Goal: Information Seeking & Learning: Learn about a topic

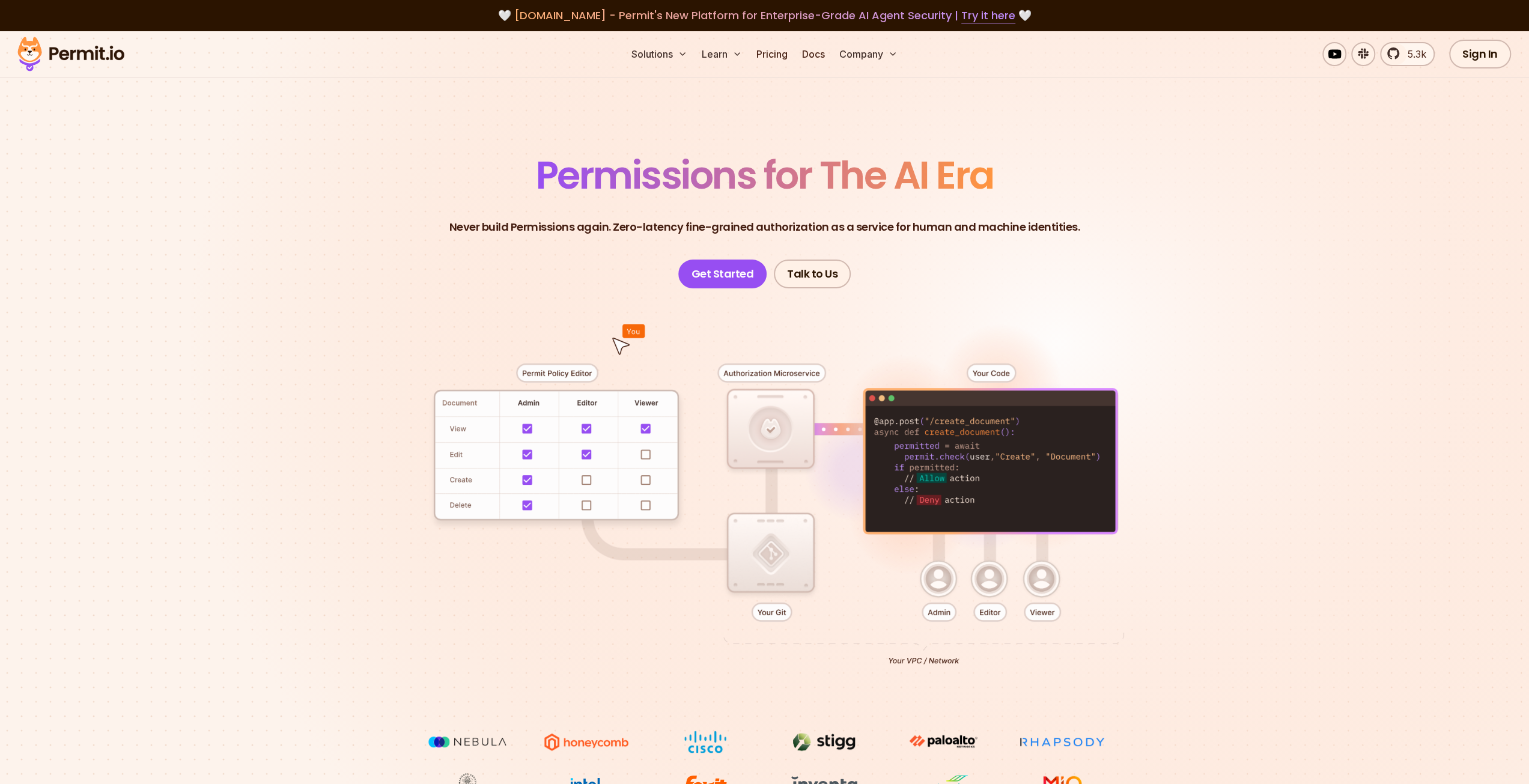
drag, startPoint x: 894, startPoint y: 664, endPoint x: 983, endPoint y: 661, distance: 89.1
click at [983, 661] on div at bounding box center [764, 509] width 841 height 442
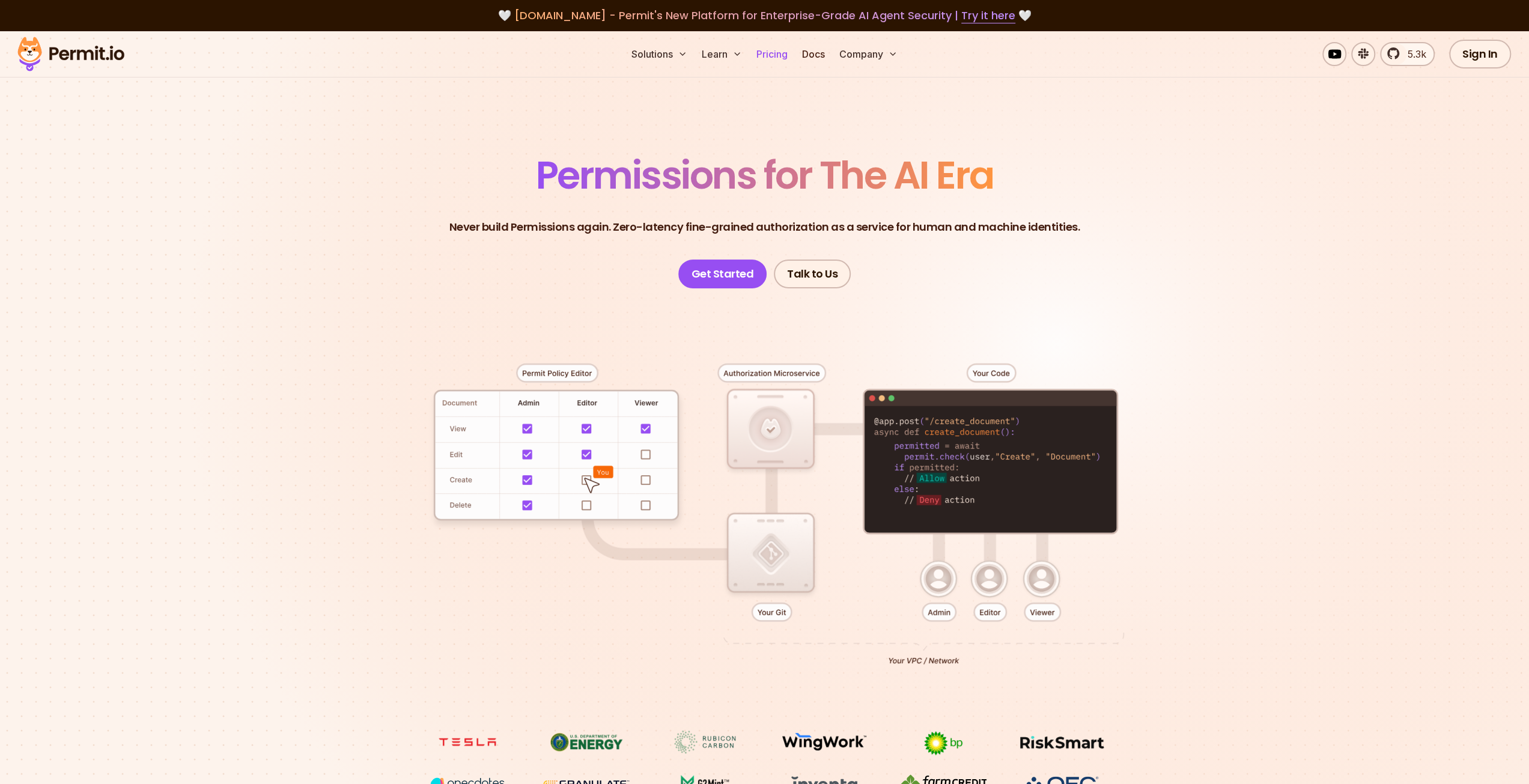
click at [784, 46] on link "Pricing" at bounding box center [771, 54] width 41 height 24
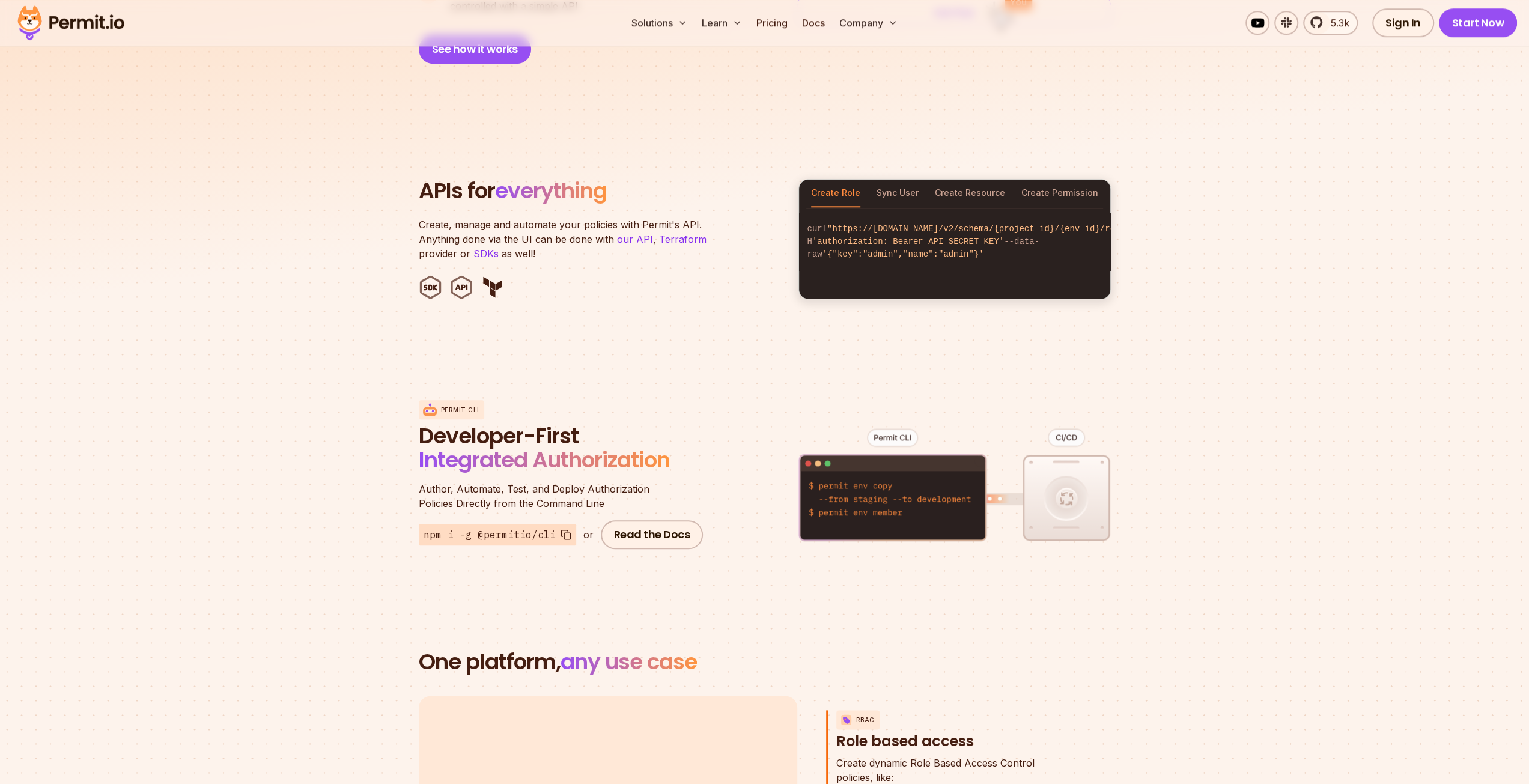
scroll to position [1141, 0]
click at [892, 178] on button "Sync User" at bounding box center [898, 192] width 42 height 28
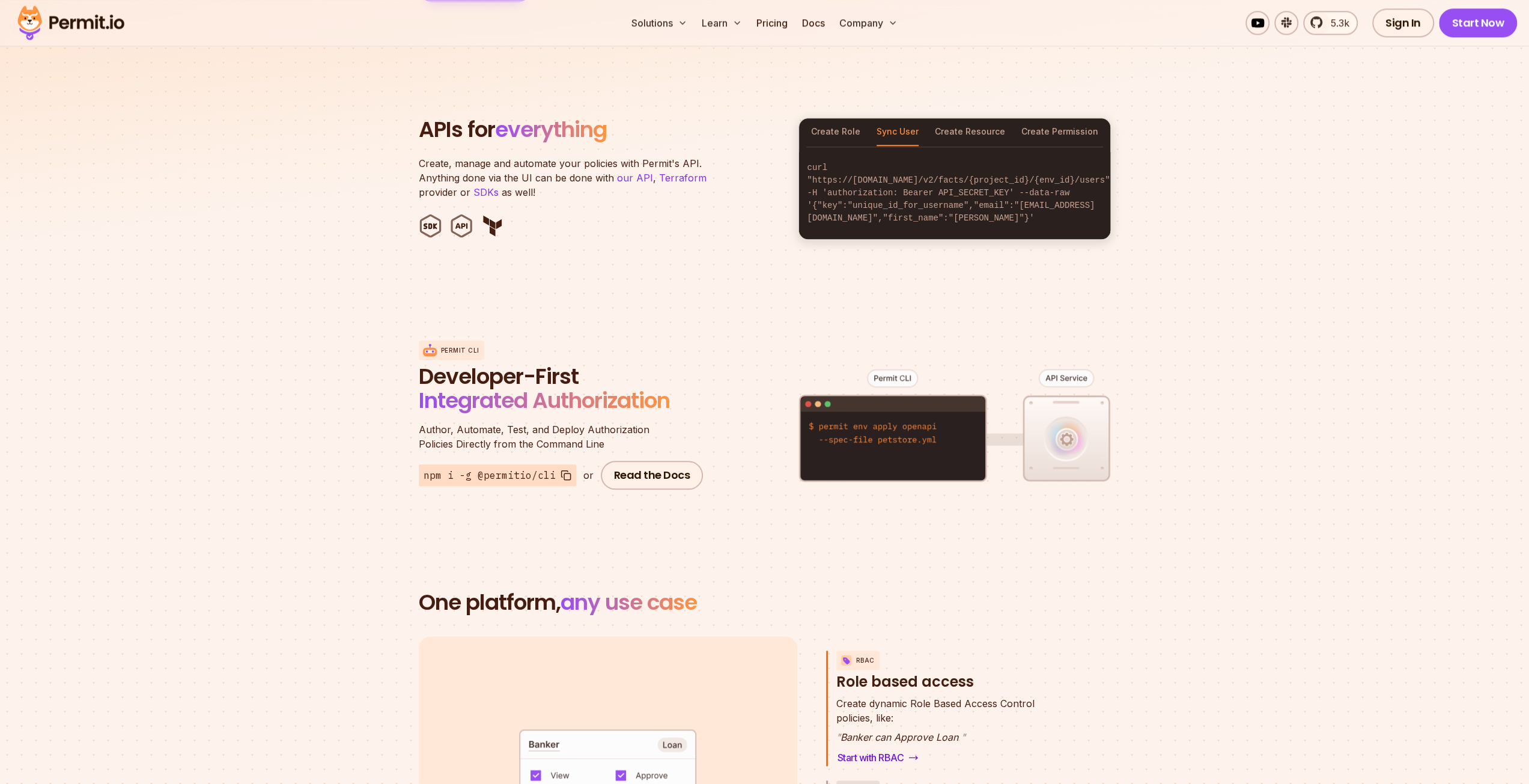
scroll to position [841, 0]
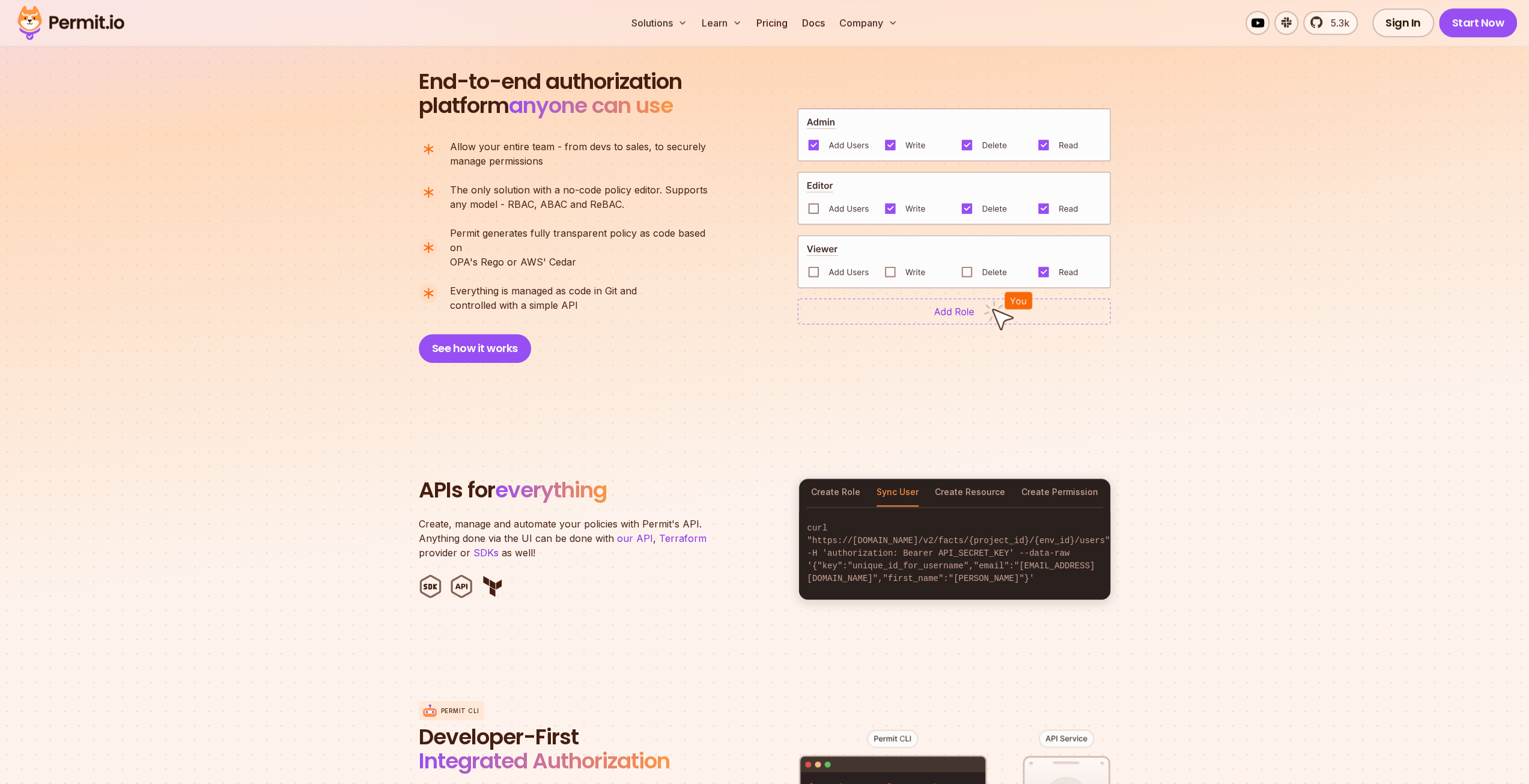
click at [941, 304] on img at bounding box center [954, 311] width 314 height 27
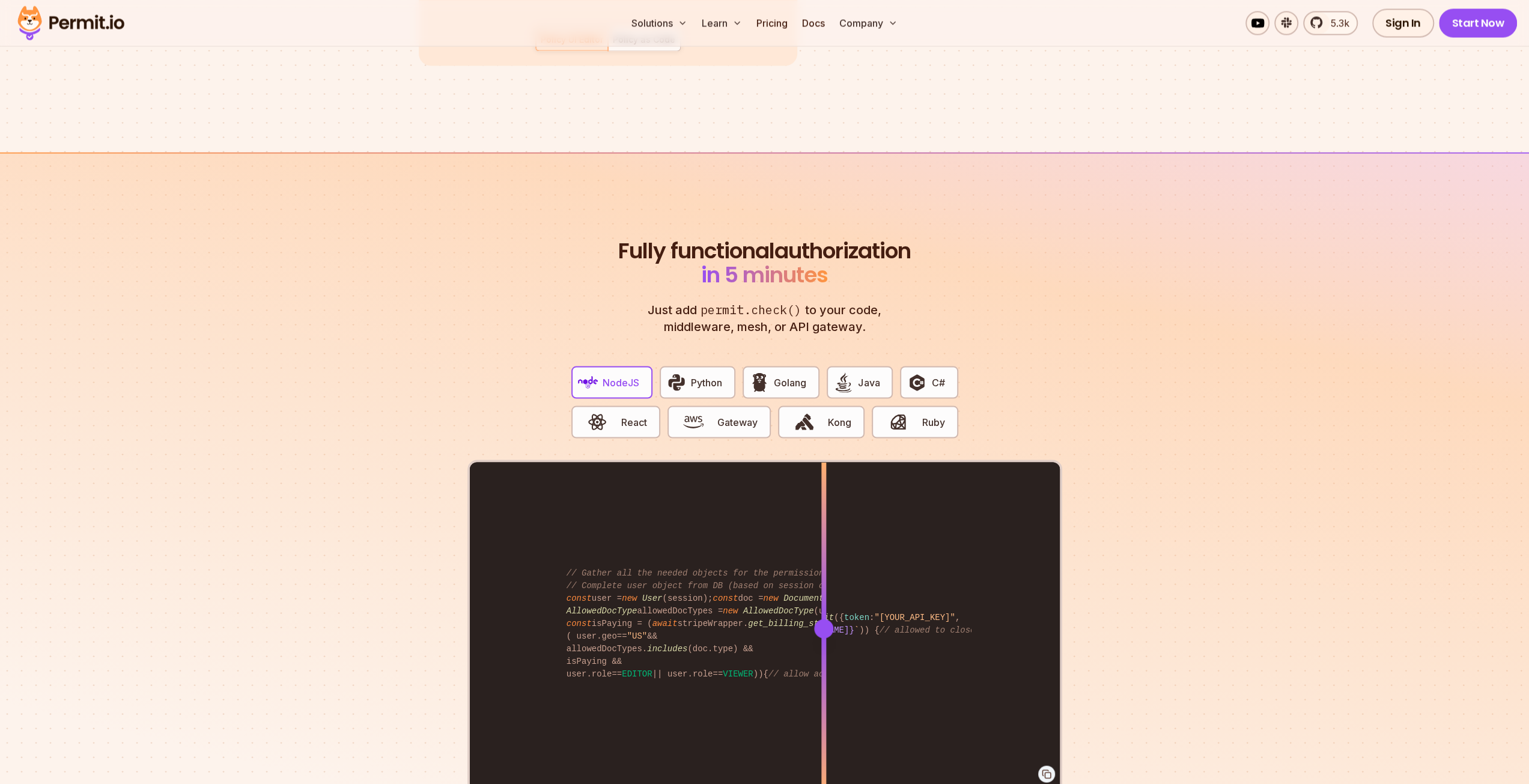
scroll to position [2222, 0]
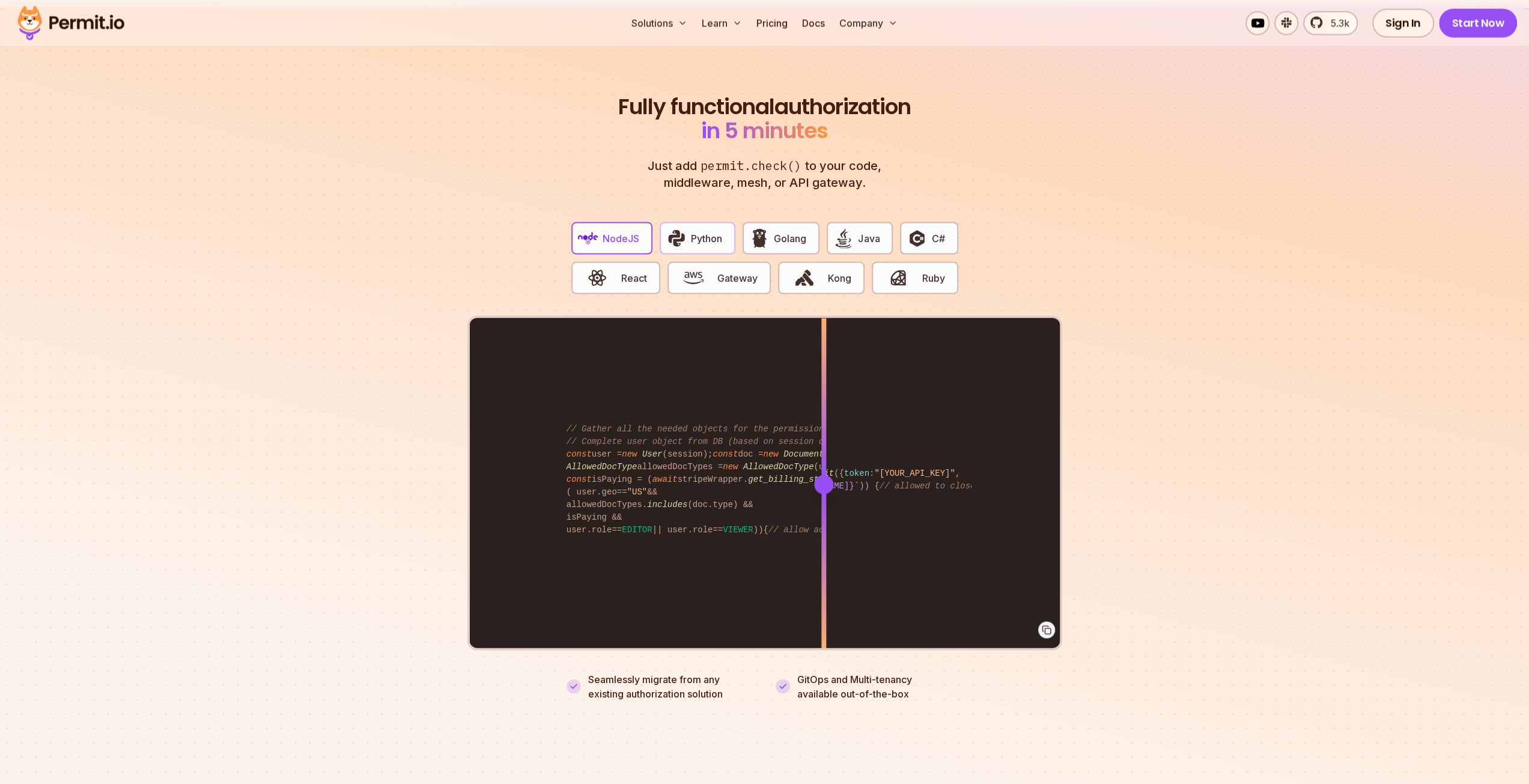
click at [704, 231] on span "Python" at bounding box center [706, 238] width 31 height 15
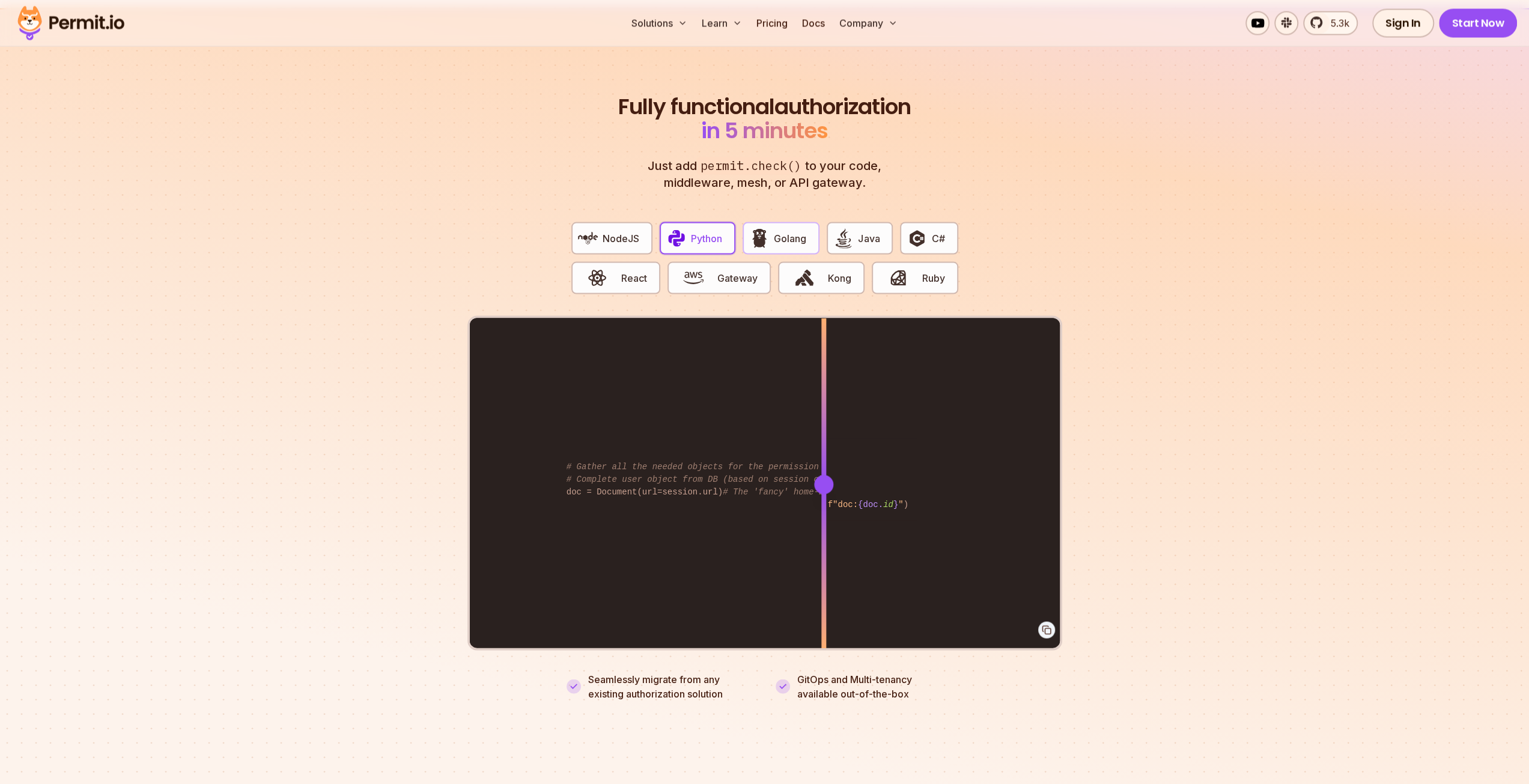
click at [779, 231] on span "Golang" at bounding box center [790, 238] width 32 height 15
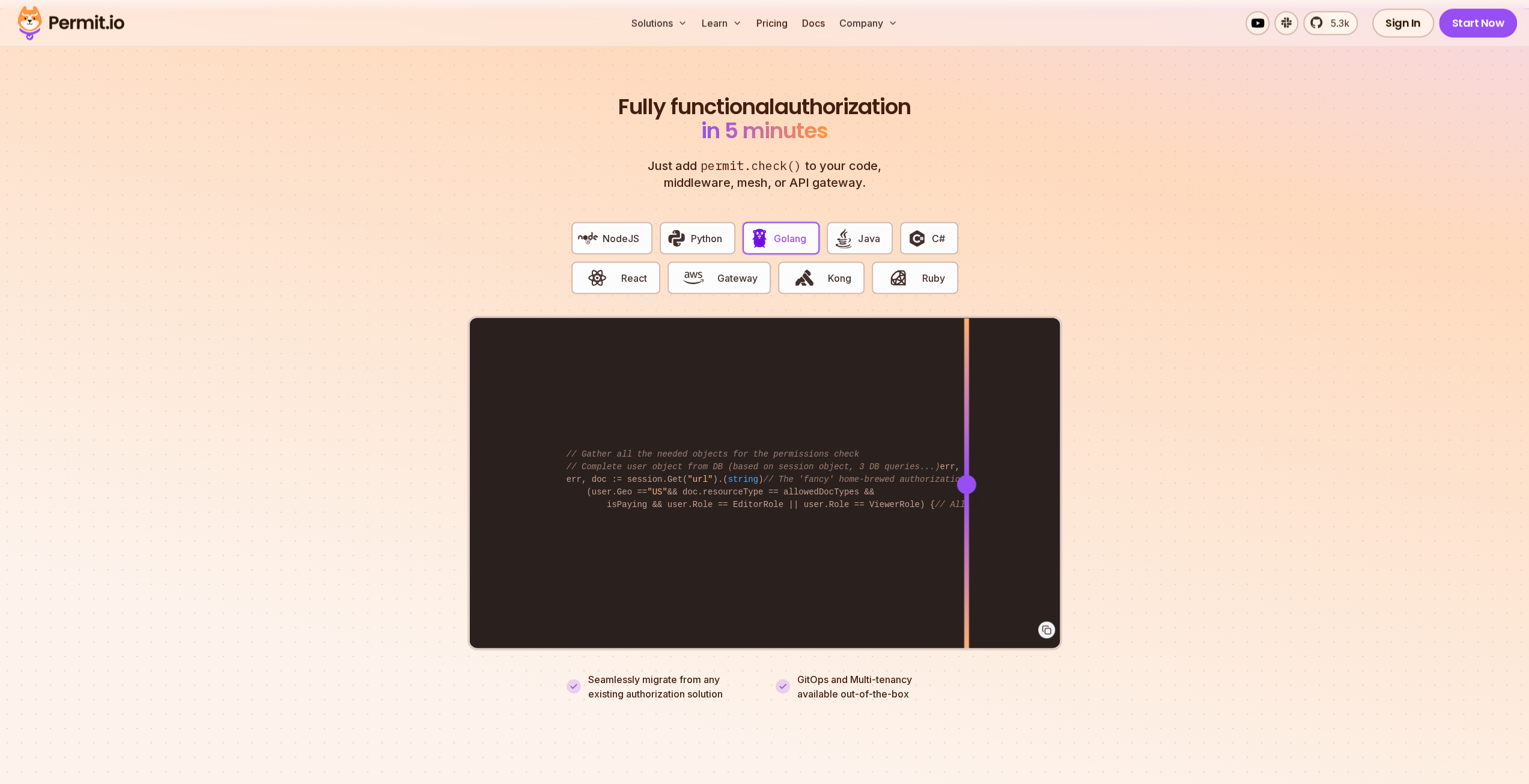
drag, startPoint x: 832, startPoint y: 466, endPoint x: 967, endPoint y: 454, distance: 135.5
click at [967, 454] on div at bounding box center [966, 483] width 5 height 331
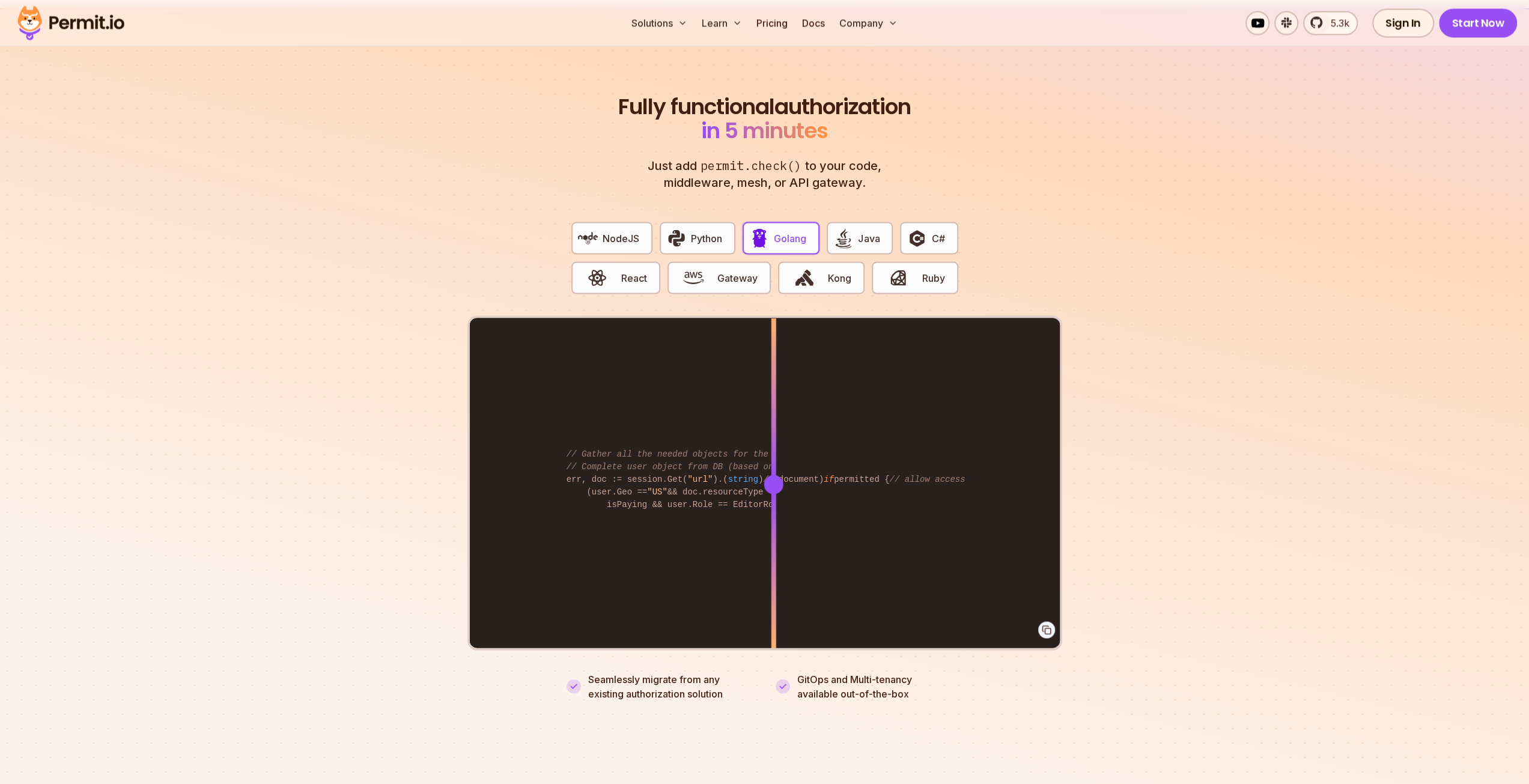
drag, startPoint x: 719, startPoint y: 402, endPoint x: 887, endPoint y: 412, distance: 168.3
click at [887, 412] on div "permitted, _ := Permit.Check(user, "read" , document) if permitted { // allow a…" at bounding box center [764, 483] width 590 height 331
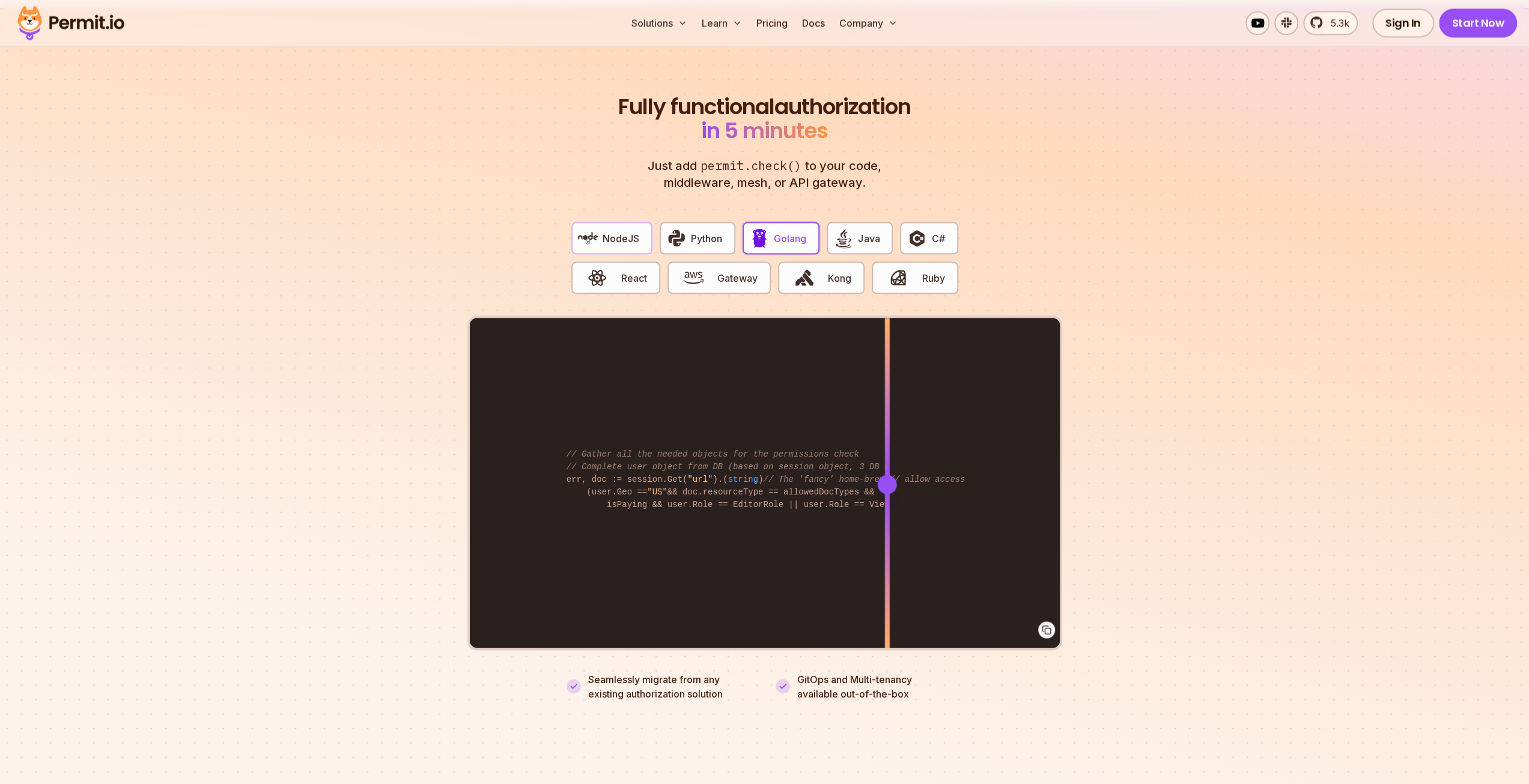
click at [600, 222] on button "NodeJS" at bounding box center [612, 238] width 81 height 32
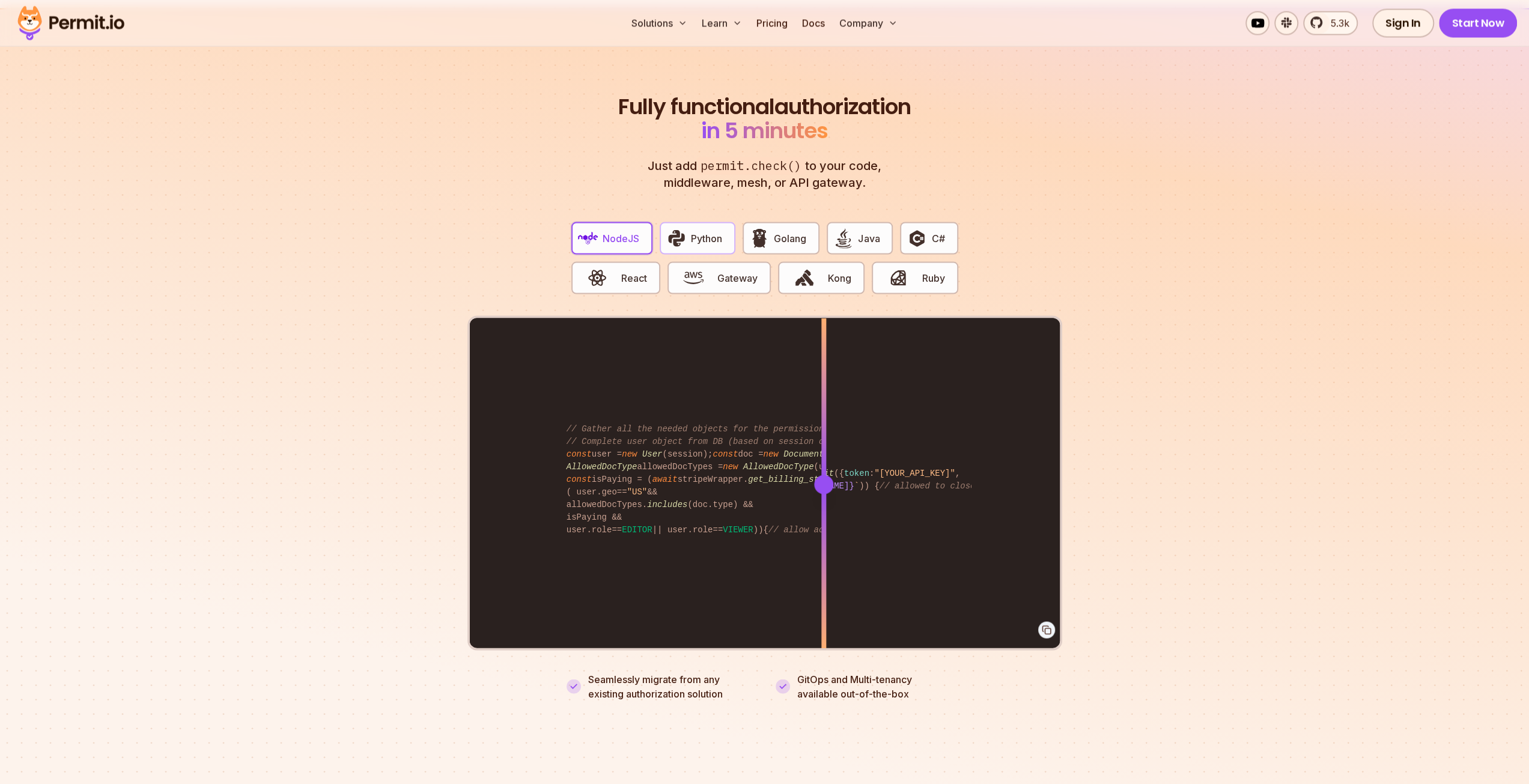
click at [680, 228] on img "button" at bounding box center [676, 238] width 21 height 21
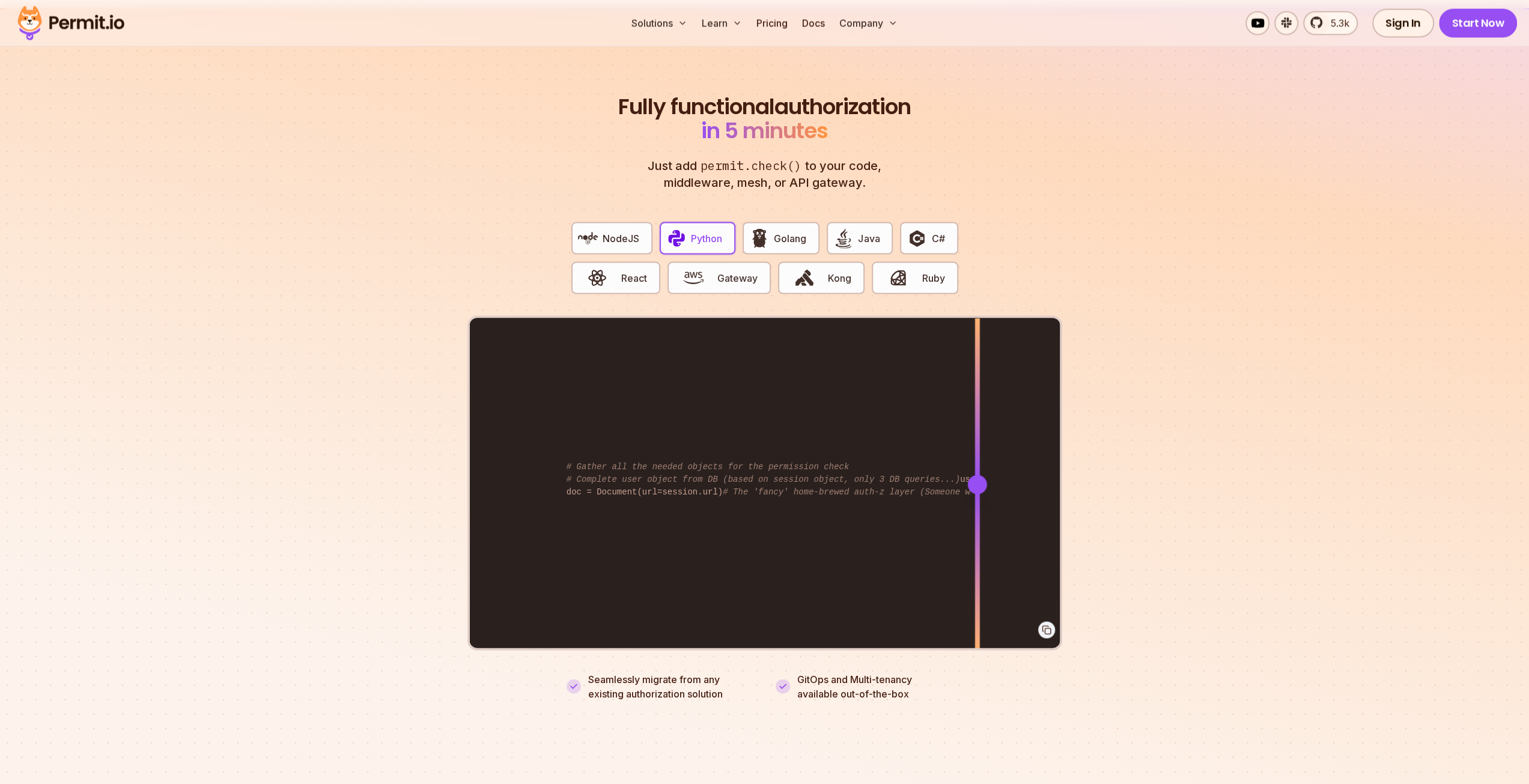
drag, startPoint x: 908, startPoint y: 460, endPoint x: 977, endPoint y: 466, distance: 69.3
click at [977, 474] on div at bounding box center [976, 483] width 19 height 19
click at [852, 262] on button "Kong" at bounding box center [821, 278] width 86 height 32
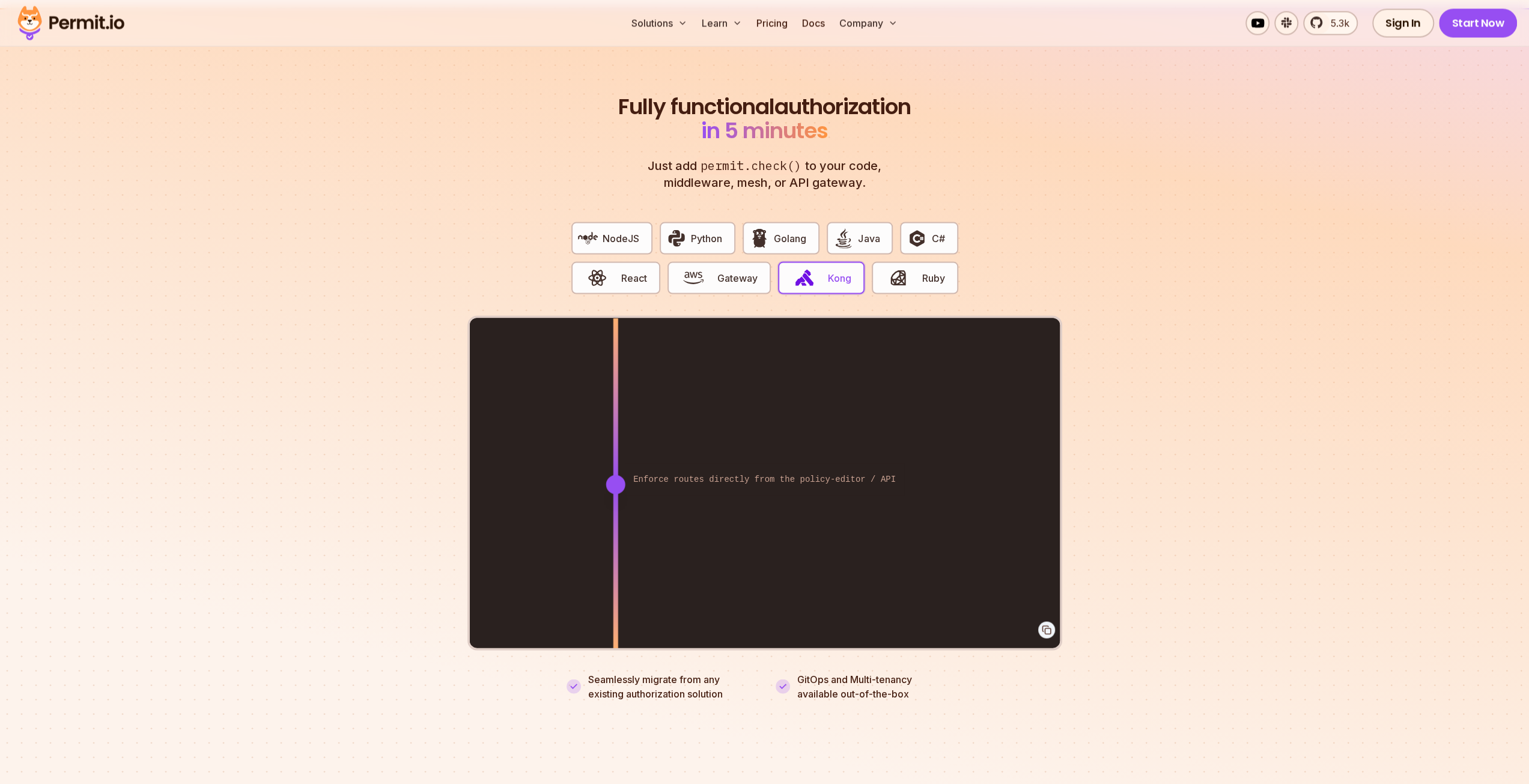
drag, startPoint x: 826, startPoint y: 467, endPoint x: 615, endPoint y: 460, distance: 211.1
click at [615, 474] on div at bounding box center [615, 483] width 19 height 19
click at [923, 270] on span "Ruby" at bounding box center [934, 277] width 23 height 15
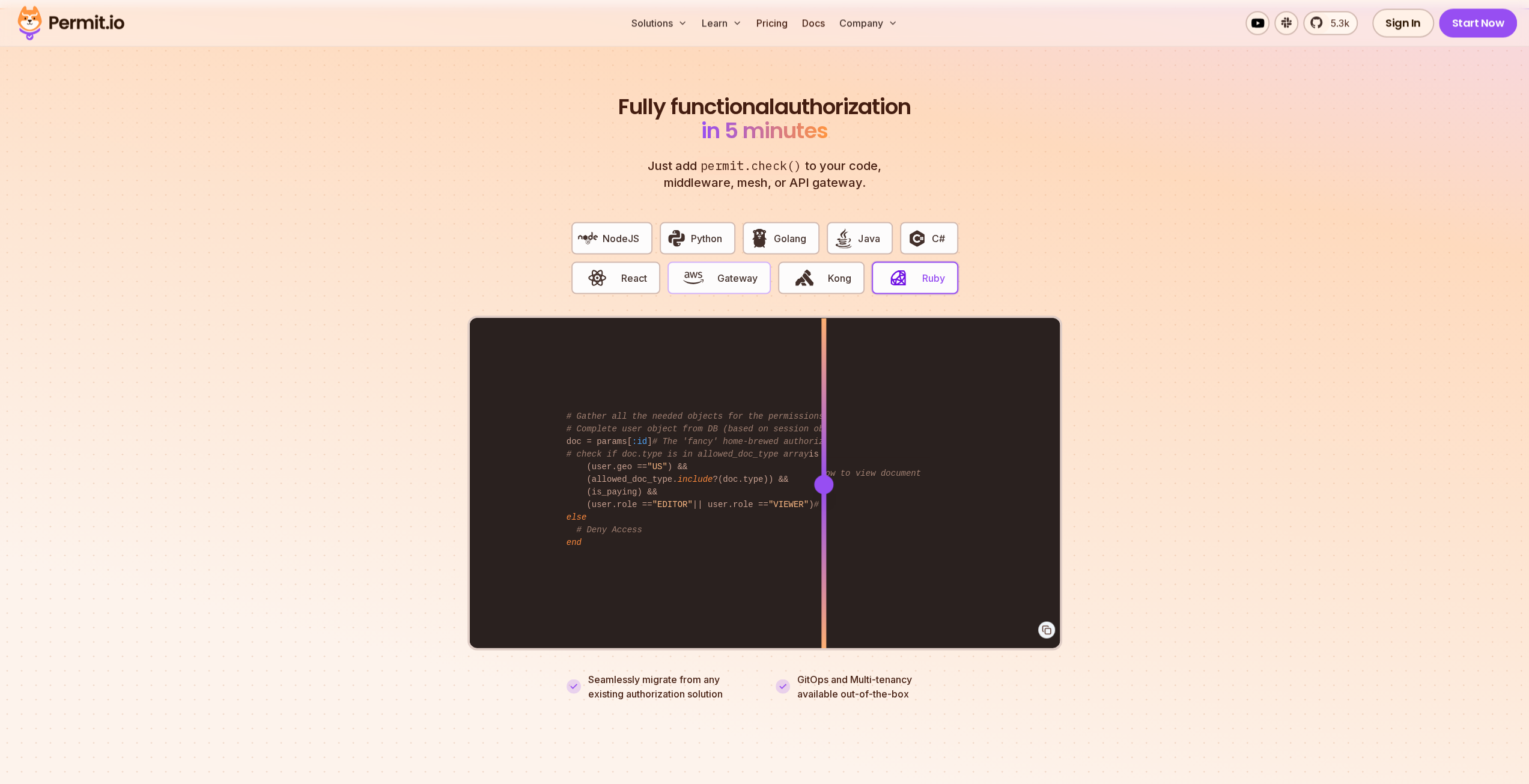
click at [748, 270] on span "Gateway" at bounding box center [737, 277] width 41 height 15
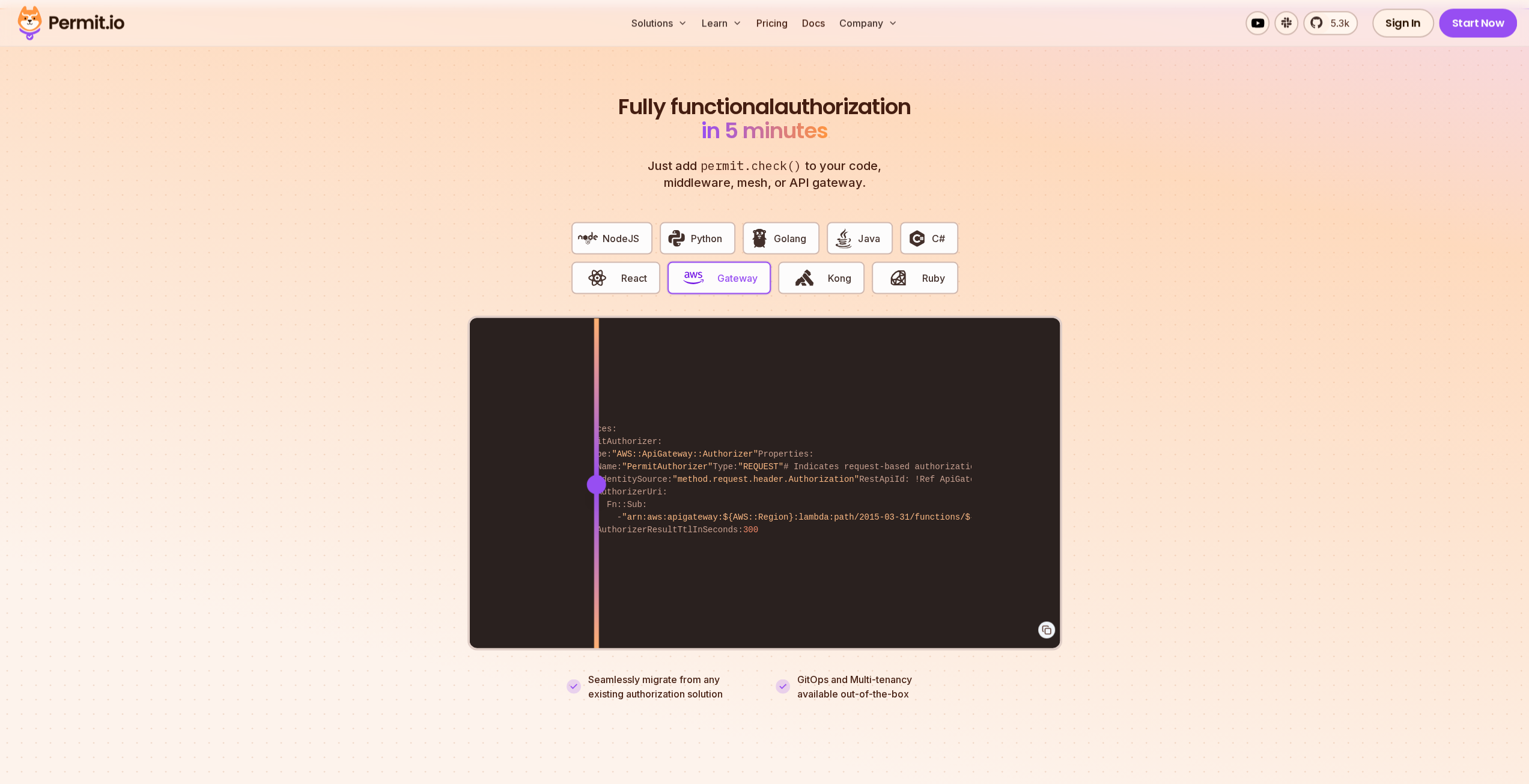
drag, startPoint x: 792, startPoint y: 472, endPoint x: 596, endPoint y: 483, distance: 196.3
click at [596, 483] on div at bounding box center [596, 483] width 5 height 331
click at [944, 231] on span "C#" at bounding box center [938, 238] width 13 height 15
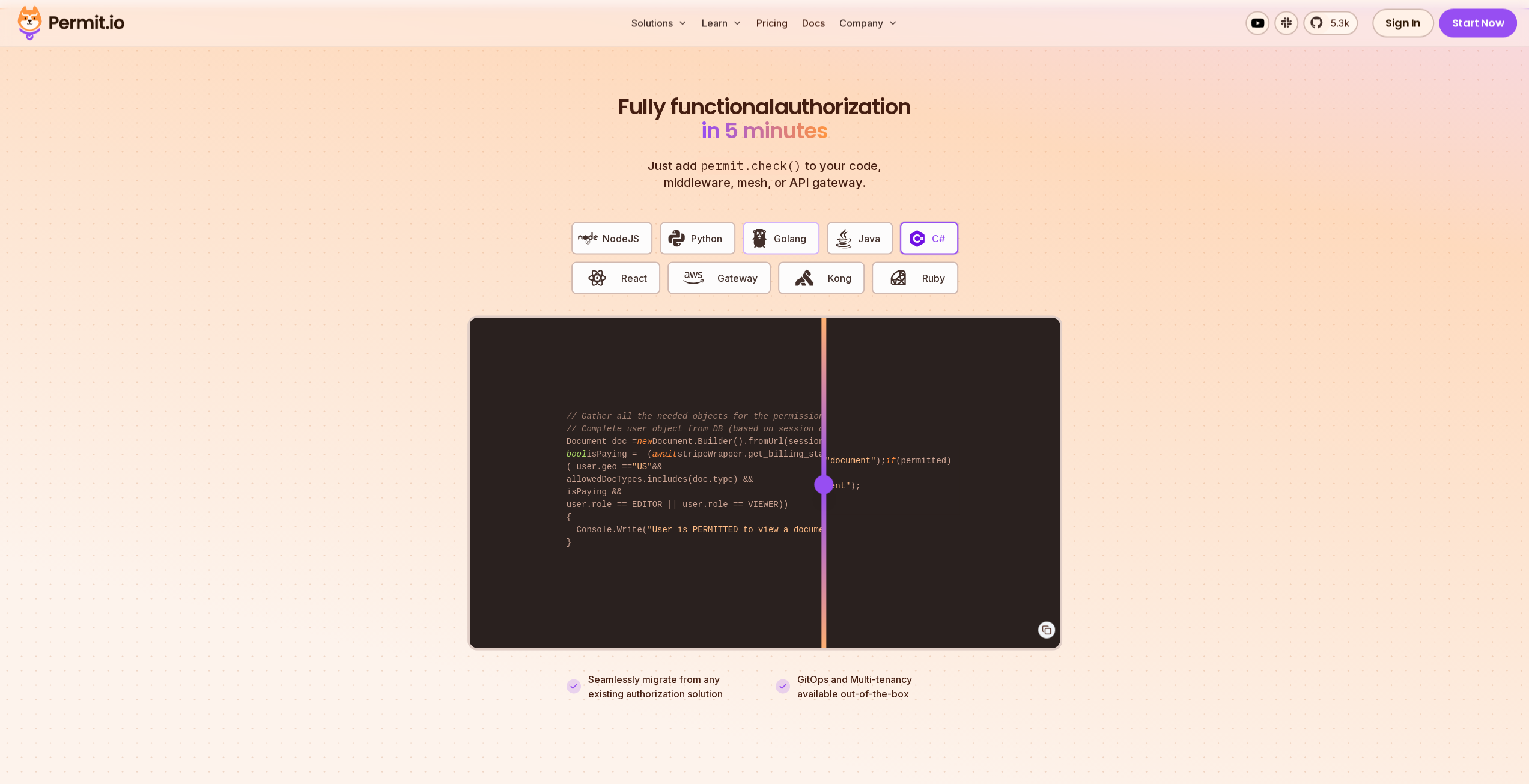
drag, startPoint x: 843, startPoint y: 220, endPoint x: 773, endPoint y: 222, distance: 70.0
click at [843, 228] on img "button" at bounding box center [843, 238] width 21 height 21
click at [773, 222] on button "Golang" at bounding box center [781, 238] width 77 height 32
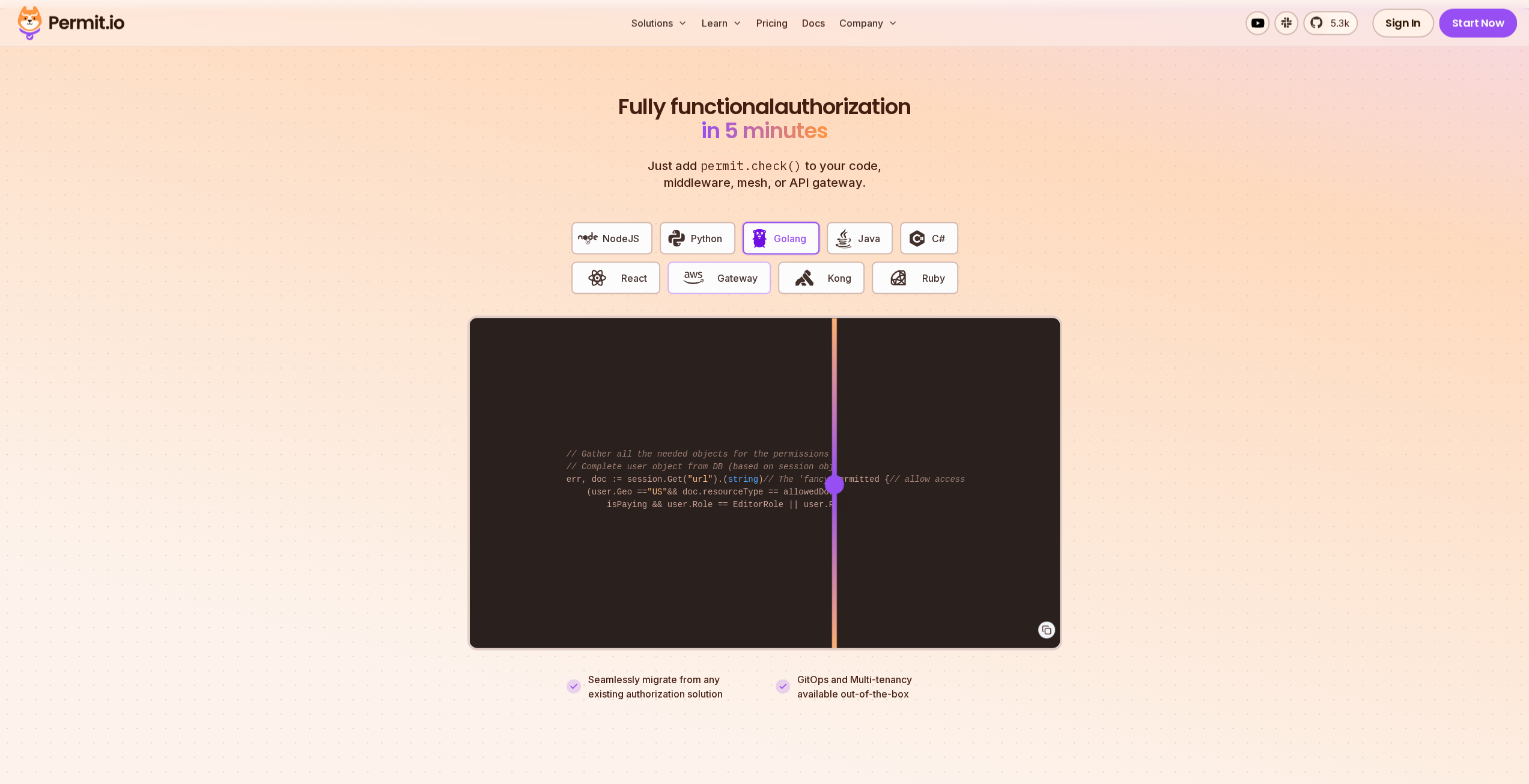
drag, startPoint x: 831, startPoint y: 470, endPoint x: 727, endPoint y: 267, distance: 228.1
click at [843, 474] on div at bounding box center [833, 483] width 19 height 19
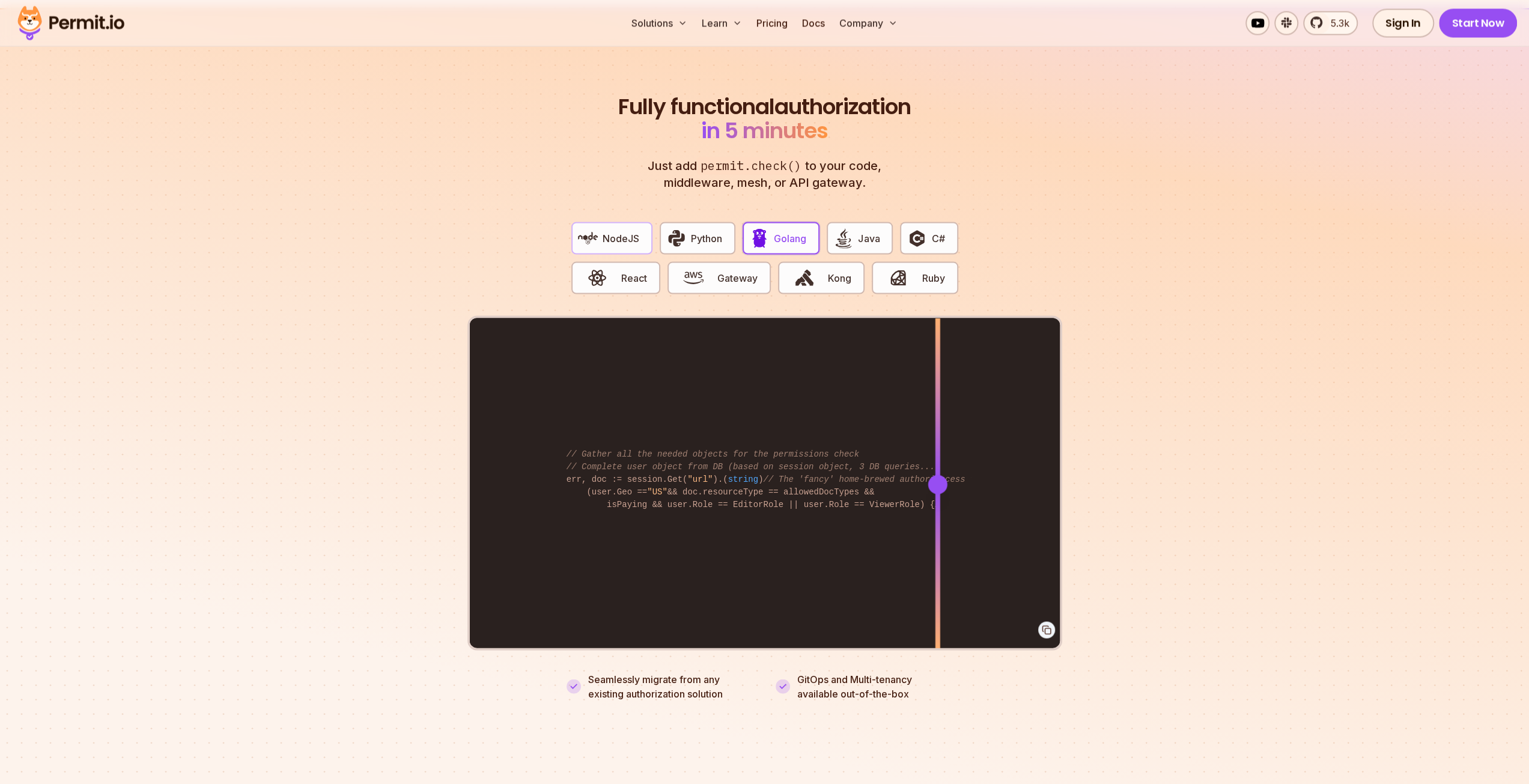
click at [628, 231] on span "NodeJS" at bounding box center [621, 238] width 37 height 15
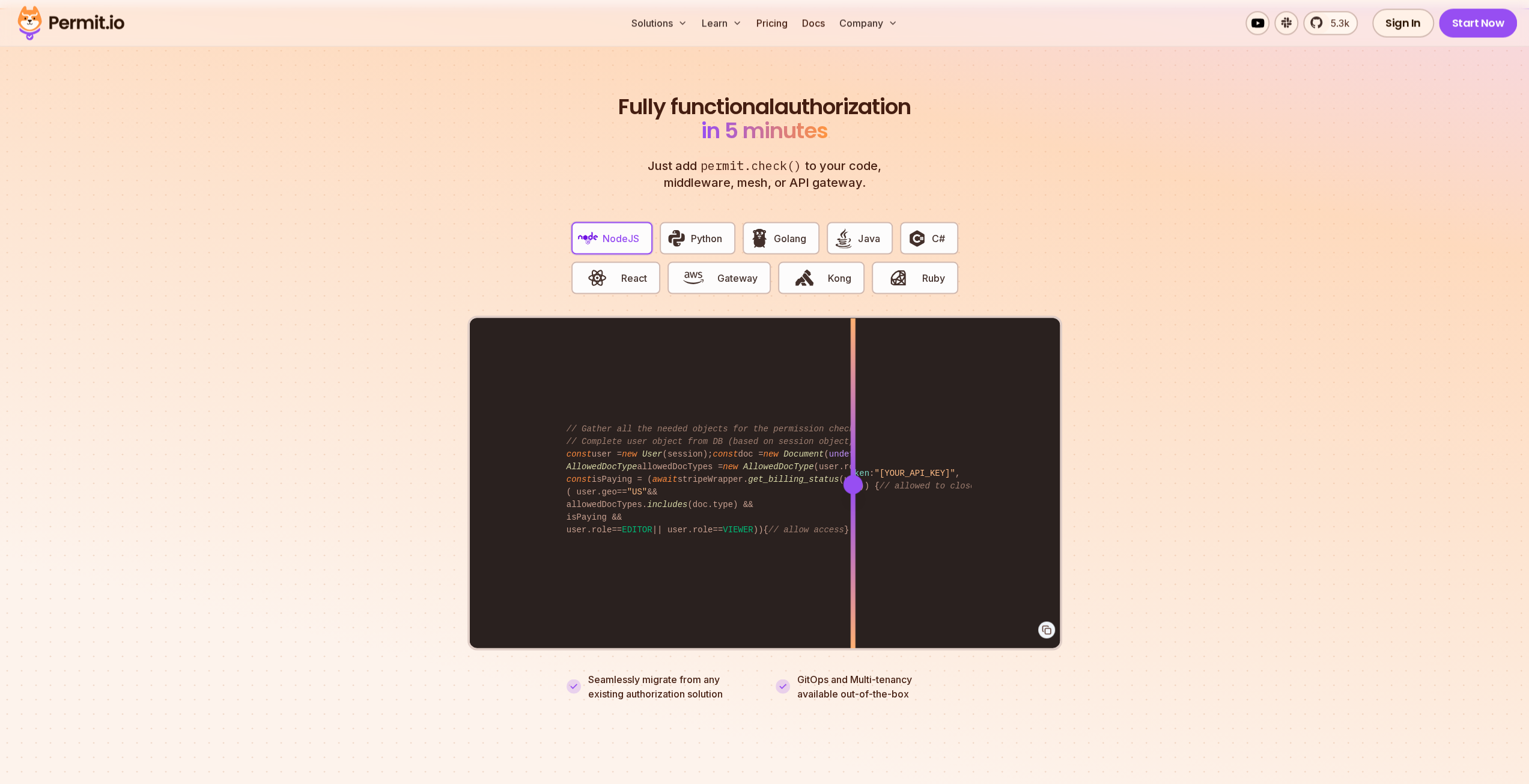
drag, startPoint x: 810, startPoint y: 448, endPoint x: 928, endPoint y: 473, distance: 120.6
click at [865, 470] on div "import { Permit } from "permitio" ; const permit = new Permit ({ token : "[YOUR…" at bounding box center [764, 483] width 590 height 331
click at [932, 473] on div "import { Permit } from "permitio" ; const permit = new Permit ({ token : "[YOUR…" at bounding box center [764, 483] width 590 height 331
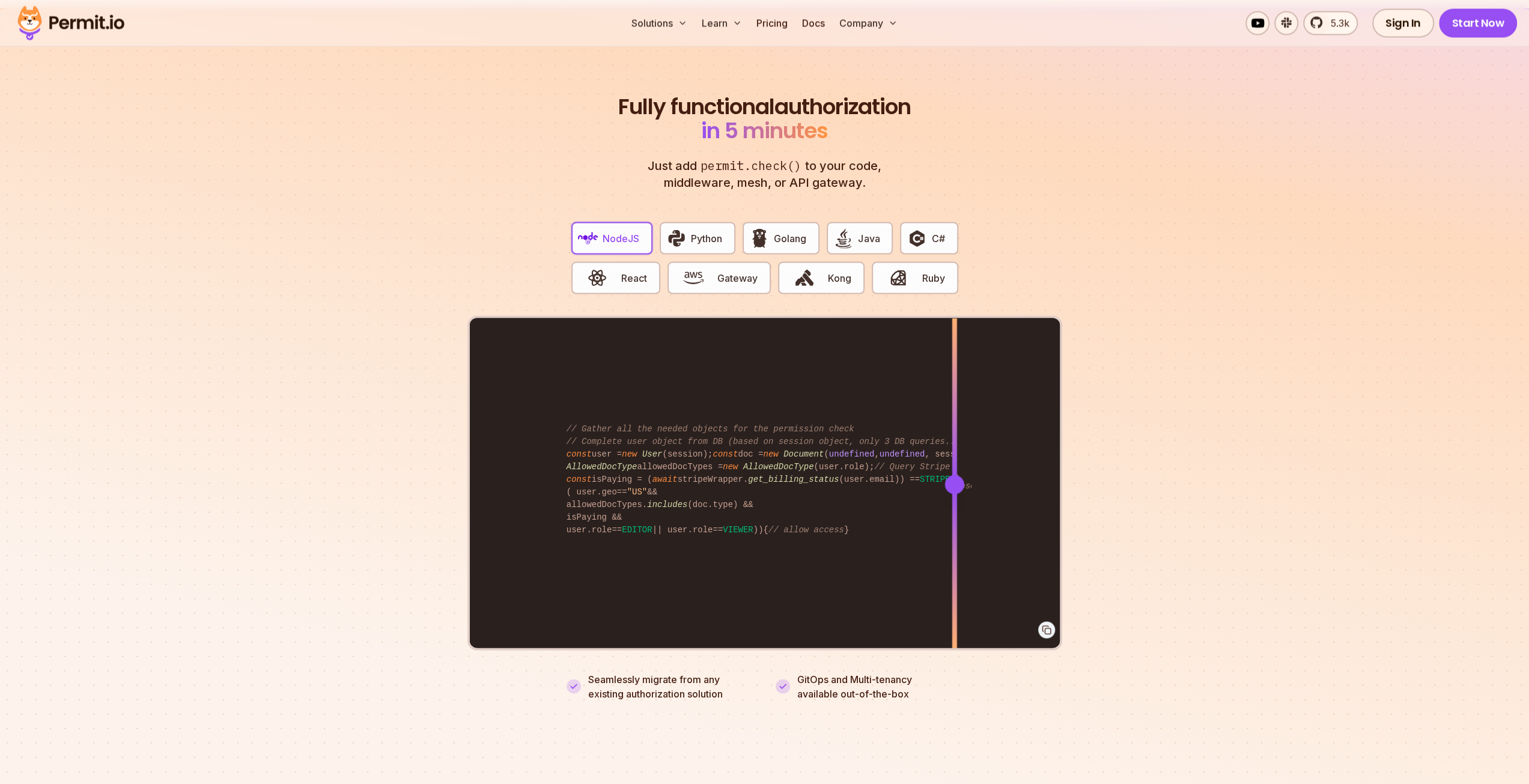
drag, startPoint x: 900, startPoint y: 475, endPoint x: 963, endPoint y: 474, distance: 63.0
click at [963, 474] on div "import { Permit } from "permitio" ; const permit = new Permit ({ token : "[YOUR…" at bounding box center [764, 483] width 590 height 331
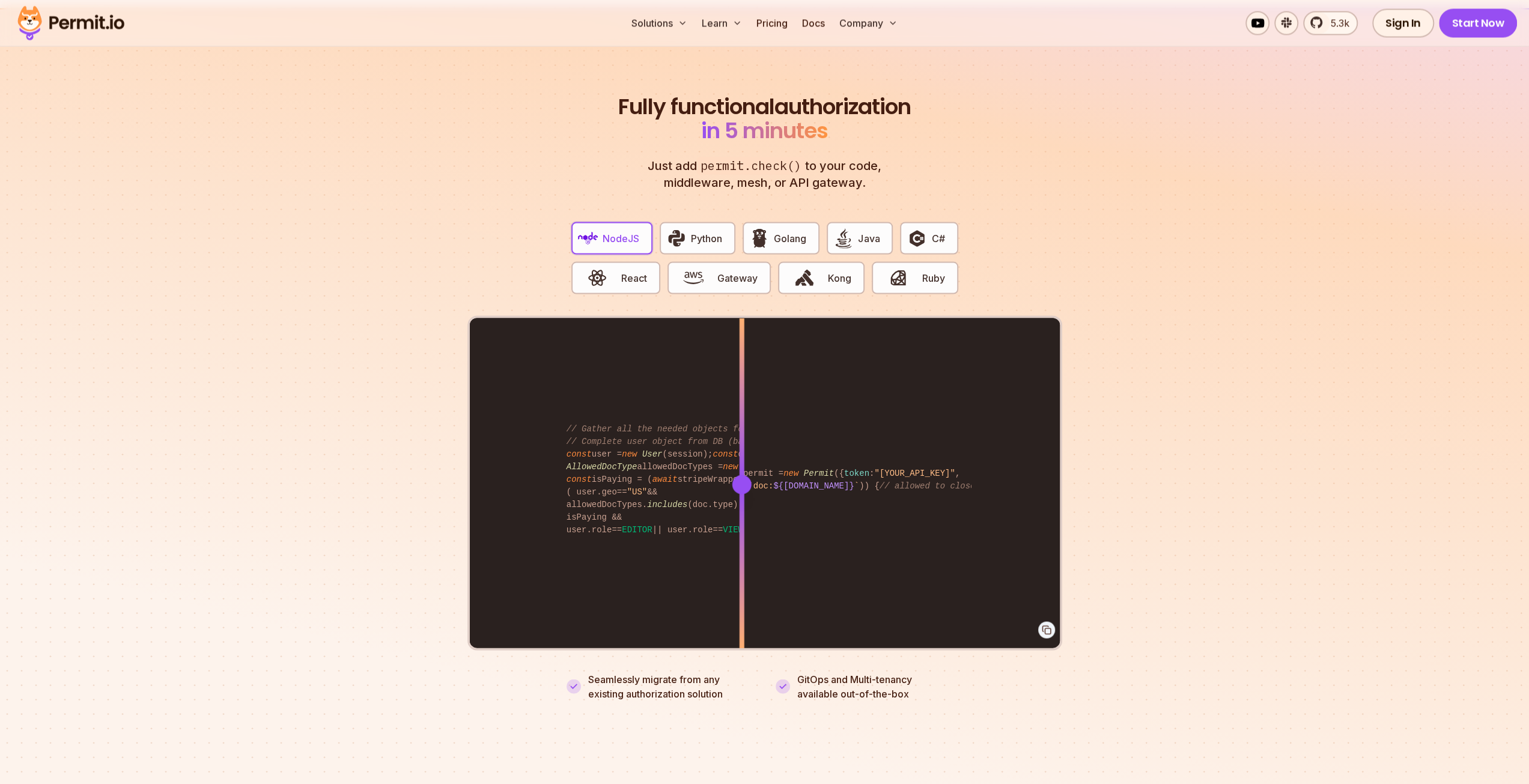
drag, startPoint x: 674, startPoint y: 430, endPoint x: 771, endPoint y: 432, distance: 97.0
click at [771, 432] on div "import { Permit } from "permitio" ; const permit = new Permit ({ token : "[YOUR…" at bounding box center [764, 483] width 590 height 331
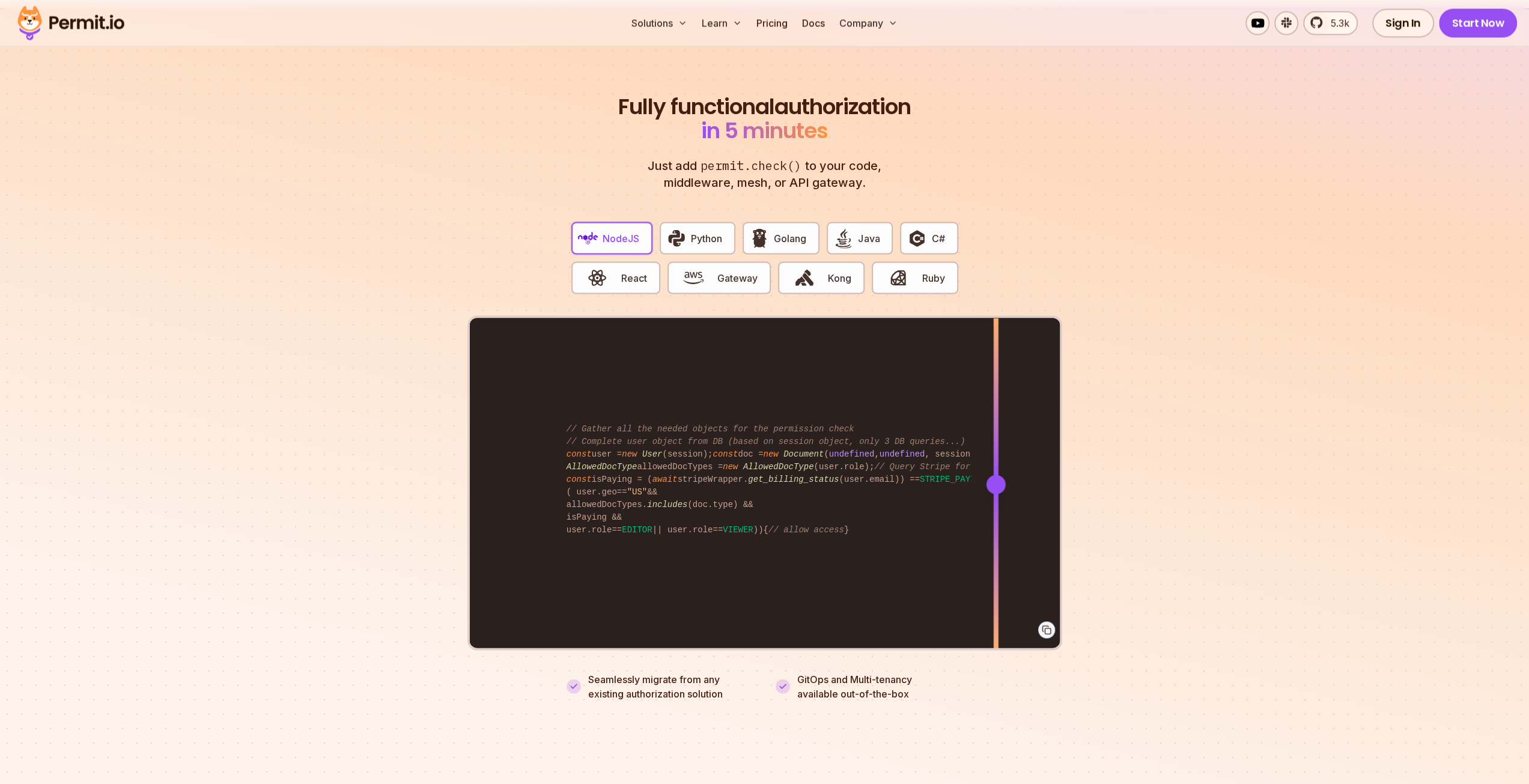
drag, startPoint x: 764, startPoint y: 474, endPoint x: 996, endPoint y: 484, distance: 232.2
click at [996, 484] on div at bounding box center [996, 483] width 5 height 331
click at [755, 228] on img "button" at bounding box center [759, 238] width 21 height 21
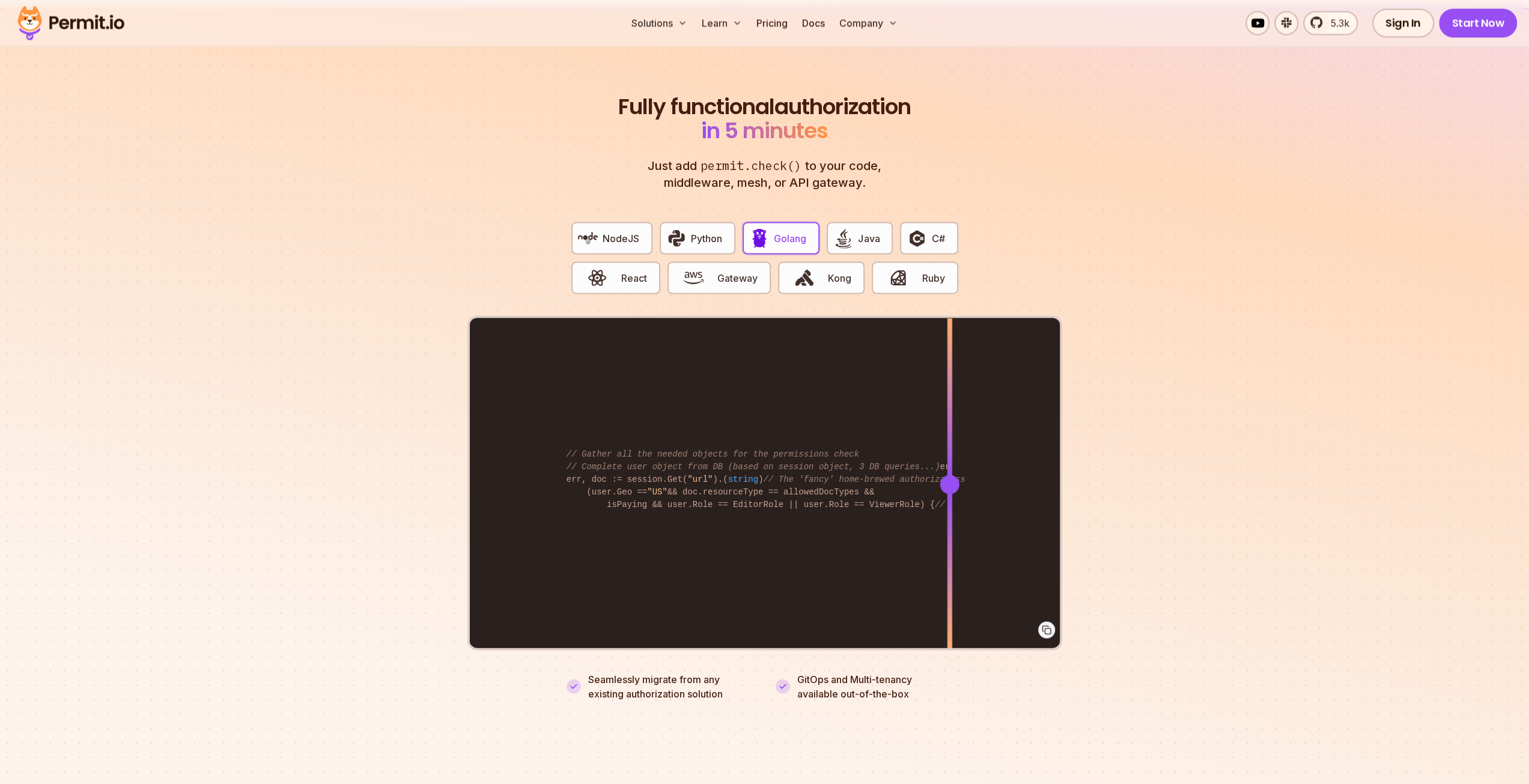
drag, startPoint x: 838, startPoint y: 460, endPoint x: 970, endPoint y: 457, distance: 132.0
click at [952, 457] on div at bounding box center [949, 483] width 5 height 331
click at [912, 267] on span "button" at bounding box center [898, 277] width 41 height 21
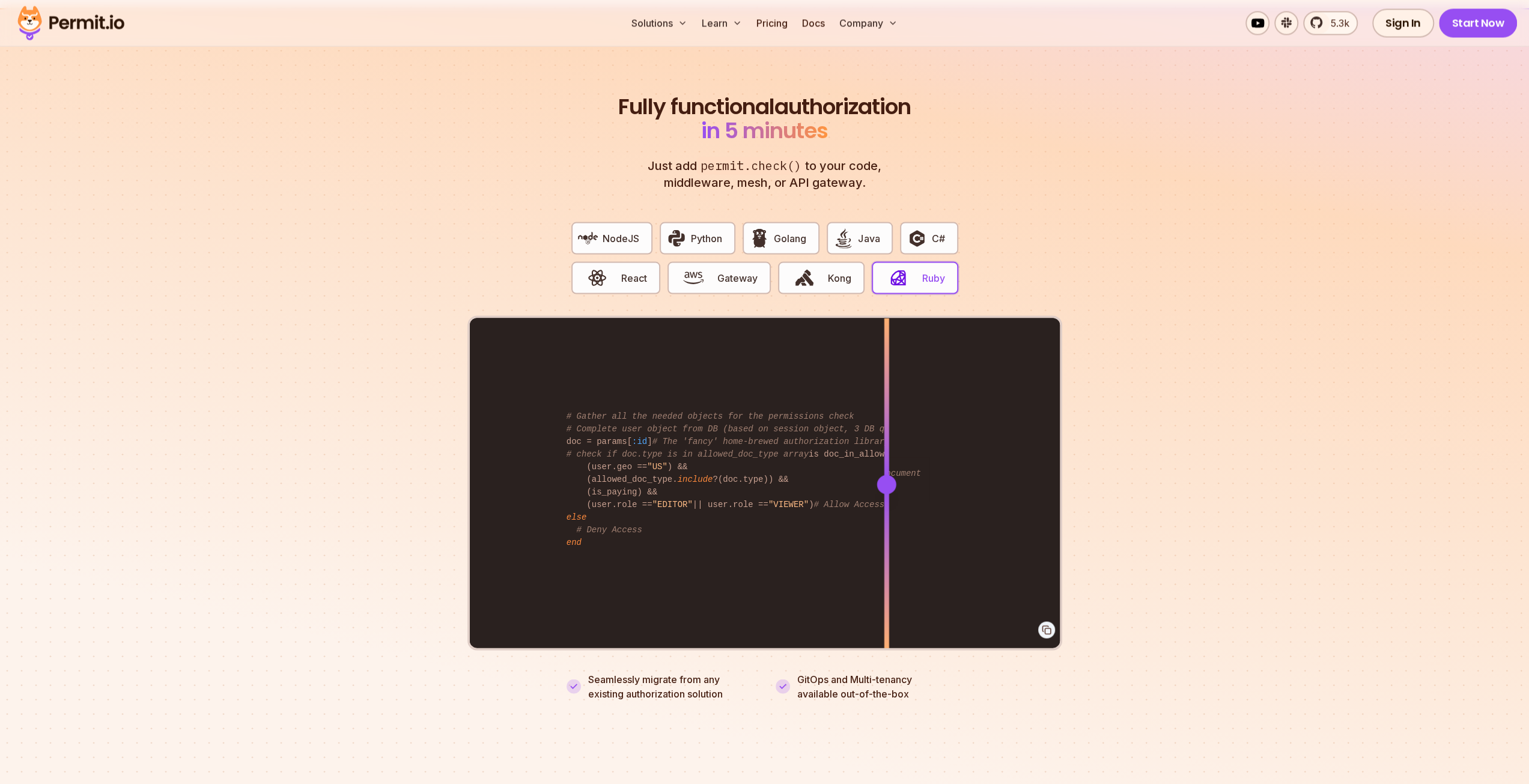
drag, startPoint x: 833, startPoint y: 470, endPoint x: 672, endPoint y: 300, distance: 234.1
click at [896, 474] on div at bounding box center [886, 483] width 19 height 19
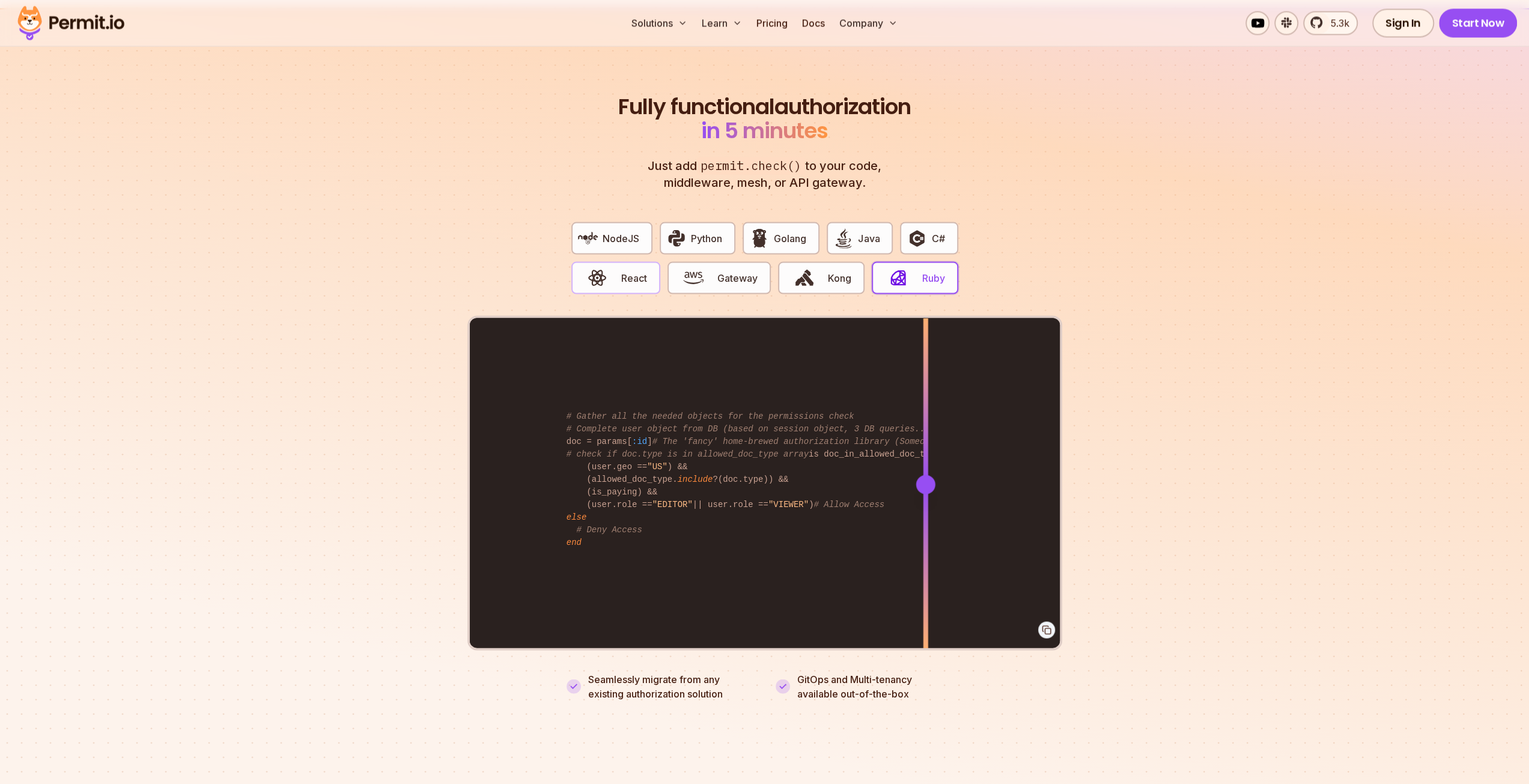
click at [637, 275] on button "React" at bounding box center [616, 278] width 89 height 32
click at [634, 272] on button "React" at bounding box center [616, 278] width 89 height 32
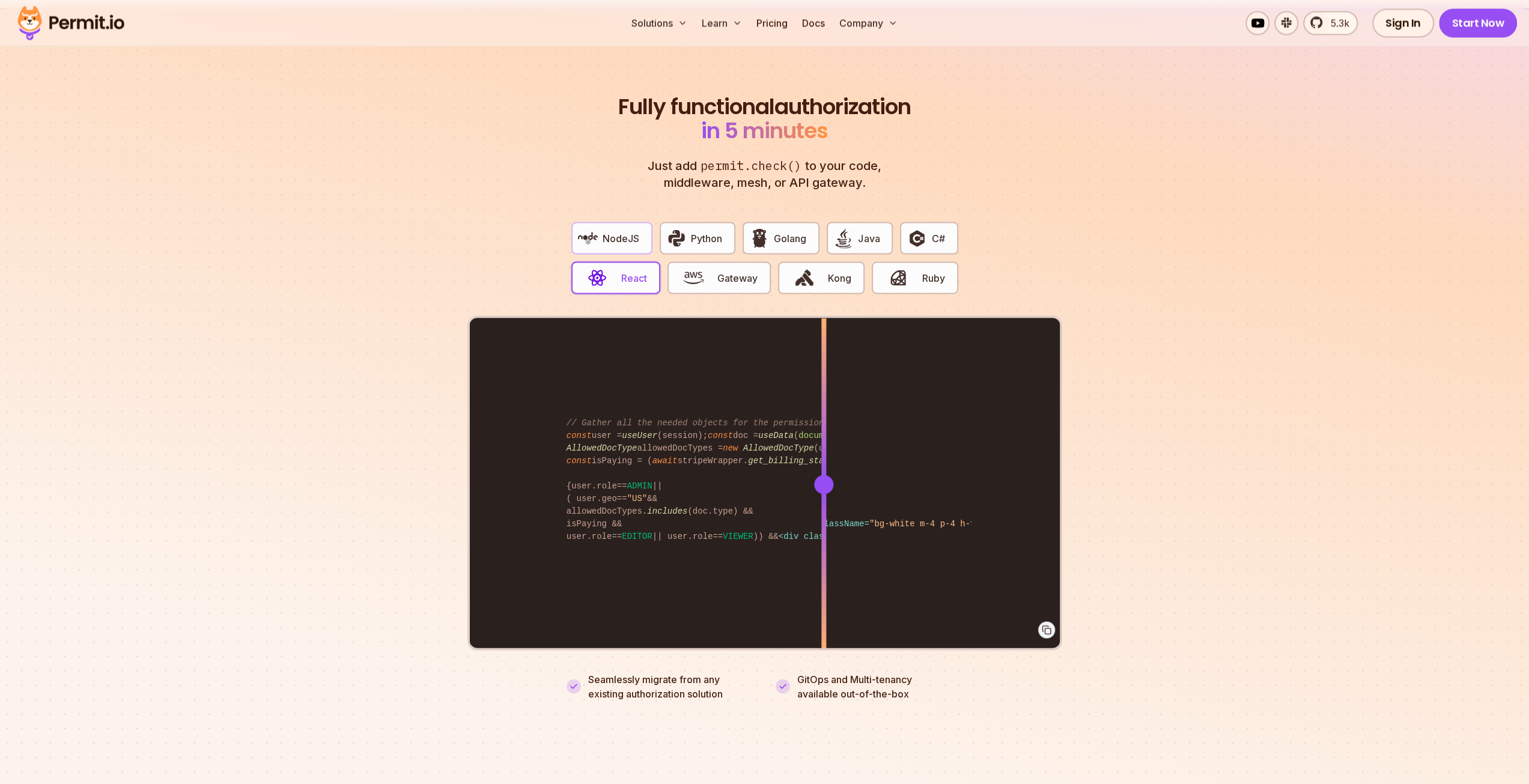
click at [639, 222] on button "NodeJS" at bounding box center [612, 238] width 81 height 32
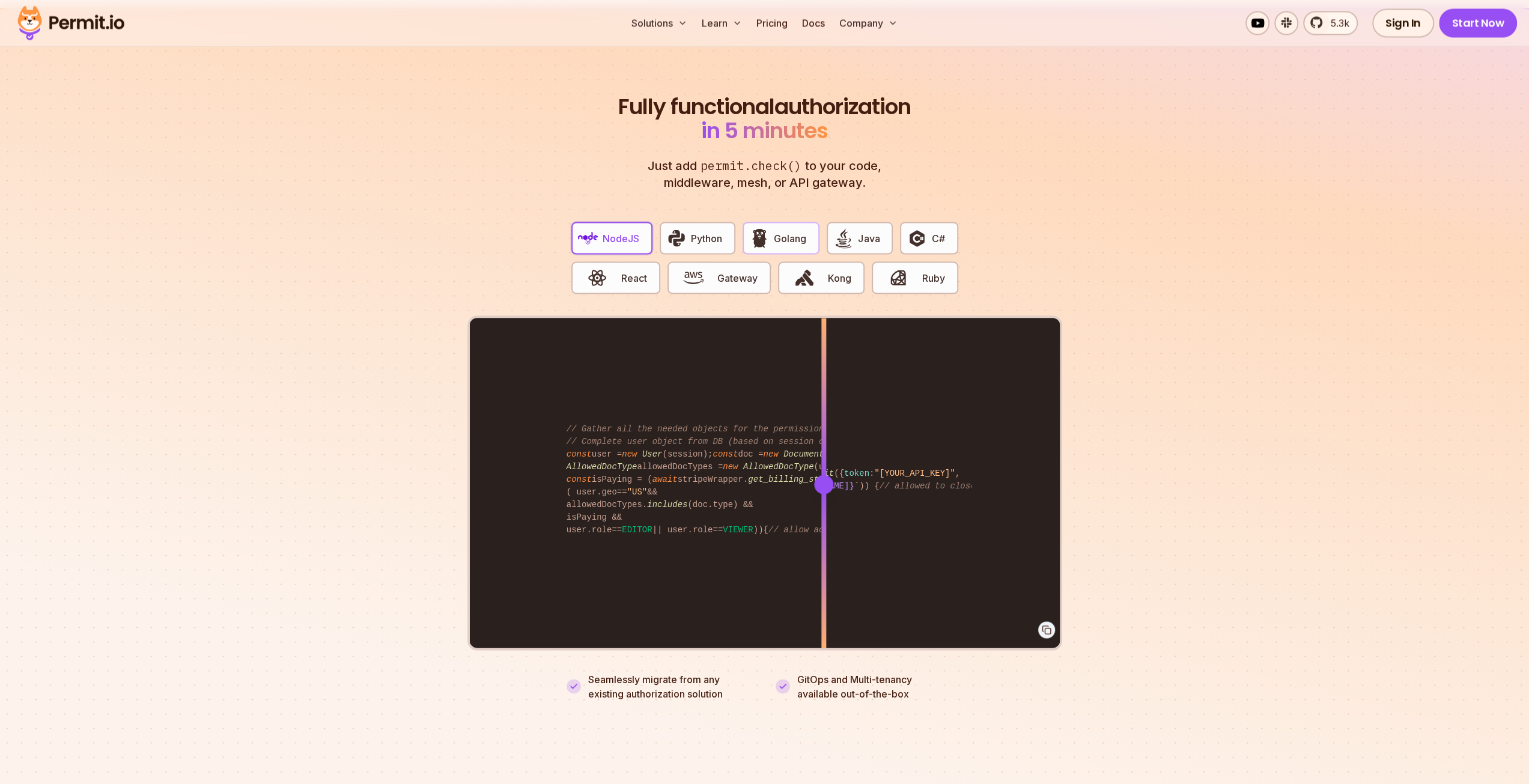
click at [747, 224] on button "Golang" at bounding box center [781, 238] width 77 height 32
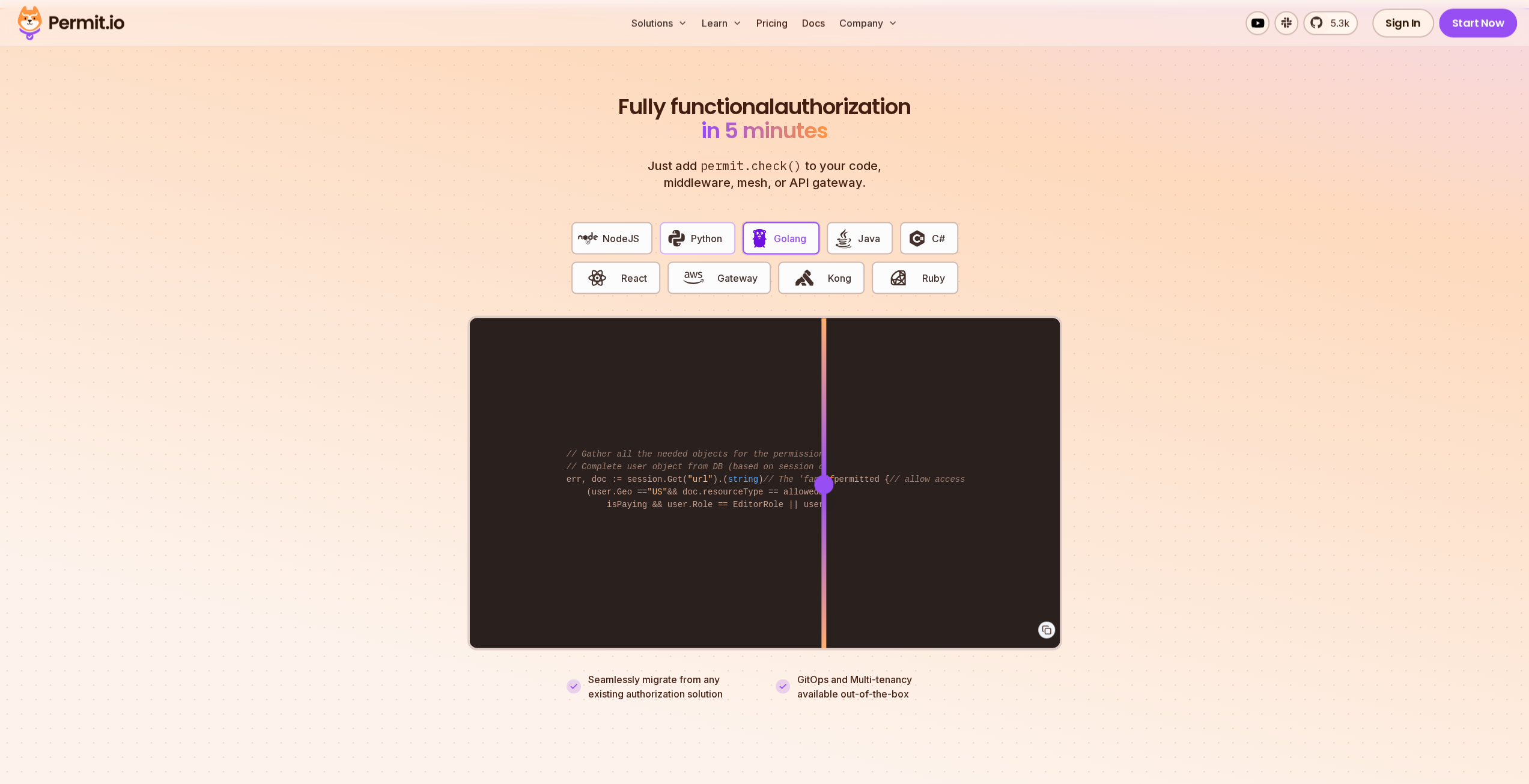
click at [717, 231] on span "Python" at bounding box center [706, 238] width 31 height 15
click at [762, 222] on button "Golang" at bounding box center [781, 238] width 77 height 32
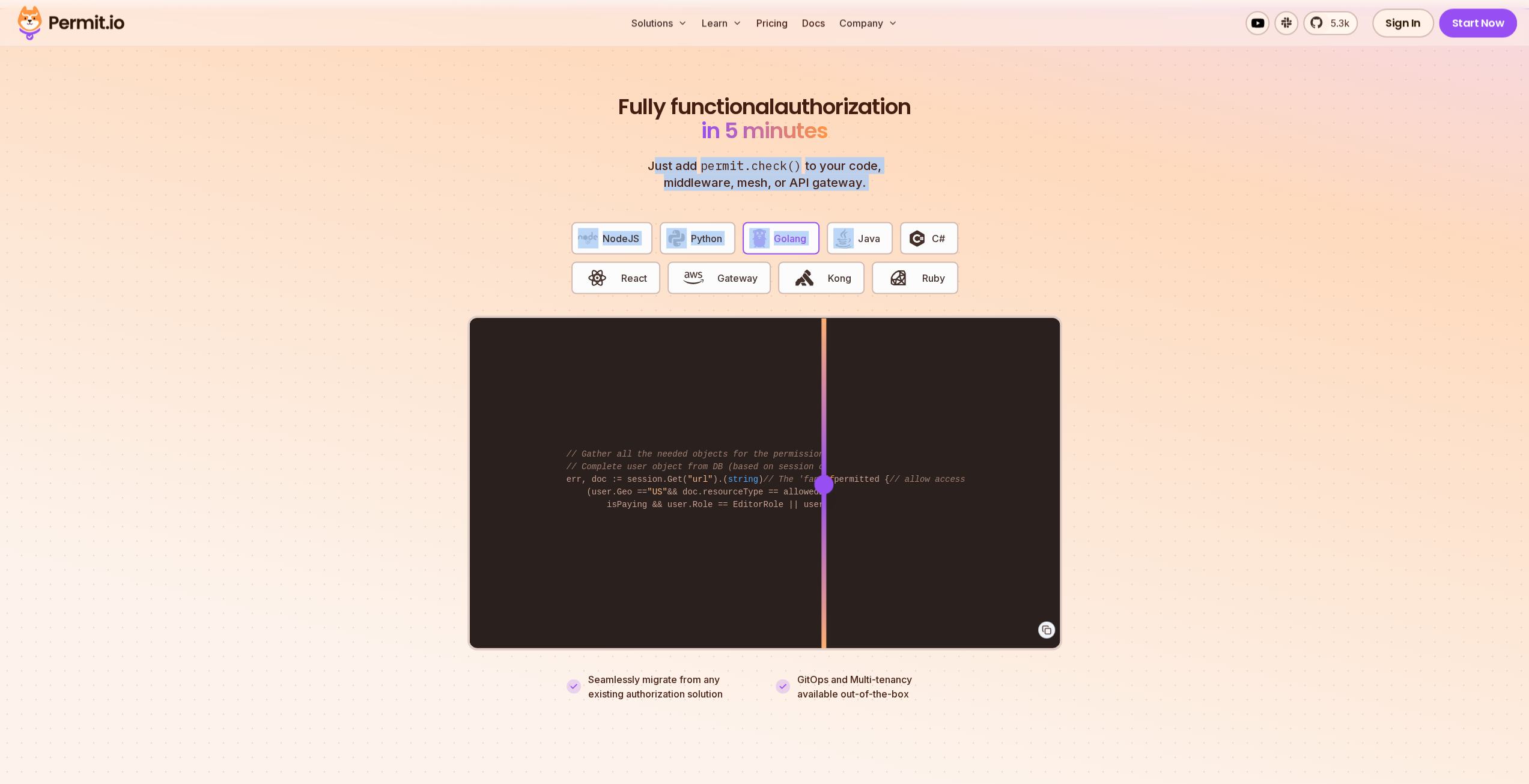
drag, startPoint x: 651, startPoint y: 151, endPoint x: 855, endPoint y: 177, distance: 205.7
click at [858, 177] on div "Fully functional authorization in 5 minutes Just add permit.check() to your cod…" at bounding box center [764, 397] width 595 height 606
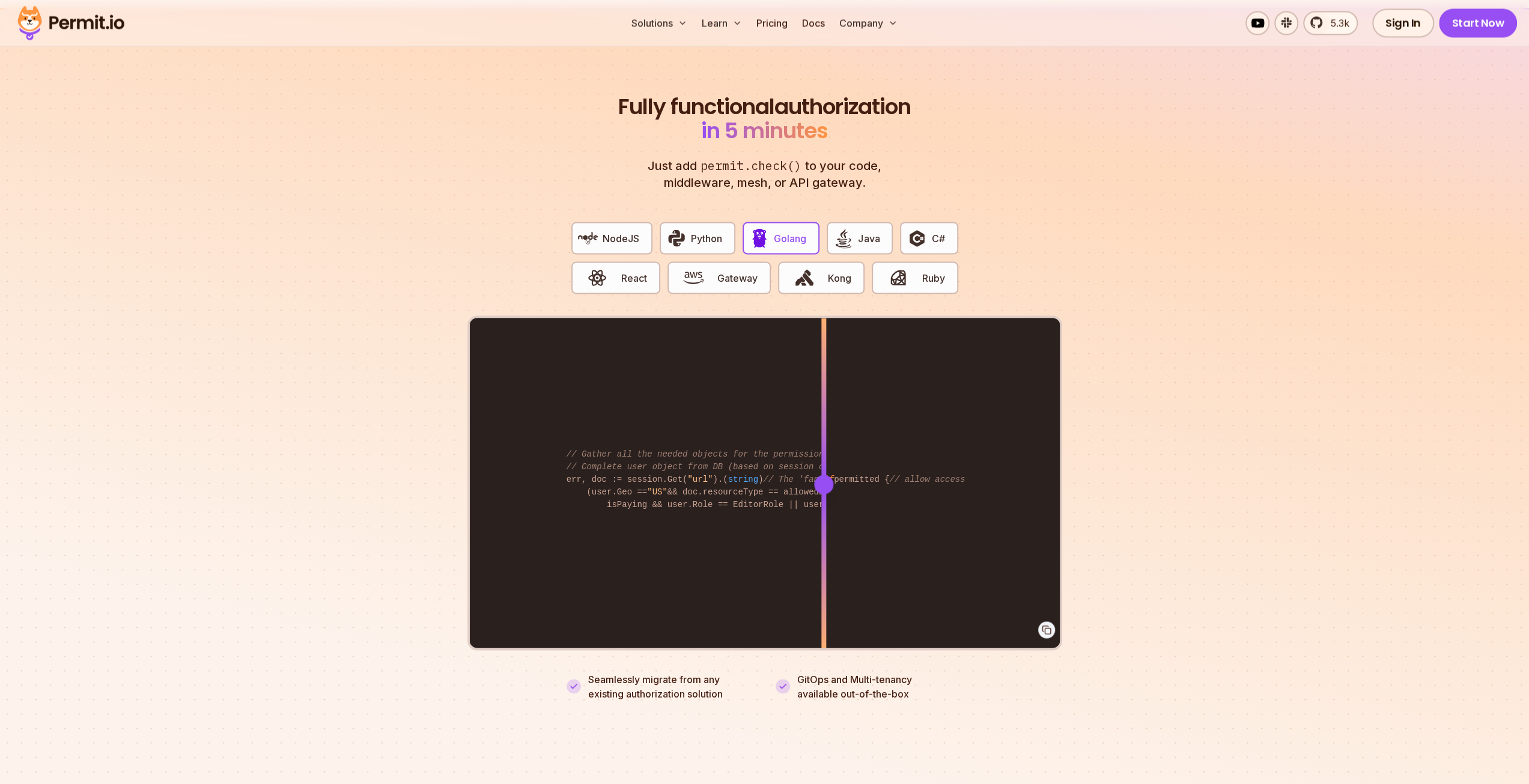
click at [580, 161] on div "Fully functional authorization in 5 minutes Just add permit.check() to your cod…" at bounding box center [764, 397] width 595 height 606
click at [817, 272] on button "Kong" at bounding box center [821, 278] width 86 height 32
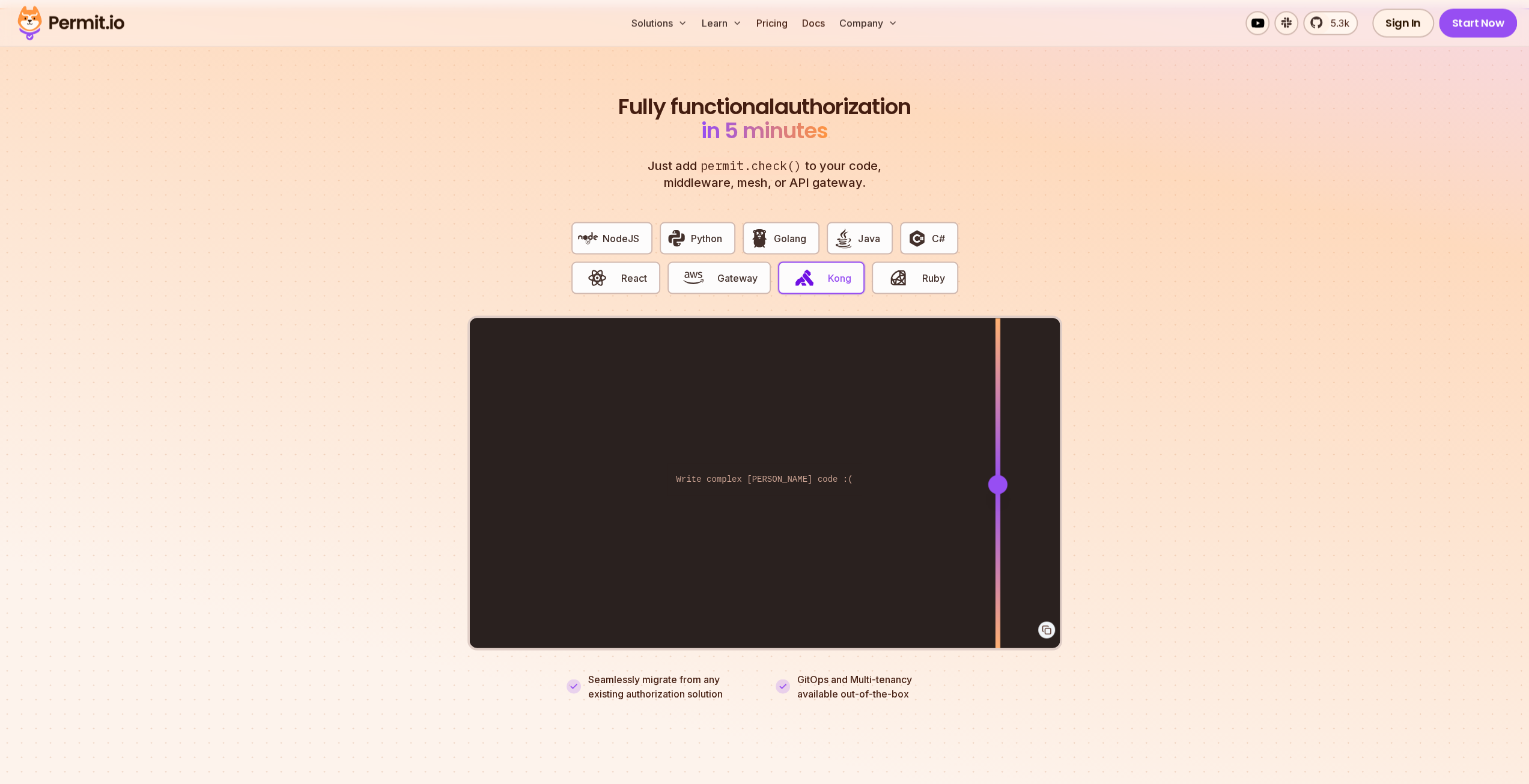
drag, startPoint x: 830, startPoint y: 470, endPoint x: 997, endPoint y: 471, distance: 167.0
click at [997, 474] on div at bounding box center [997, 483] width 19 height 19
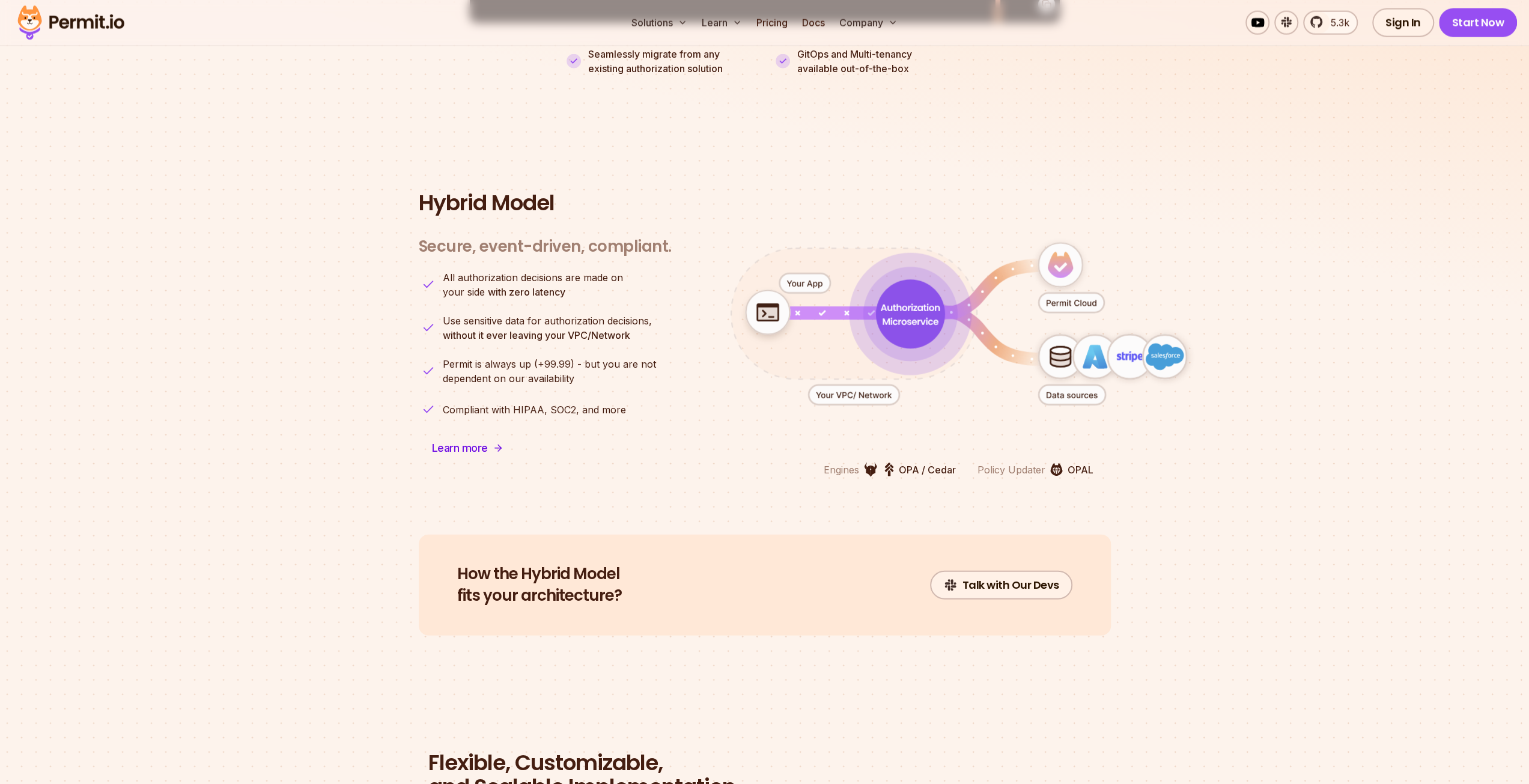
scroll to position [2763, 0]
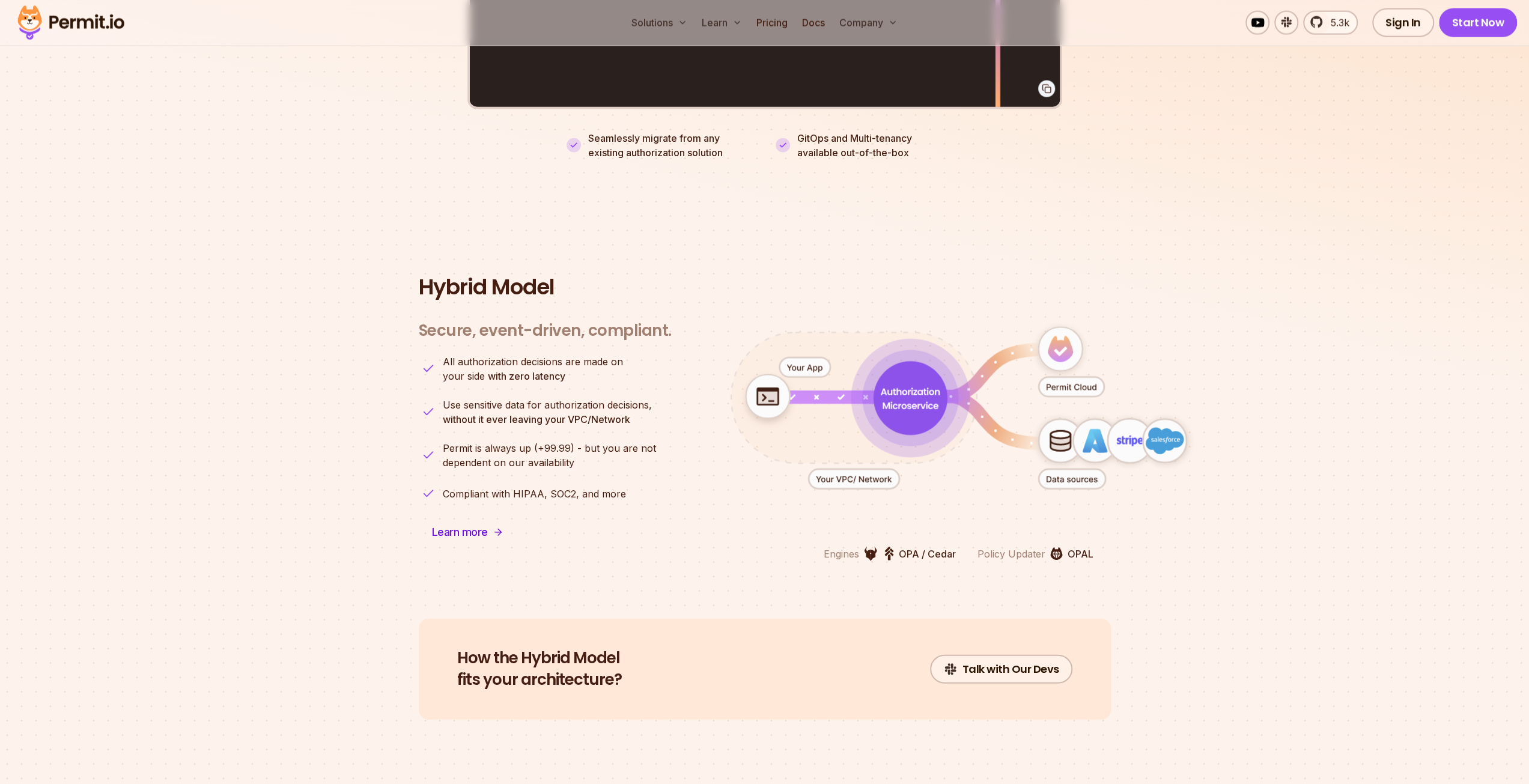
click at [872, 477] on icon "animation" at bounding box center [853, 480] width 76 height 7
click at [862, 418] on icon "animation" at bounding box center [910, 398] width 120 height 120
click at [1075, 377] on icon "animation" at bounding box center [1071, 387] width 66 height 20
click at [1064, 327] on icon "animation" at bounding box center [1060, 349] width 44 height 44
click at [1060, 419] on icon "animation" at bounding box center [1060, 441] width 44 height 44
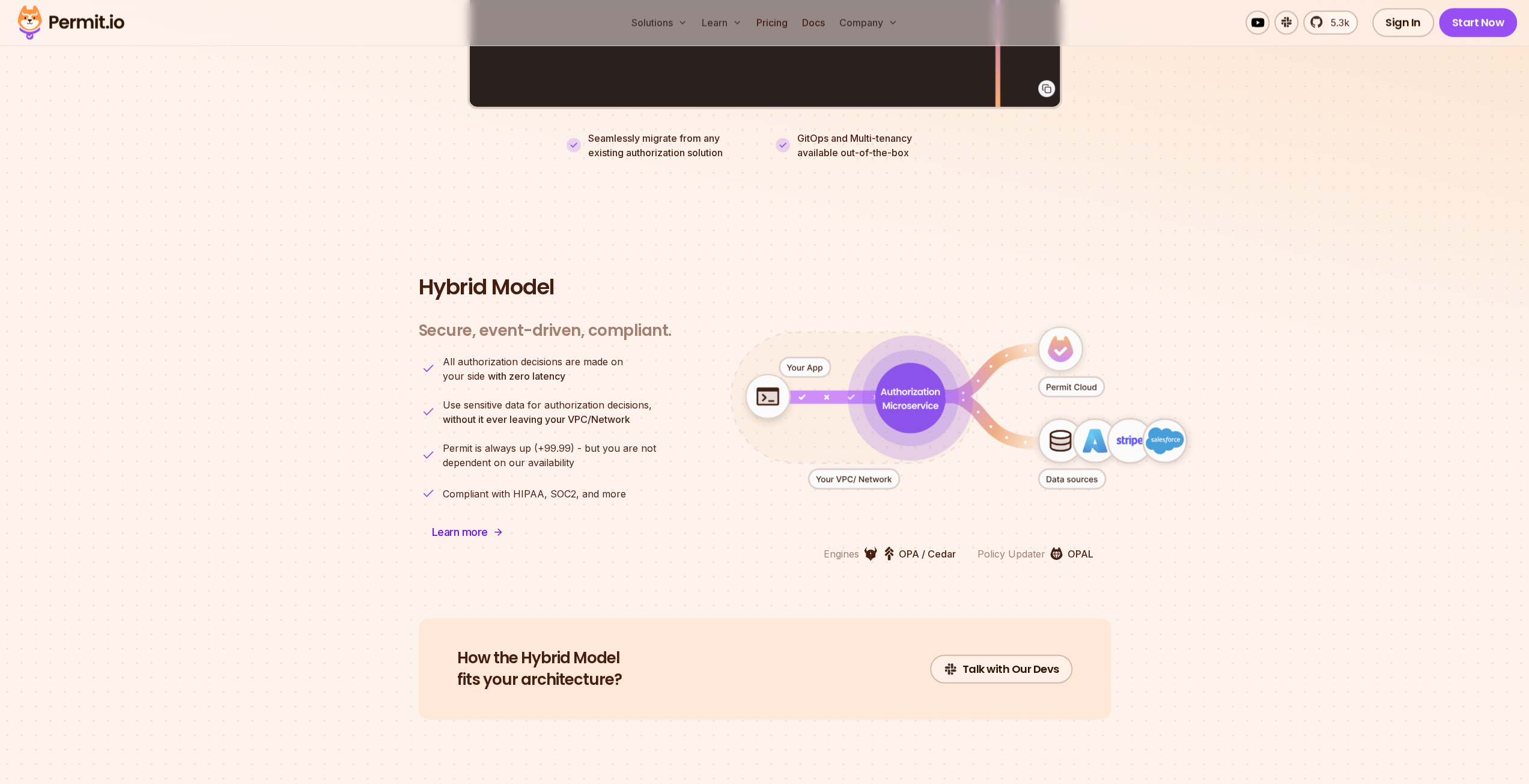
click at [1087, 419] on icon "animation" at bounding box center [1094, 441] width 44 height 44
drag, startPoint x: 442, startPoint y: 477, endPoint x: 583, endPoint y: 473, distance: 141.1
click at [582, 486] on p "Compliant with HIPAA, SOC2, and more" at bounding box center [534, 493] width 183 height 15
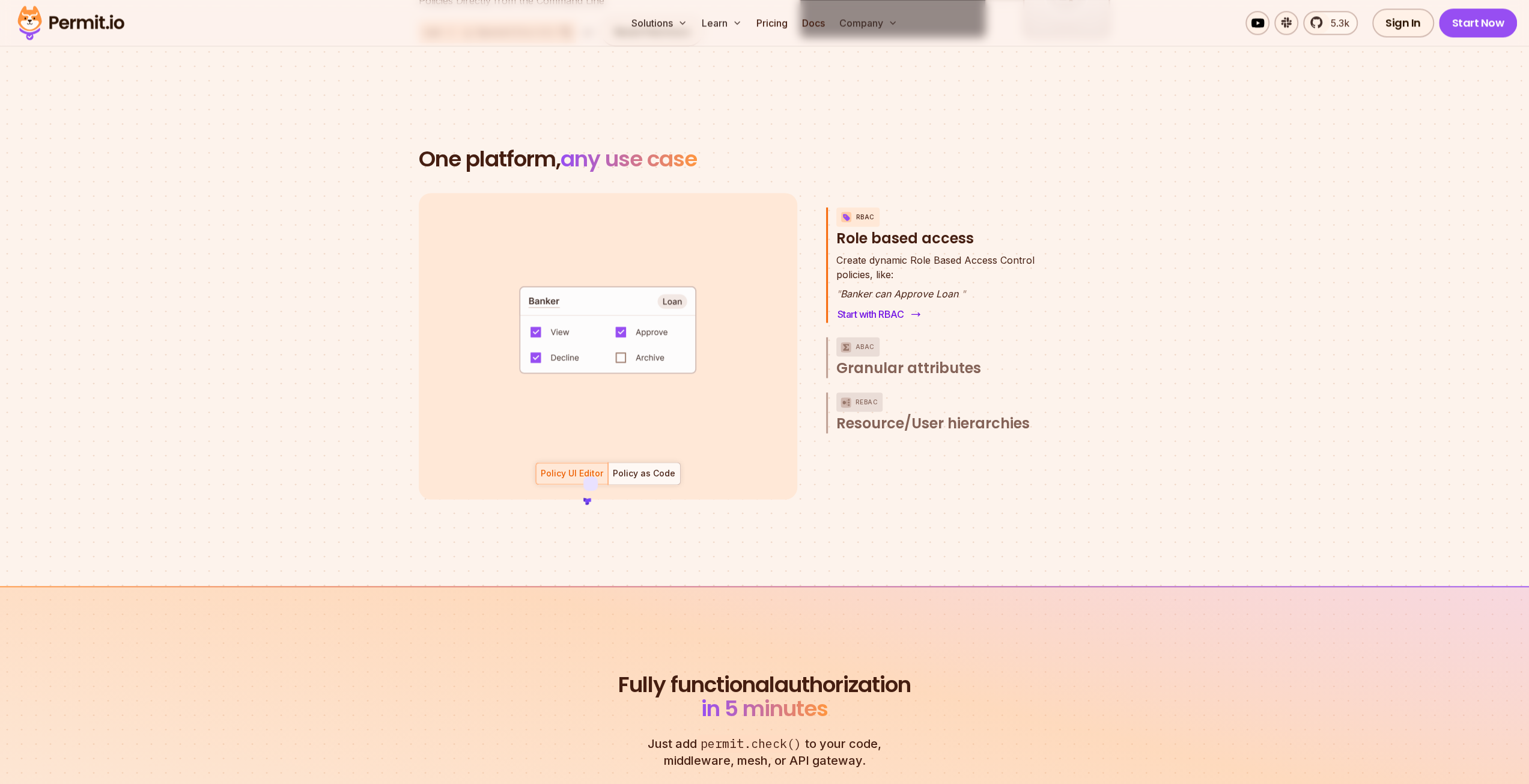
scroll to position [1622, 0]
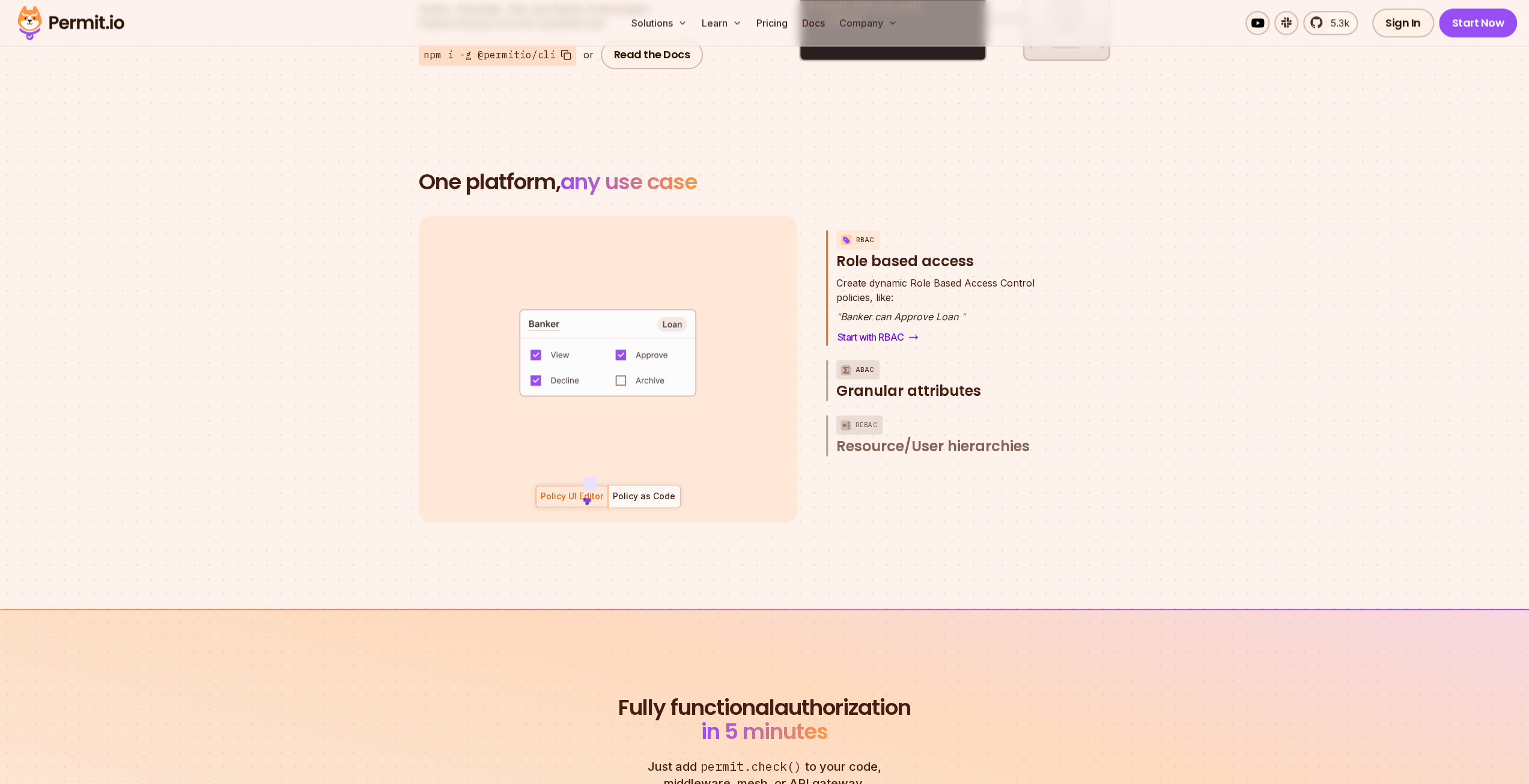
click at [864, 359] on p "ABAC" at bounding box center [865, 369] width 19 height 19
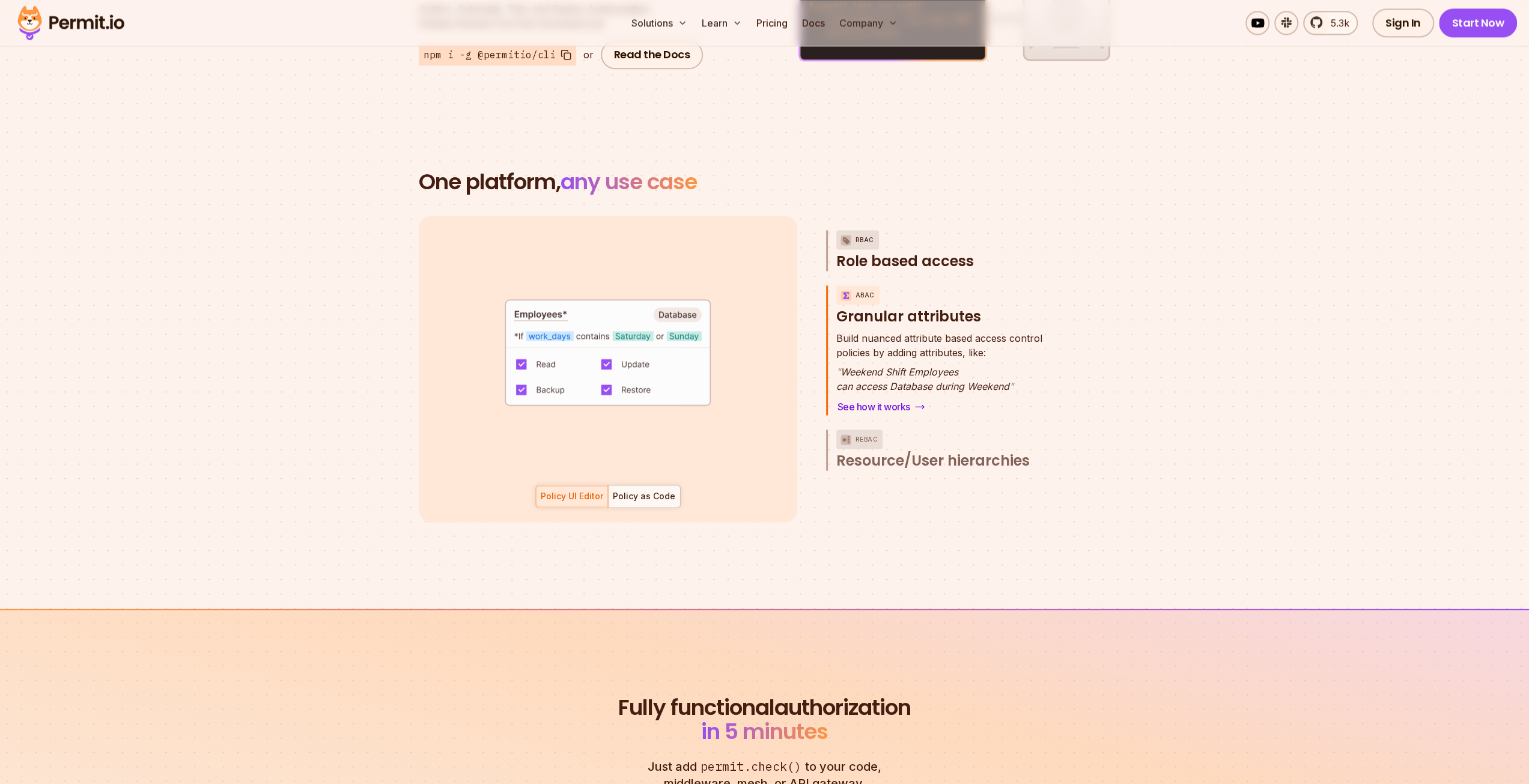
click at [859, 230] on p "RBAC" at bounding box center [865, 239] width 18 height 19
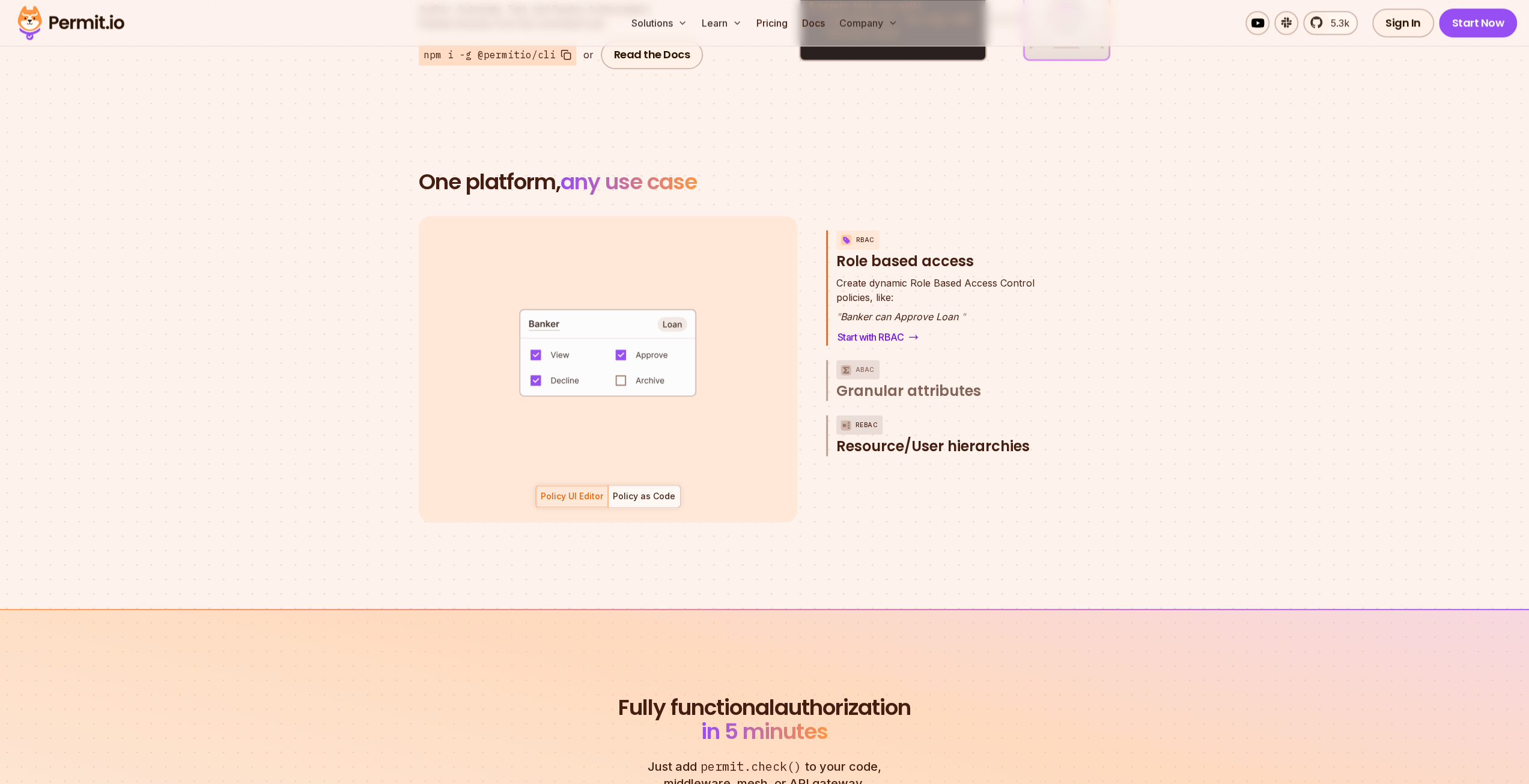
click at [869, 415] on p "ReBAC" at bounding box center [867, 425] width 23 height 19
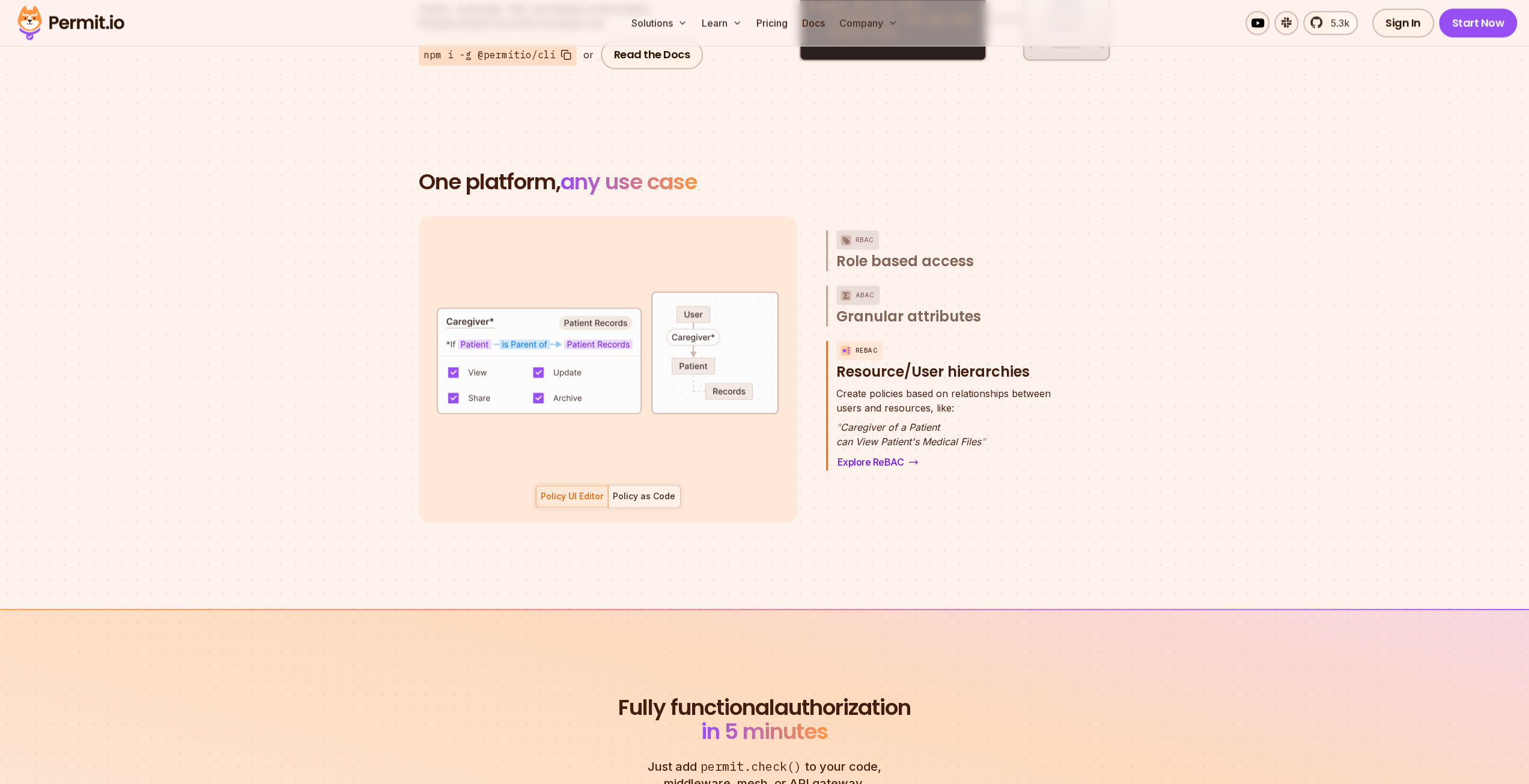
click at [660, 490] on div "Policy as Code" at bounding box center [644, 496] width 63 height 12
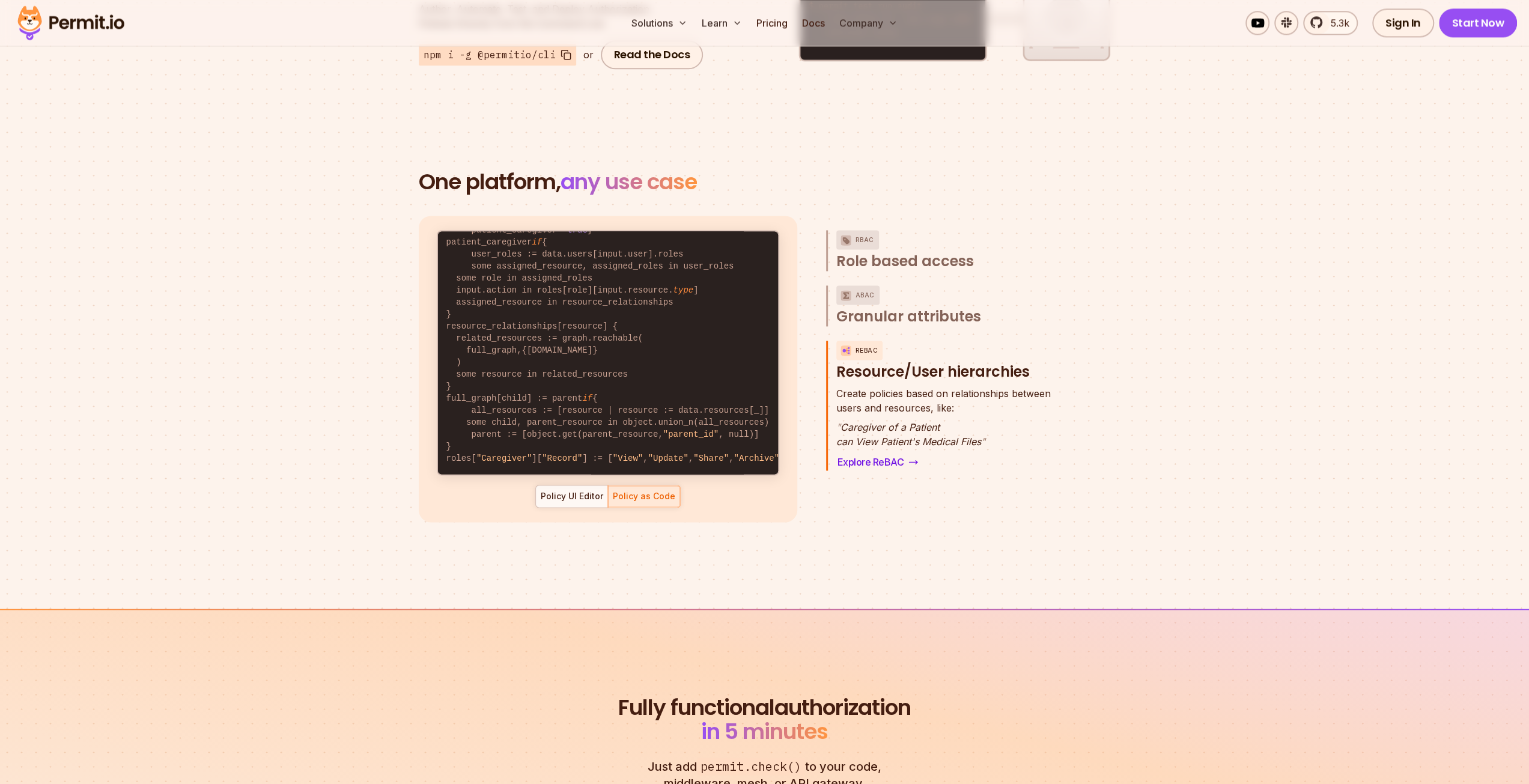
scroll to position [61, 0]
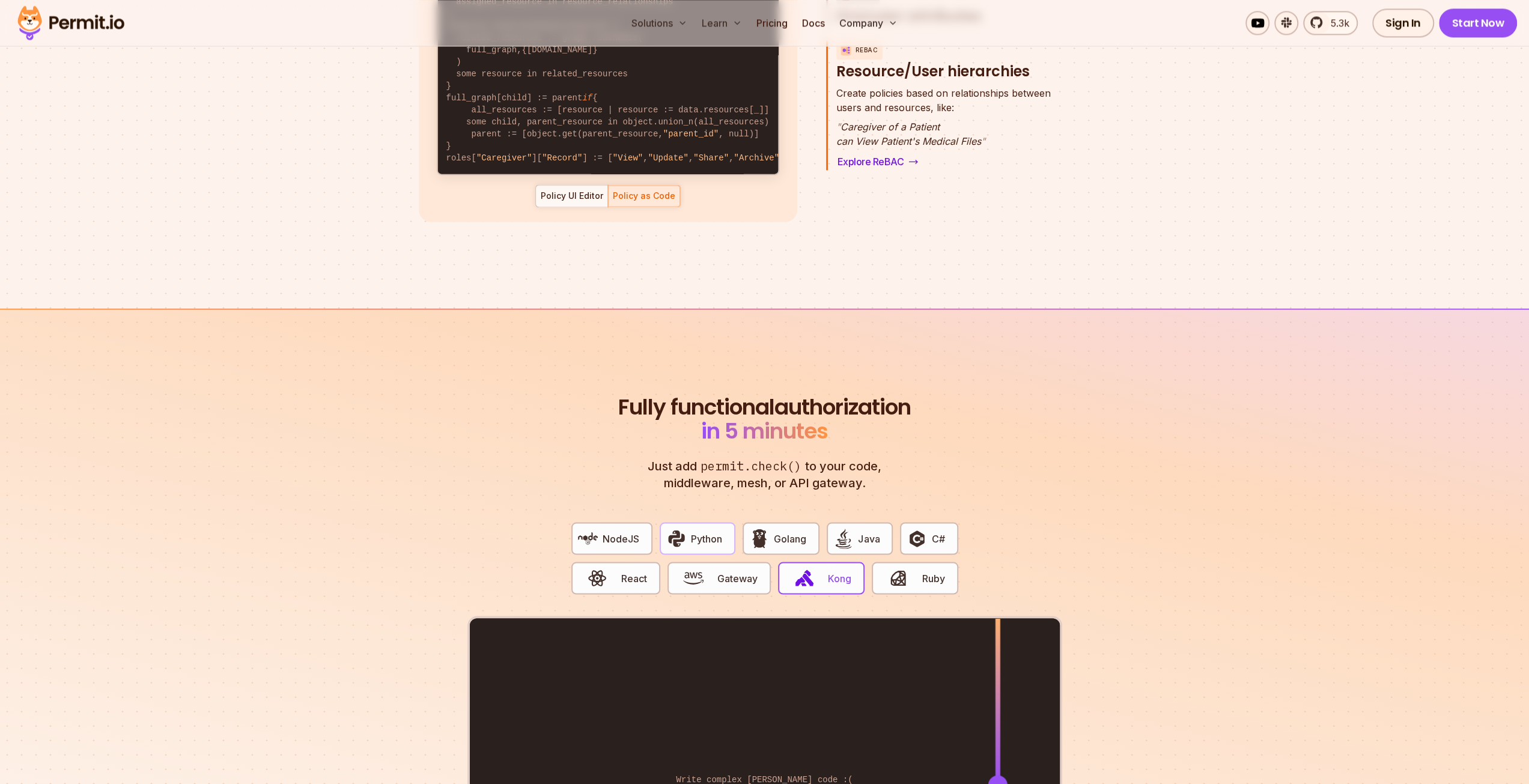
click at [709, 531] on span "Python" at bounding box center [706, 538] width 31 height 15
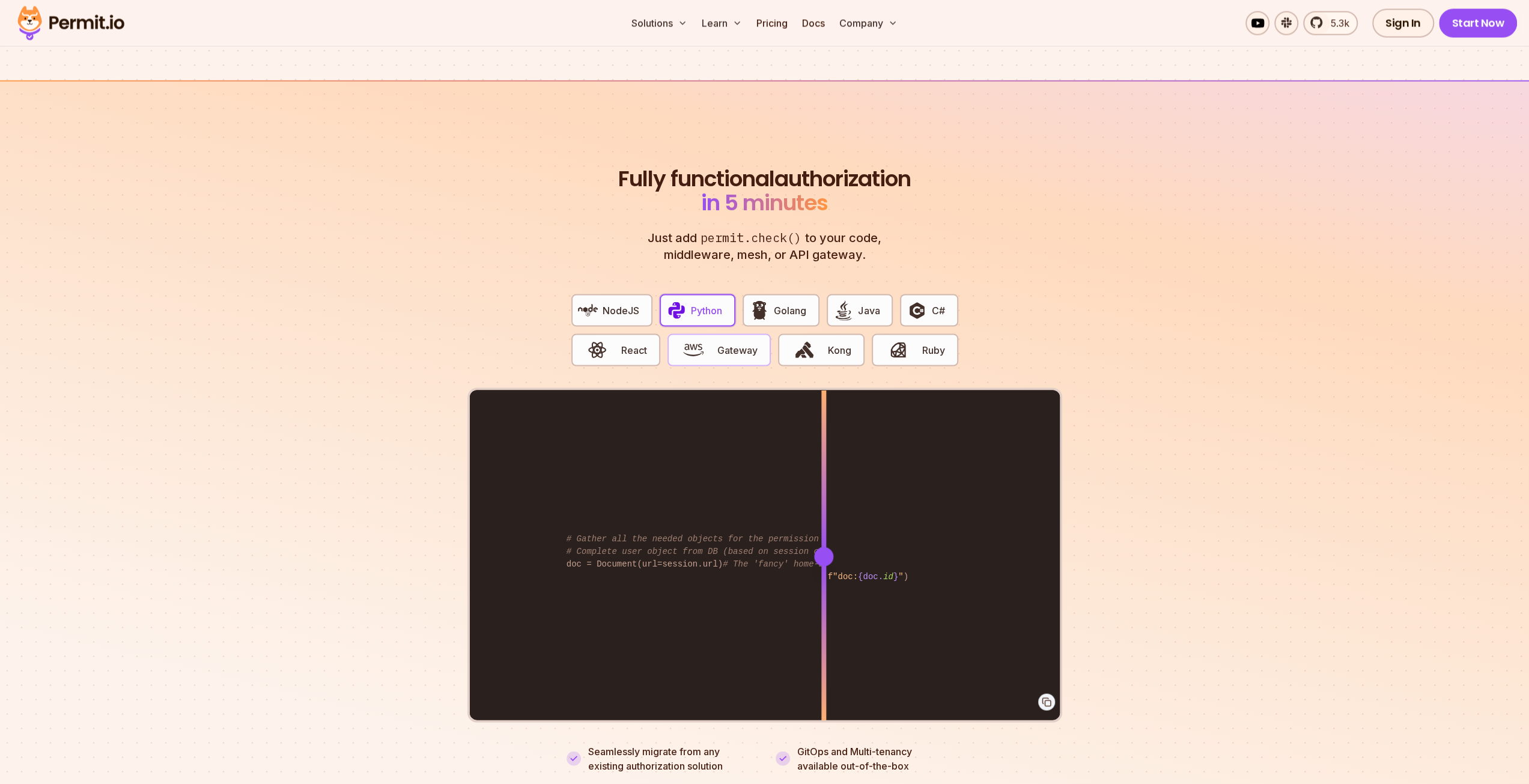
scroll to position [2222, 0]
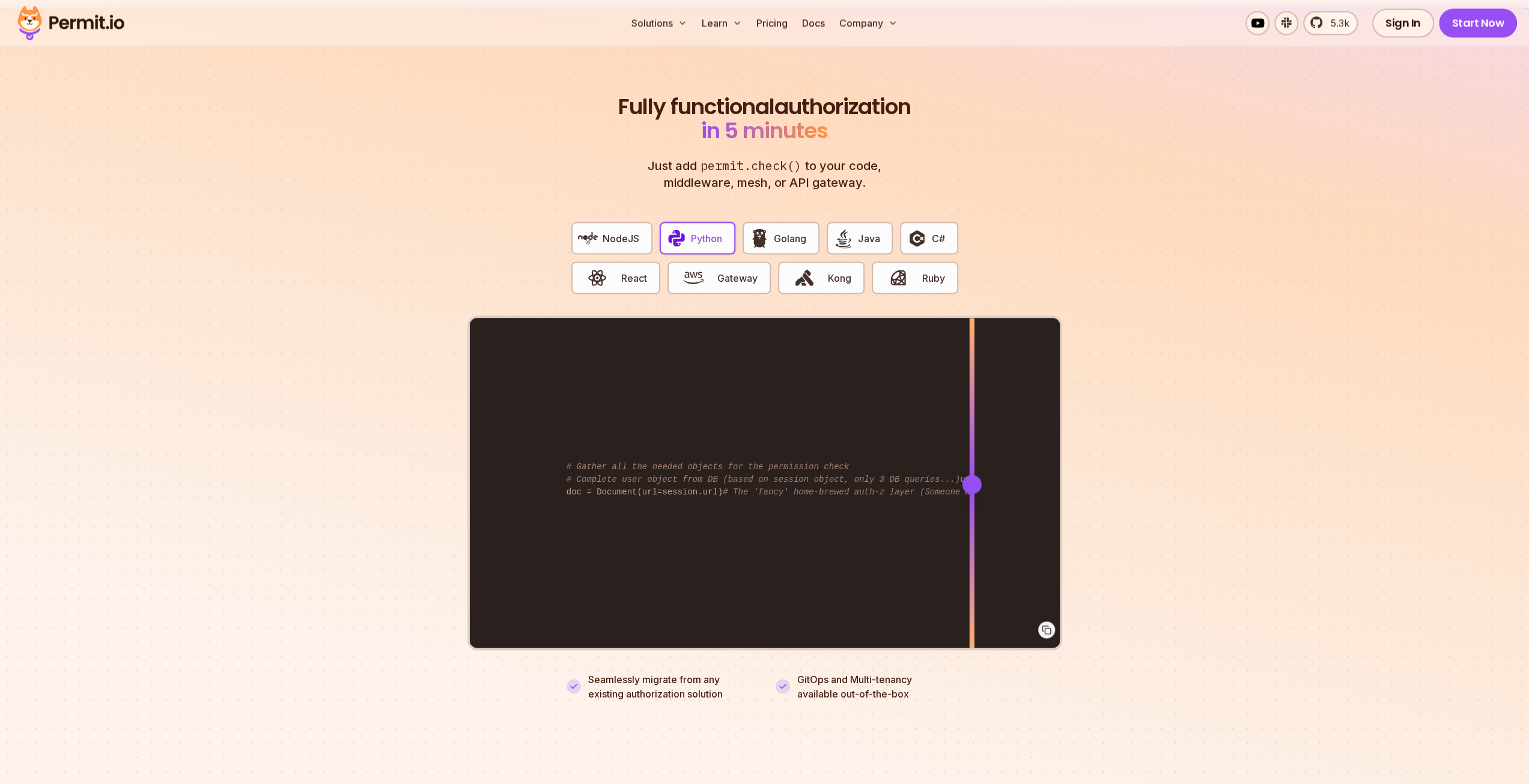
drag, startPoint x: 865, startPoint y: 460, endPoint x: 972, endPoint y: 464, distance: 107.1
click at [972, 464] on div "from permit import Permit permit = Permit(token= "<YOUR_API_KEY>" ) permitted =…" at bounding box center [764, 483] width 590 height 331
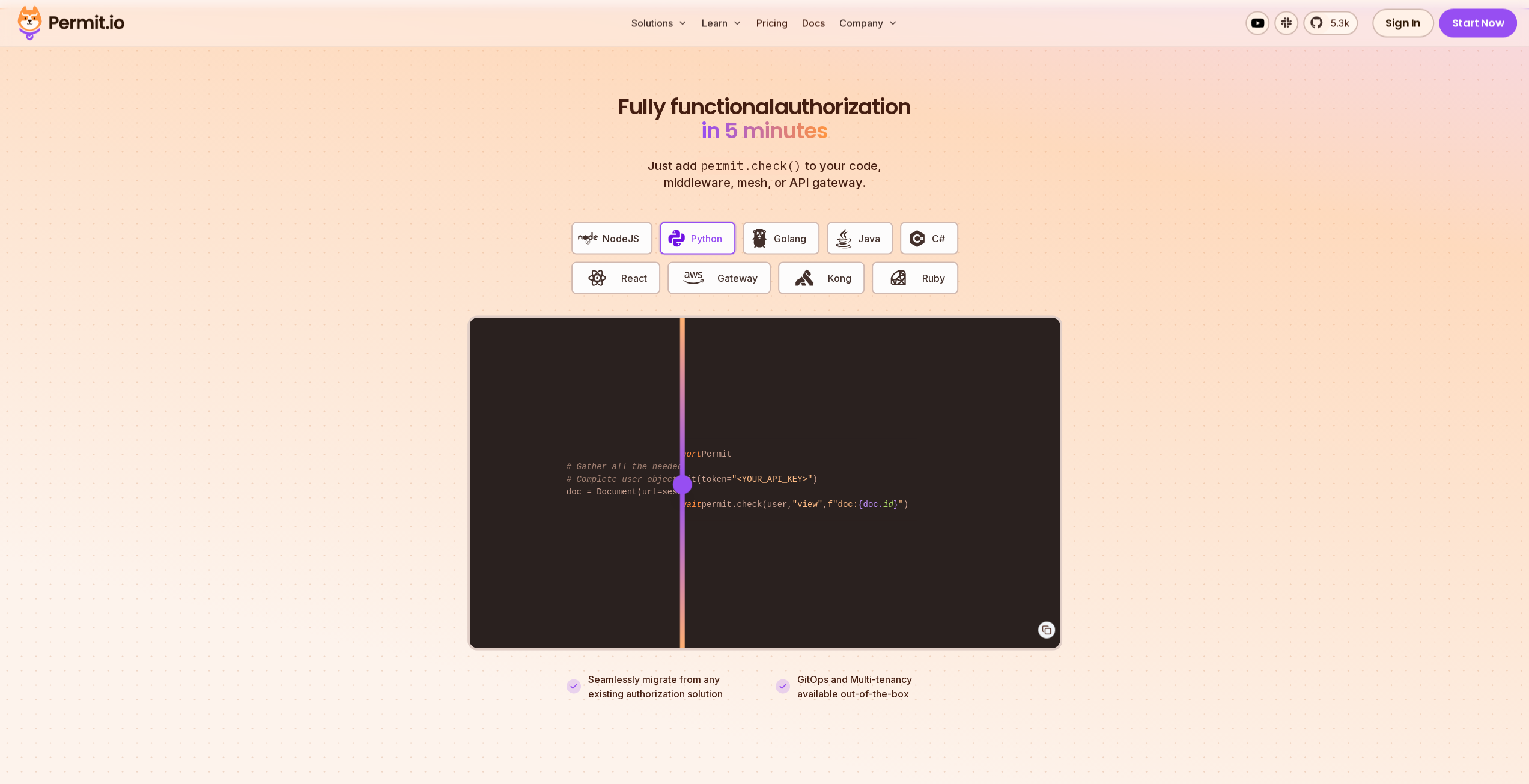
drag, startPoint x: 634, startPoint y: 404, endPoint x: 700, endPoint y: 407, distance: 66.1
click at [701, 407] on div "from permit import Permit permit = Permit(token= "<YOUR_API_KEY>" ) permitted =…" at bounding box center [764, 483] width 590 height 331
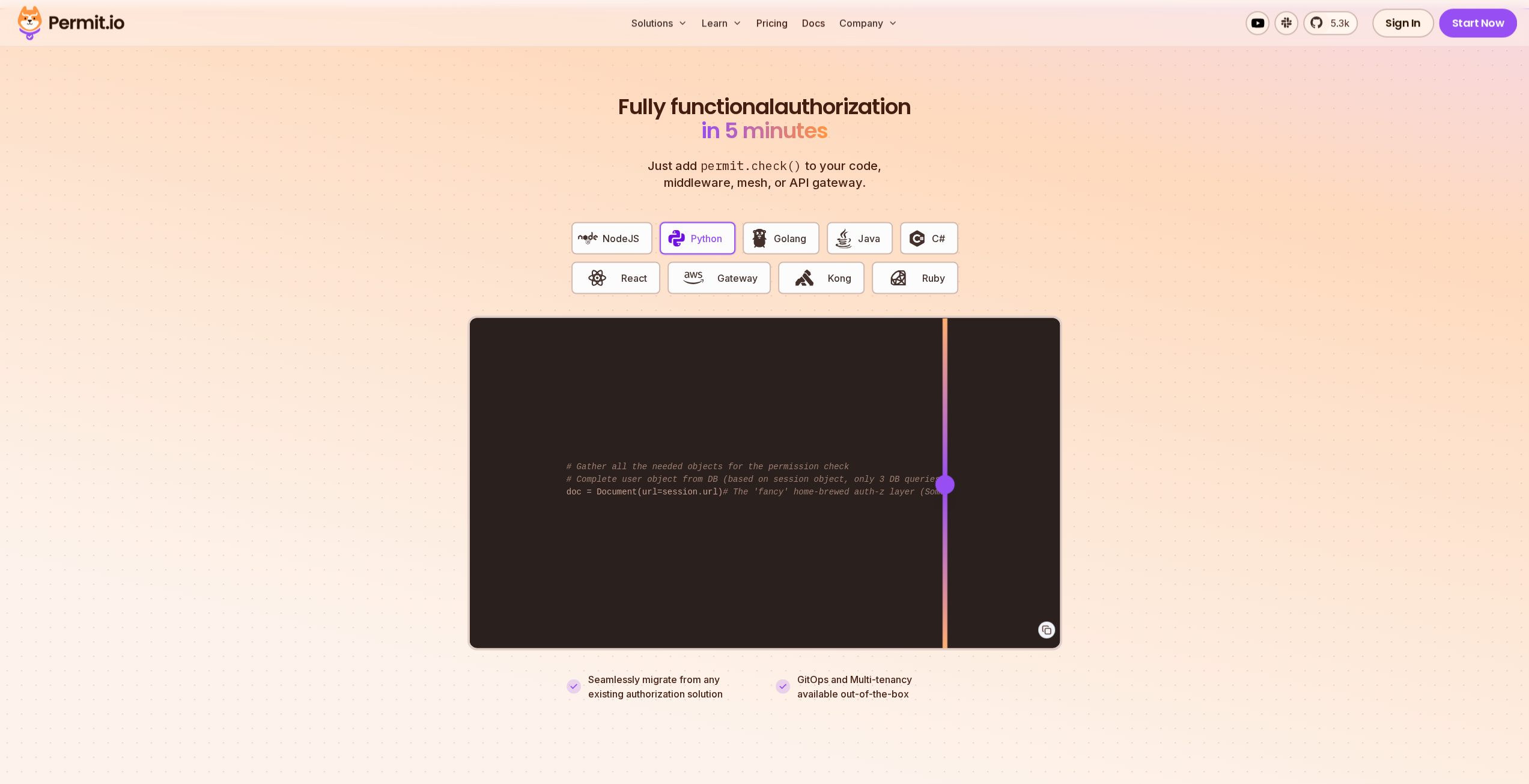
drag, startPoint x: 774, startPoint y: 424, endPoint x: 944, endPoint y: 429, distance: 170.1
click at [944, 429] on div "from permit import Permit permit = Permit(token= "<YOUR_API_KEY>" ) permitted =…" at bounding box center [764, 483] width 590 height 331
click at [771, 230] on button "Golang" at bounding box center [781, 238] width 77 height 32
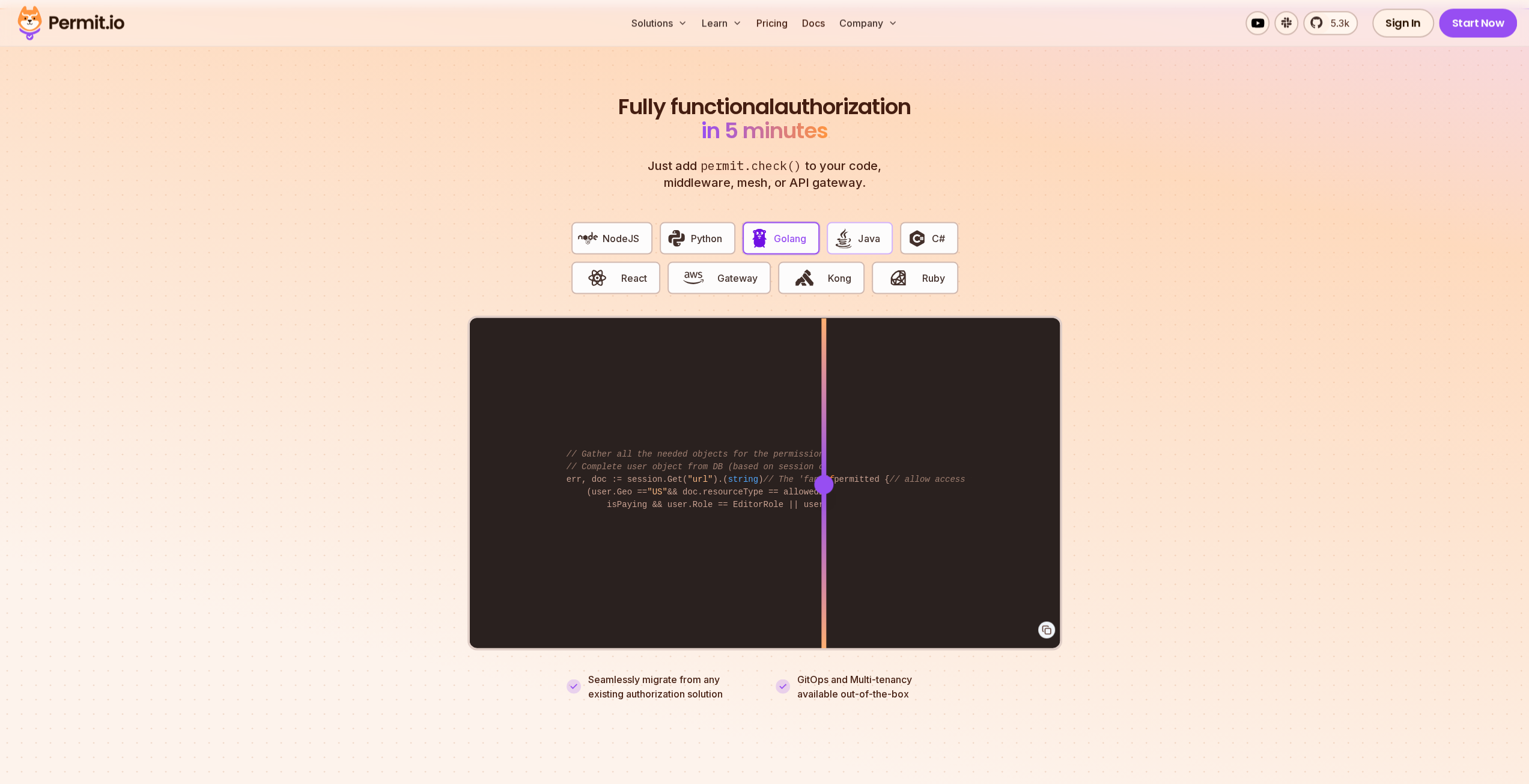
click at [835, 228] on img "button" at bounding box center [843, 238] width 21 height 21
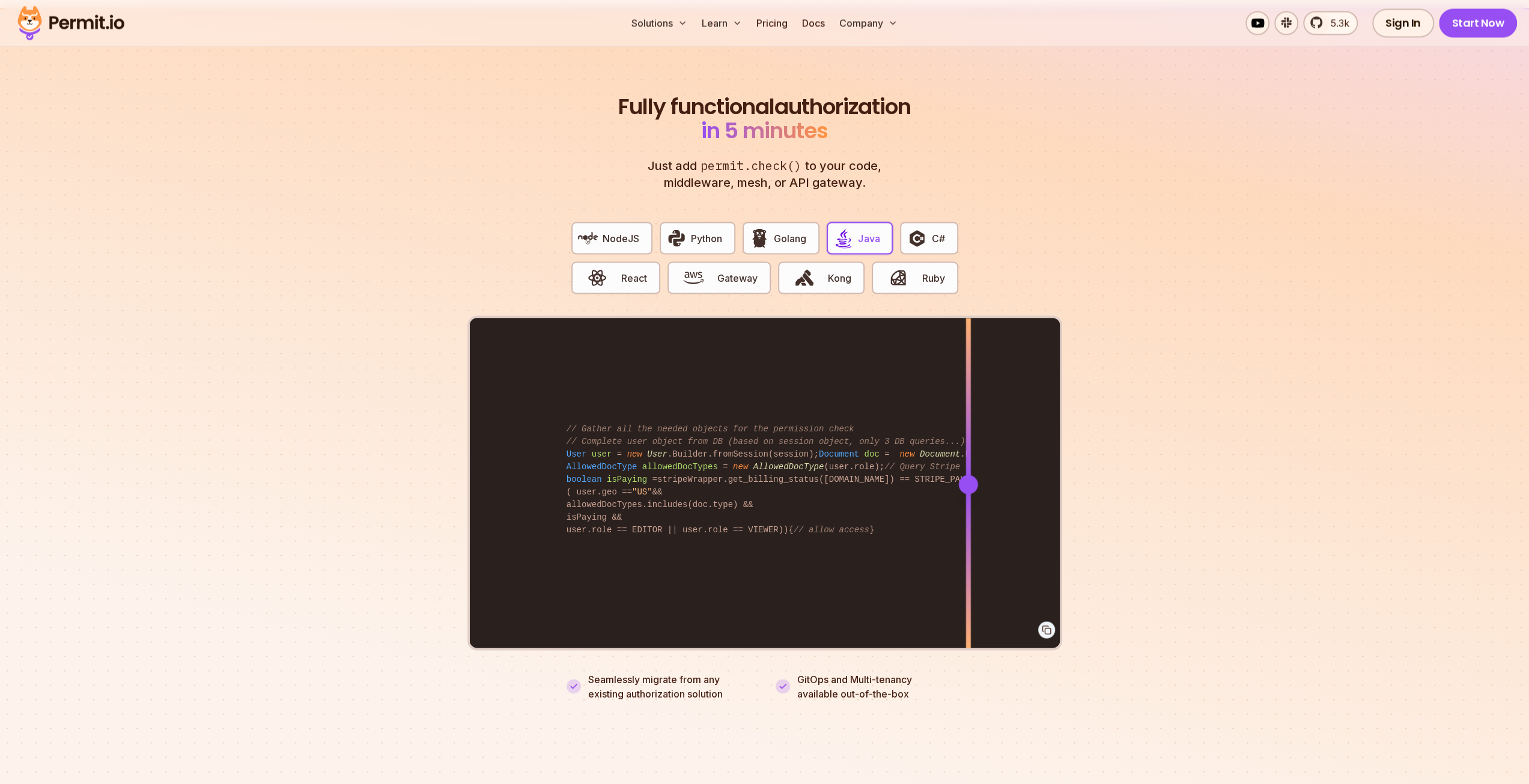
drag, startPoint x: 822, startPoint y: 464, endPoint x: 968, endPoint y: 460, distance: 146.1
click at [968, 474] on div at bounding box center [967, 483] width 19 height 19
click at [699, 222] on button "Python" at bounding box center [697, 238] width 76 height 32
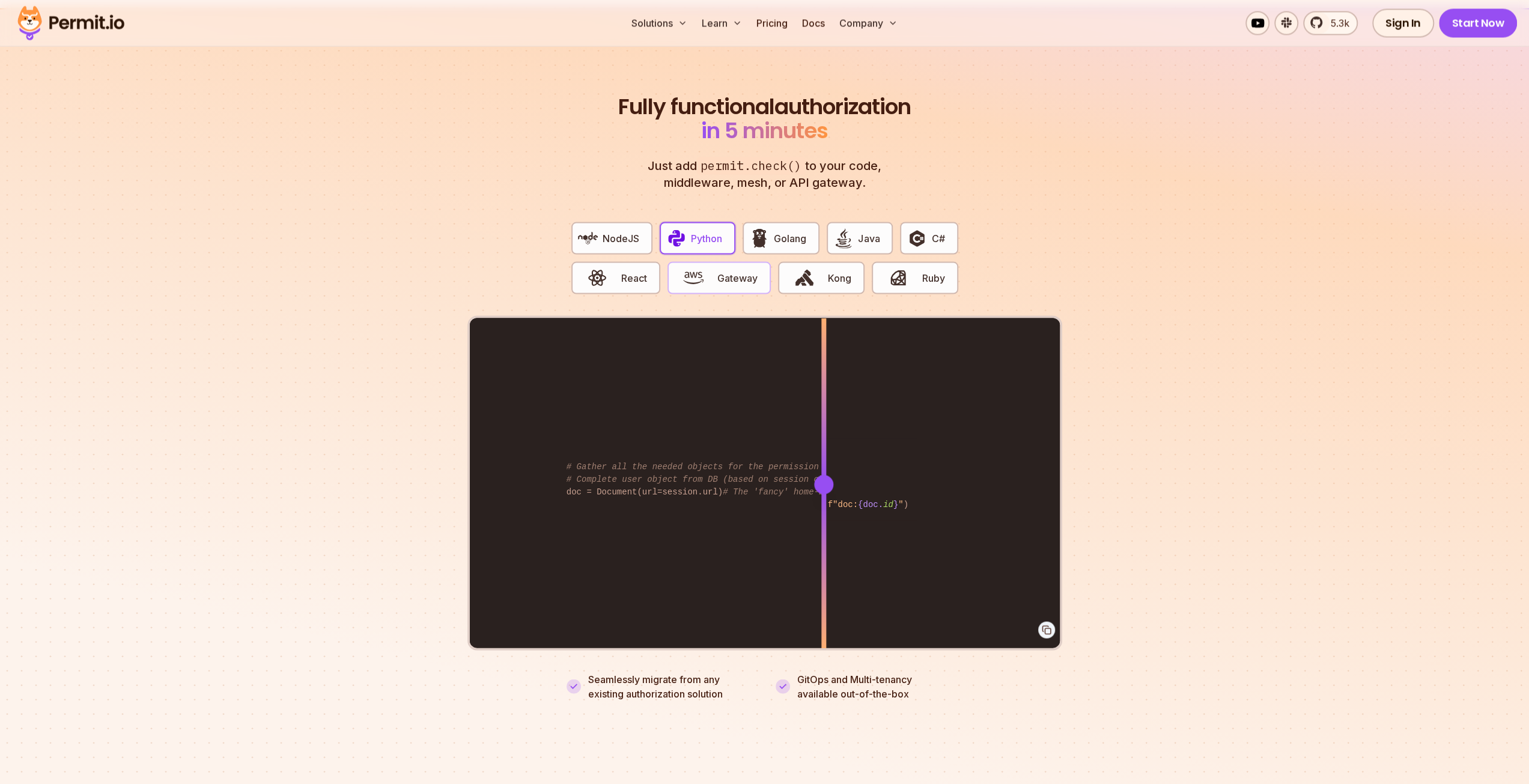
click at [737, 270] on span "Gateway" at bounding box center [737, 277] width 41 height 15
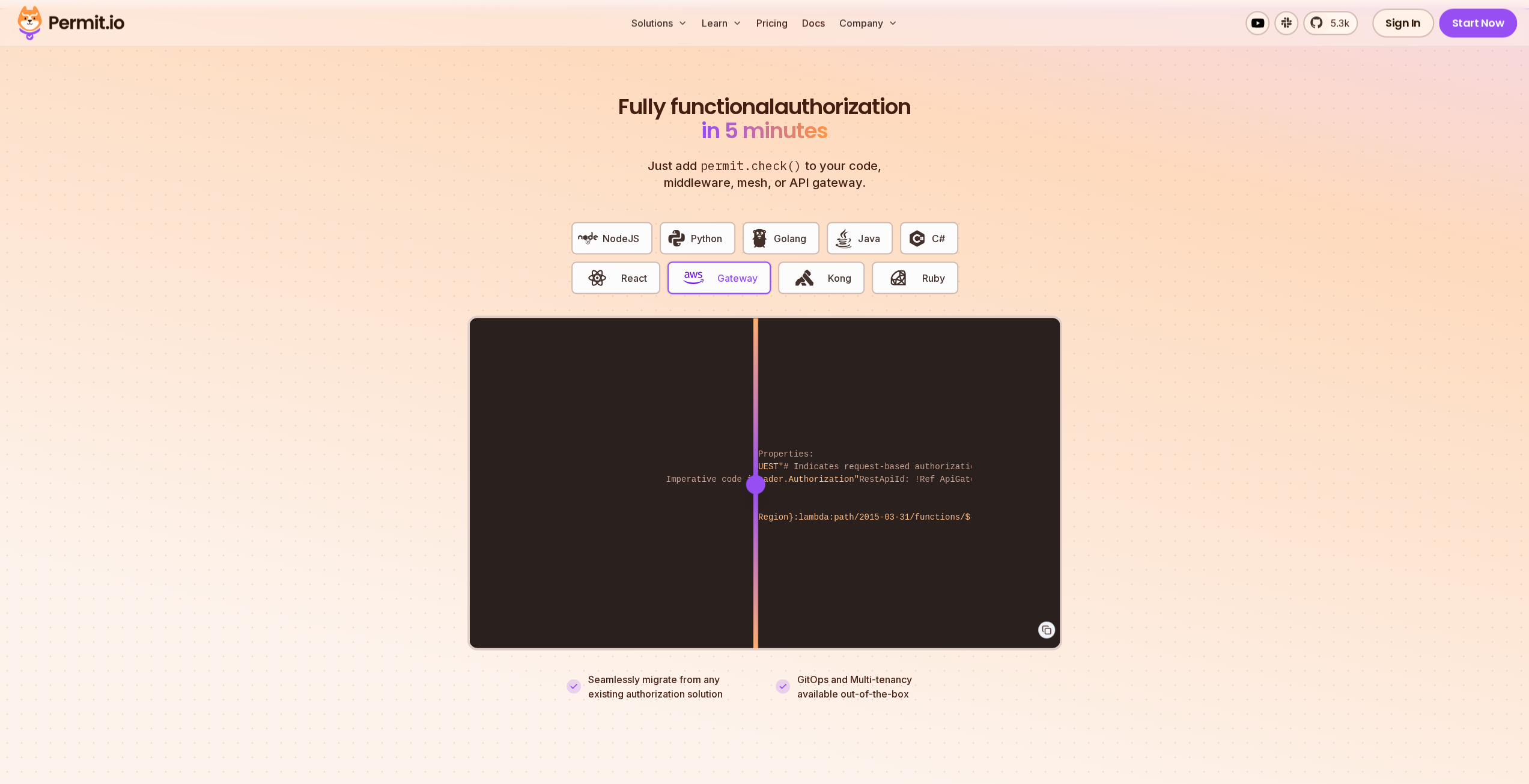
drag, startPoint x: 813, startPoint y: 469, endPoint x: 1022, endPoint y: 407, distance: 218.0
click at [1090, 425] on section "Fully functional authorization in 5 minutes Just add permit.check() to your cod…" at bounding box center [764, 382] width 1529 height 750
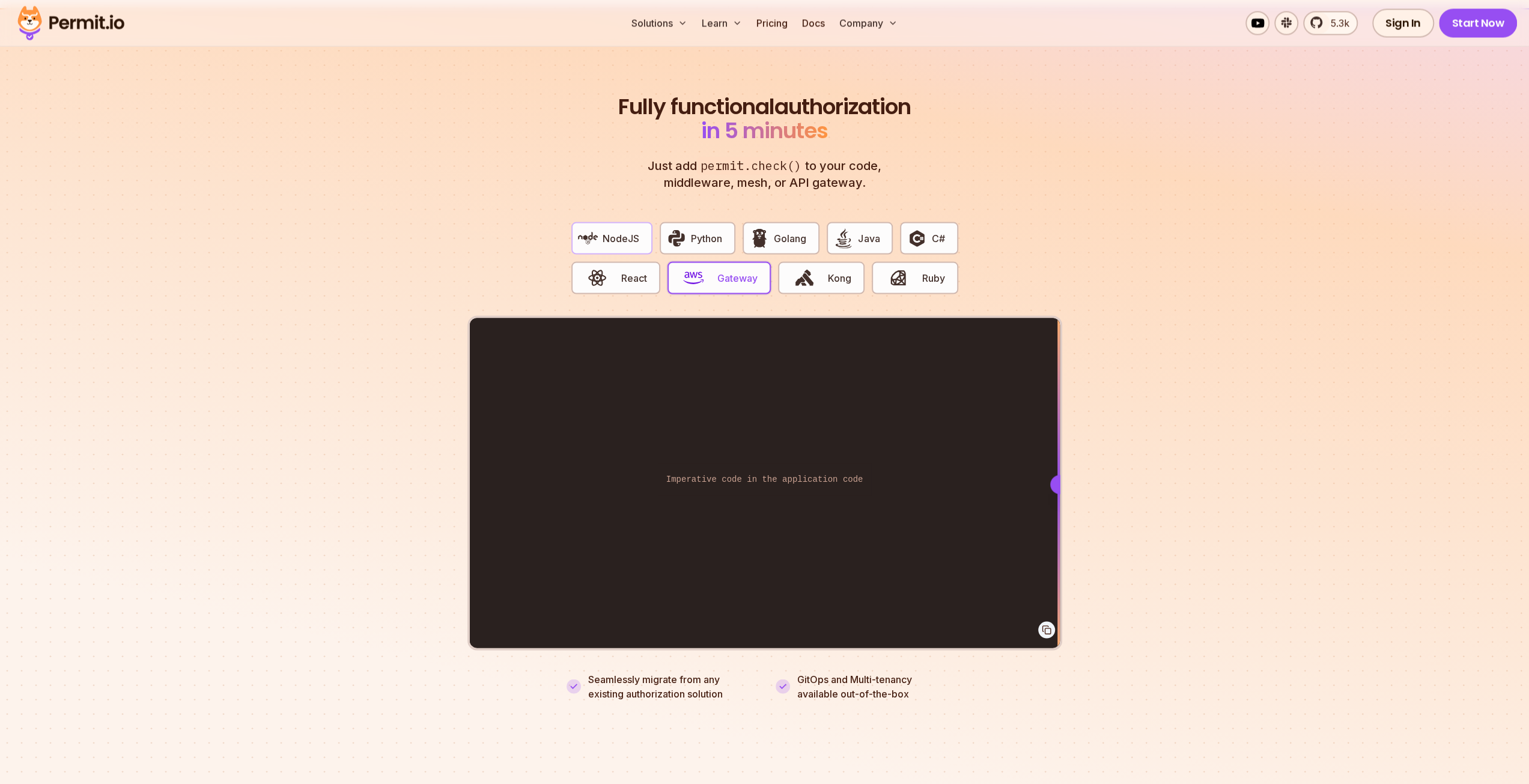
drag, startPoint x: 635, startPoint y: 213, endPoint x: 632, endPoint y: 220, distance: 7.6
click at [635, 222] on button "NodeJS" at bounding box center [612, 238] width 81 height 32
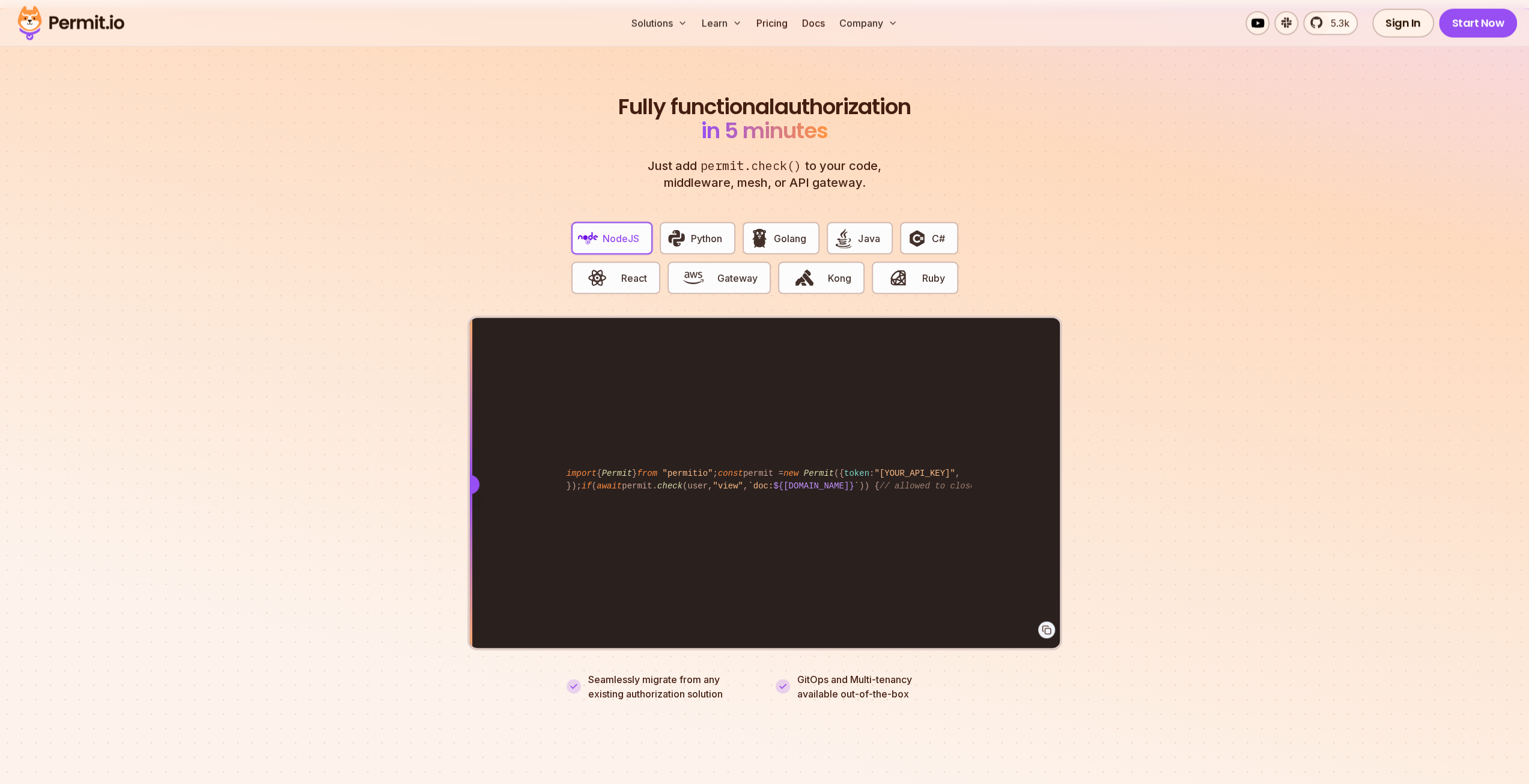
drag, startPoint x: 771, startPoint y: 465, endPoint x: 2, endPoint y: 529, distance: 771.7
click at [2, 529] on section "Fully functional authorization in 5 minutes Just add permit.check() to your cod…" at bounding box center [764, 382] width 1529 height 750
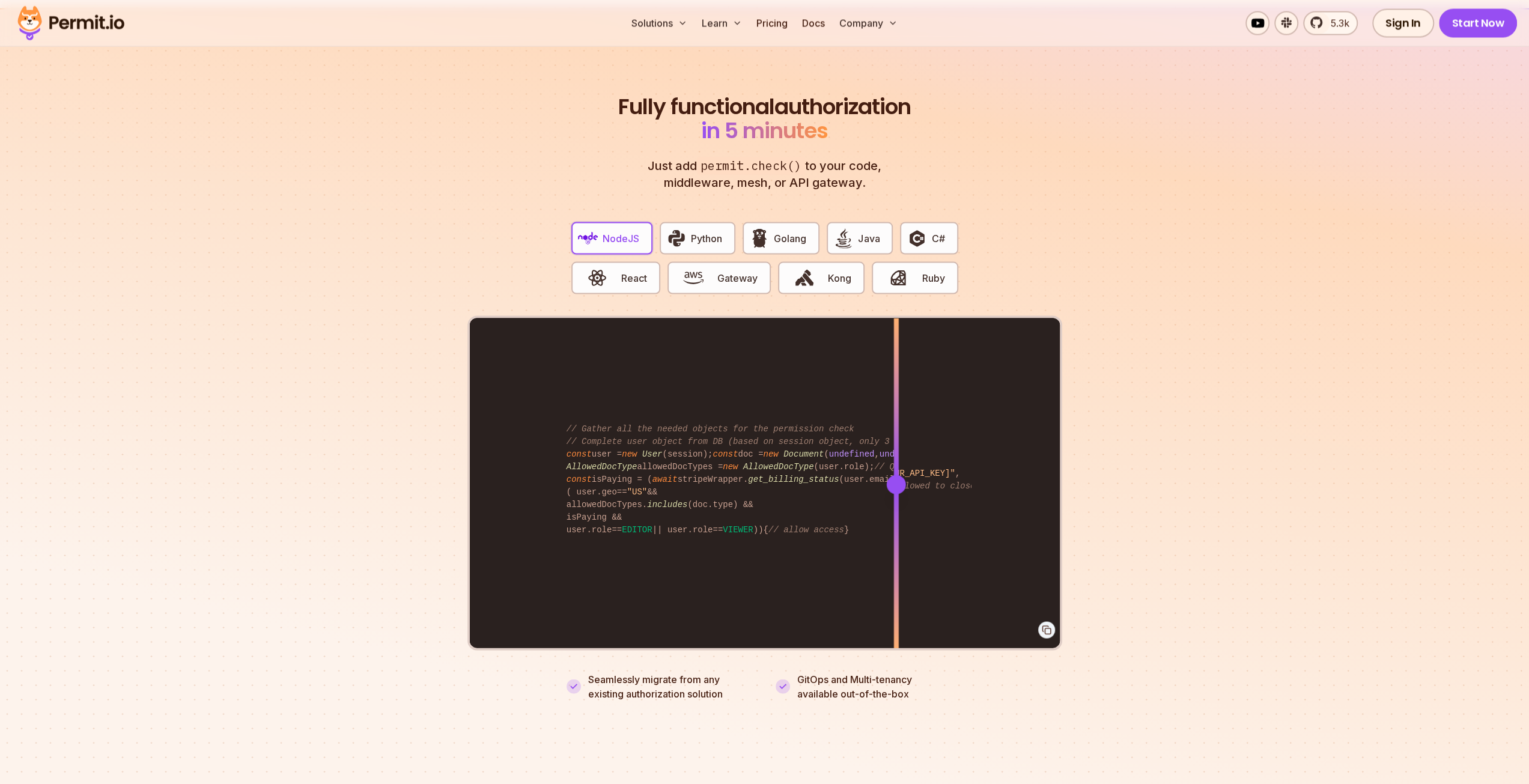
drag, startPoint x: 872, startPoint y: 486, endPoint x: 312, endPoint y: 479, distance: 560.0
click at [312, 479] on section "Fully functional authorization in 5 minutes Just add permit.check() to your cod…" at bounding box center [764, 382] width 1529 height 750
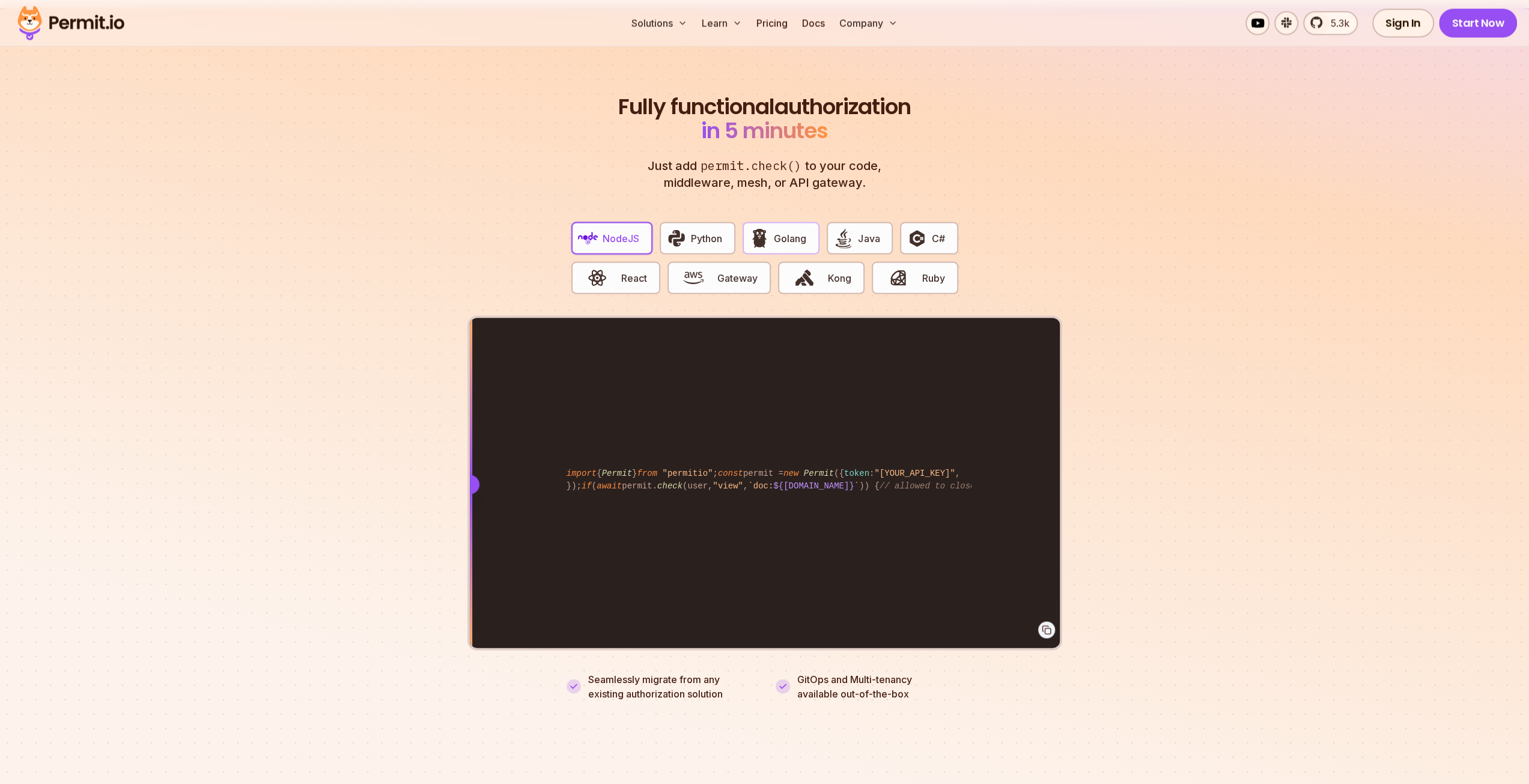
drag, startPoint x: 748, startPoint y: 224, endPoint x: 807, endPoint y: 222, distance: 59.0
click at [791, 223] on button "Golang" at bounding box center [781, 238] width 77 height 32
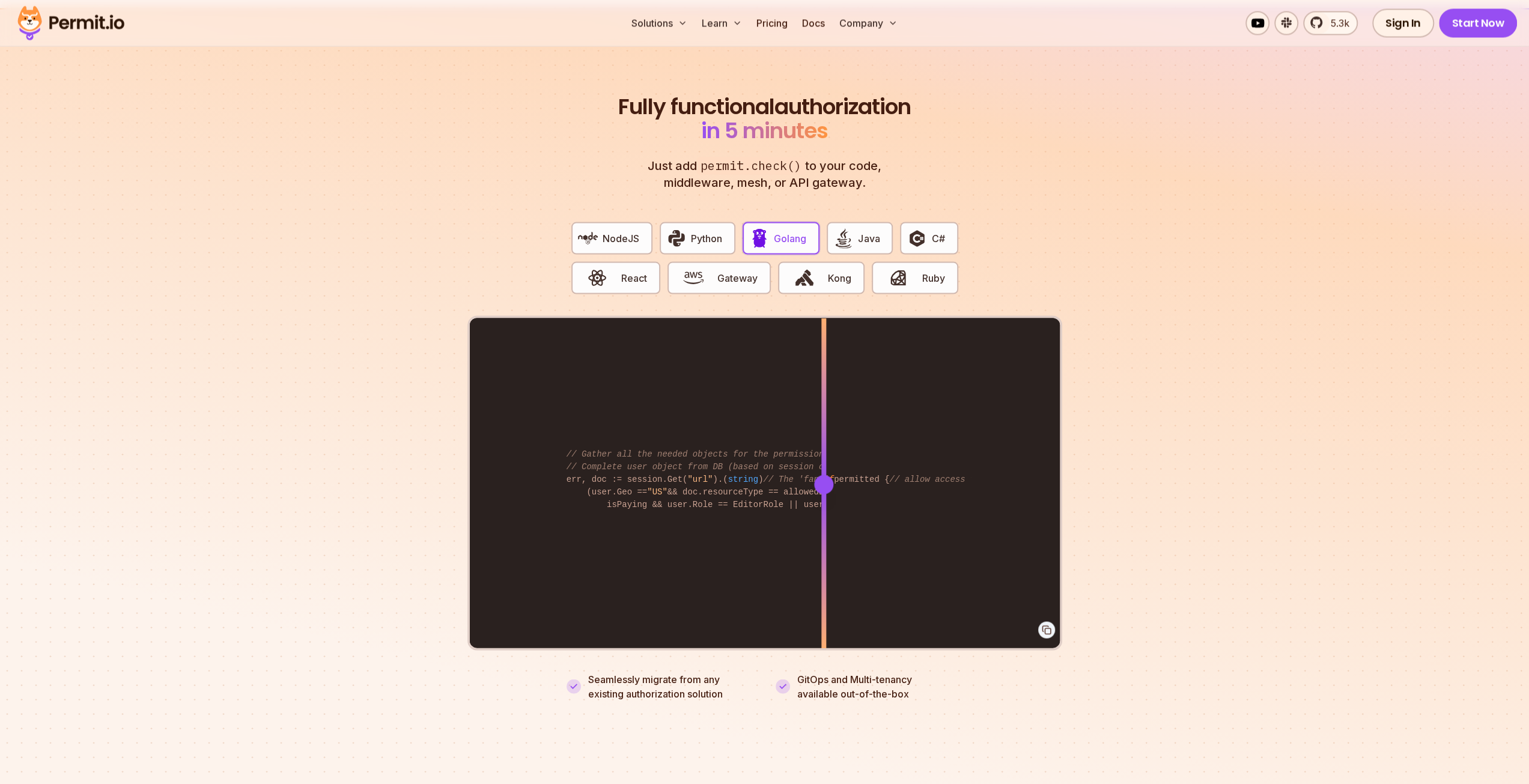
click at [807, 222] on button "Golang" at bounding box center [781, 238] width 77 height 32
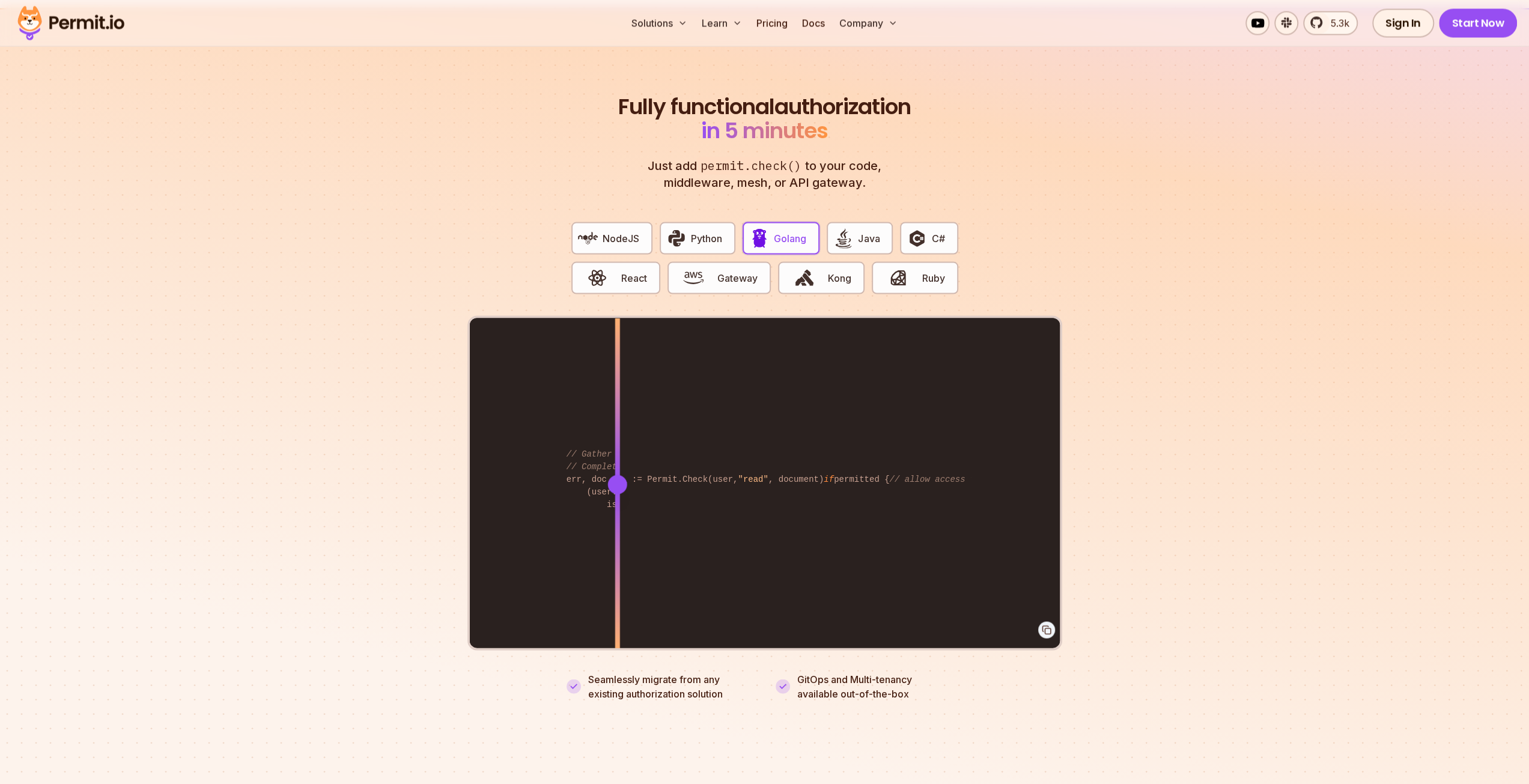
drag, startPoint x: 826, startPoint y: 444, endPoint x: 186, endPoint y: 513, distance: 643.7
click at [186, 513] on section "Fully functional authorization in 5 minutes Just add permit.check() to your cod…" at bounding box center [764, 382] width 1529 height 750
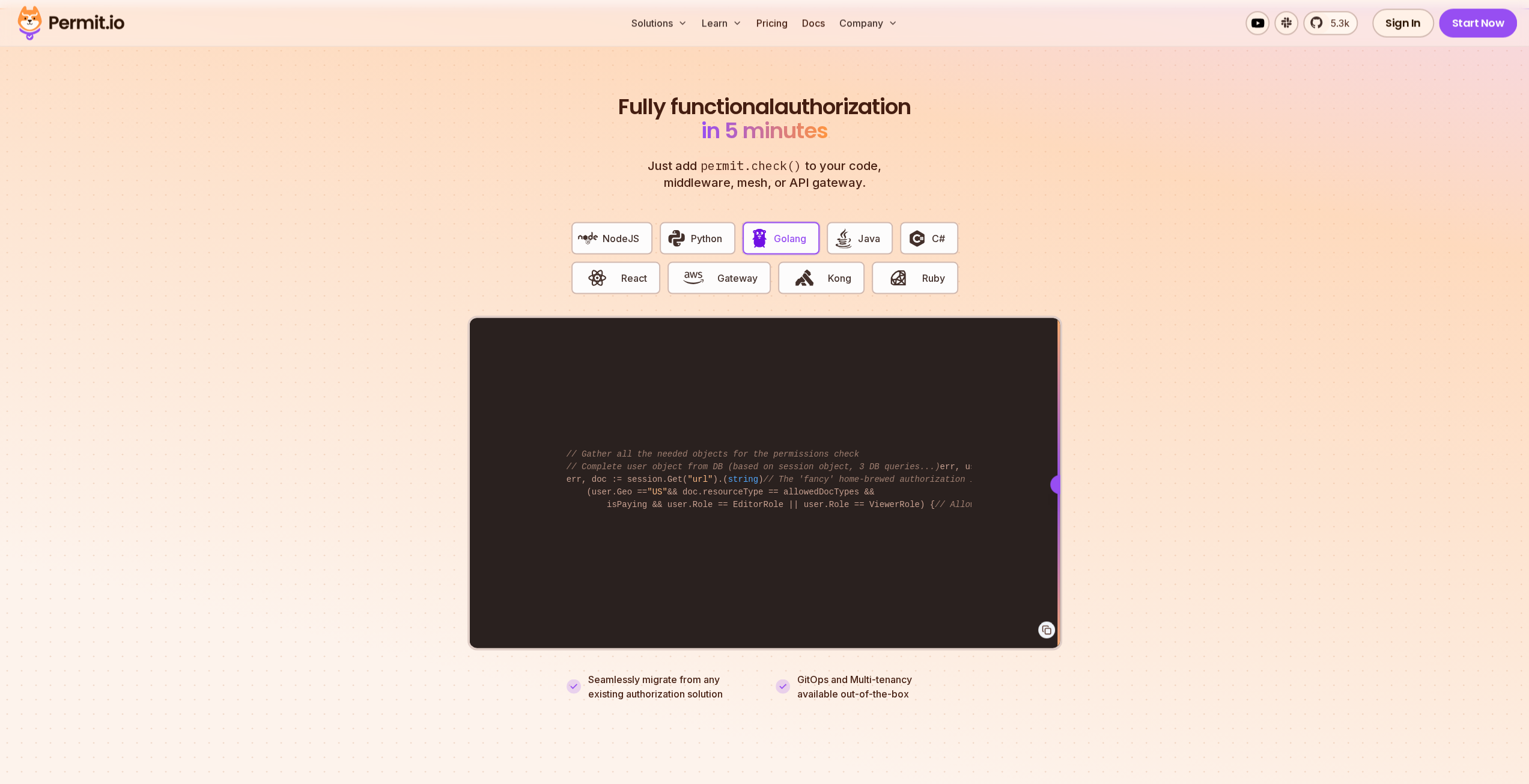
drag, startPoint x: 672, startPoint y: 457, endPoint x: 1061, endPoint y: 477, distance: 389.5
click at [1061, 477] on div "permitted, _ := Permit.Check(user, "read" , document) if permitted { // allow a…" at bounding box center [764, 482] width 595 height 334
click at [937, 270] on span "Ruby" at bounding box center [934, 277] width 23 height 15
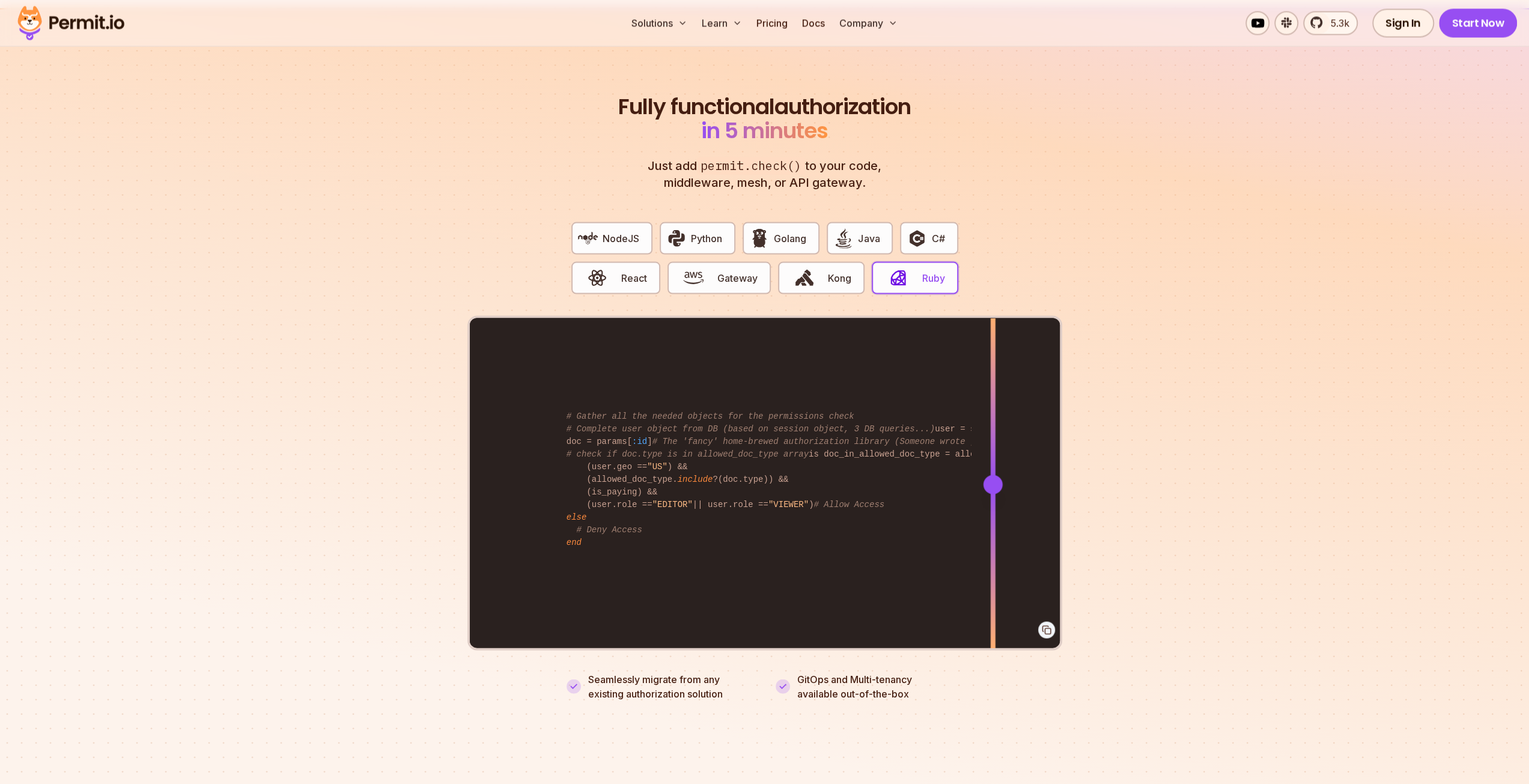
drag, startPoint x: 992, startPoint y: 477, endPoint x: 650, endPoint y: 349, distance: 365.2
click at [990, 519] on div at bounding box center [993, 483] width 5 height 331
click at [696, 231] on span "Python" at bounding box center [706, 238] width 31 height 15
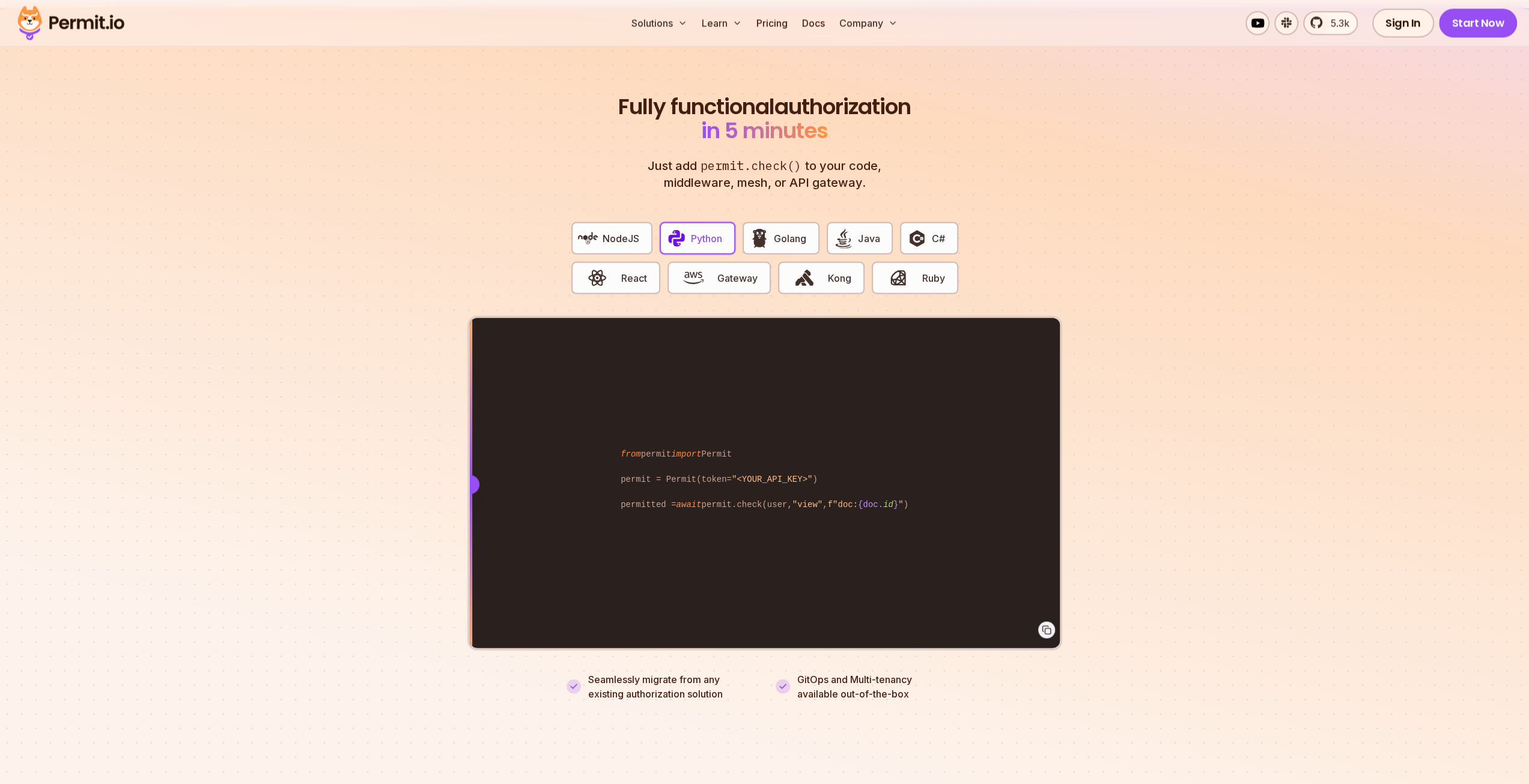
drag, startPoint x: 603, startPoint y: 512, endPoint x: 228, endPoint y: 528, distance: 375.3
click at [228, 528] on section "Fully functional authorization in 5 minutes Just add permit.check() to your cod…" at bounding box center [764, 382] width 1529 height 750
click at [783, 231] on span "Golang" at bounding box center [790, 238] width 32 height 15
drag, startPoint x: 586, startPoint y: 496, endPoint x: 271, endPoint y: 509, distance: 315.3
click at [271, 509] on section "Fully functional authorization in 5 minutes Just add permit.check() to your cod…" at bounding box center [764, 382] width 1529 height 750
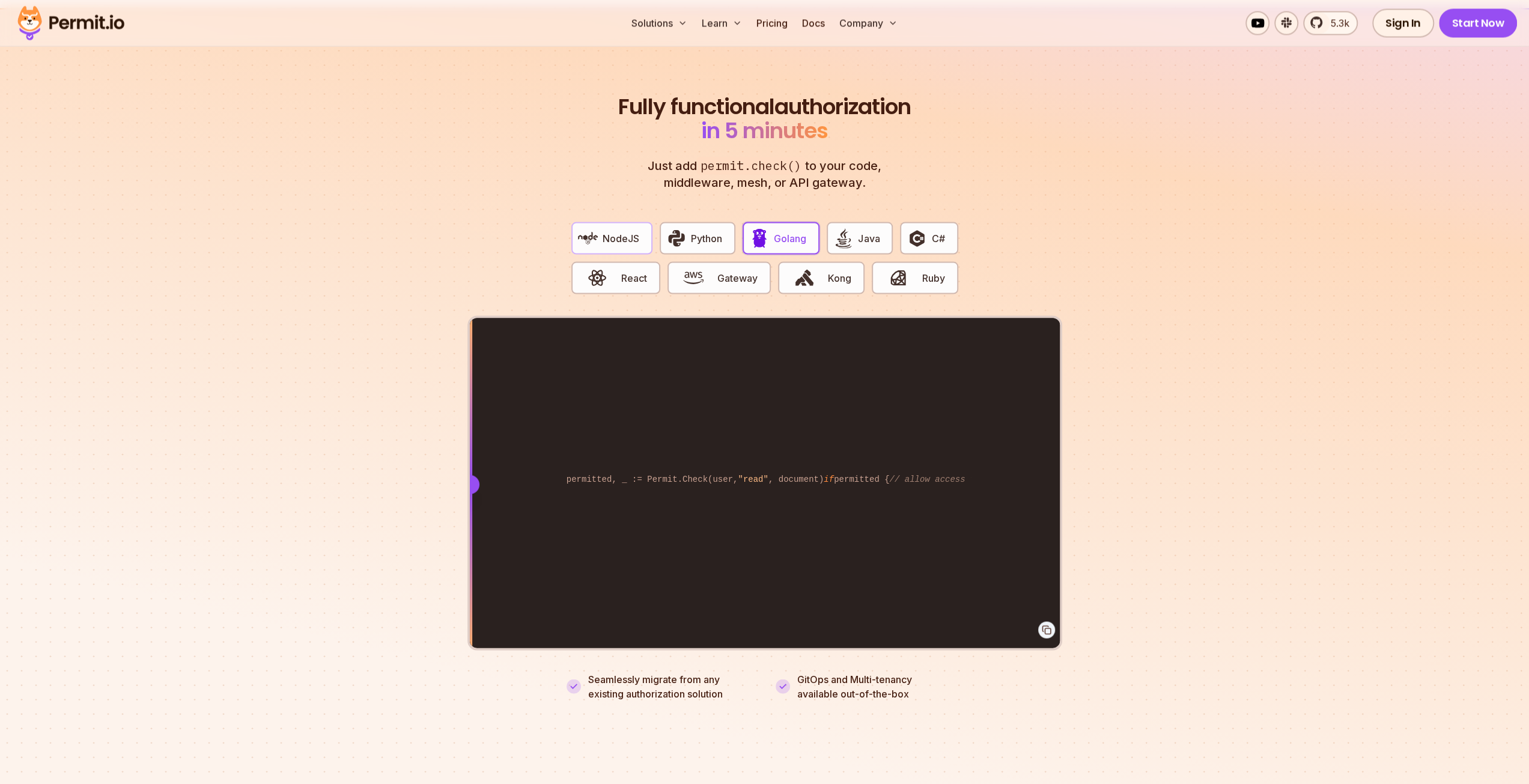
click at [634, 222] on button "NodeJS" at bounding box center [612, 238] width 81 height 32
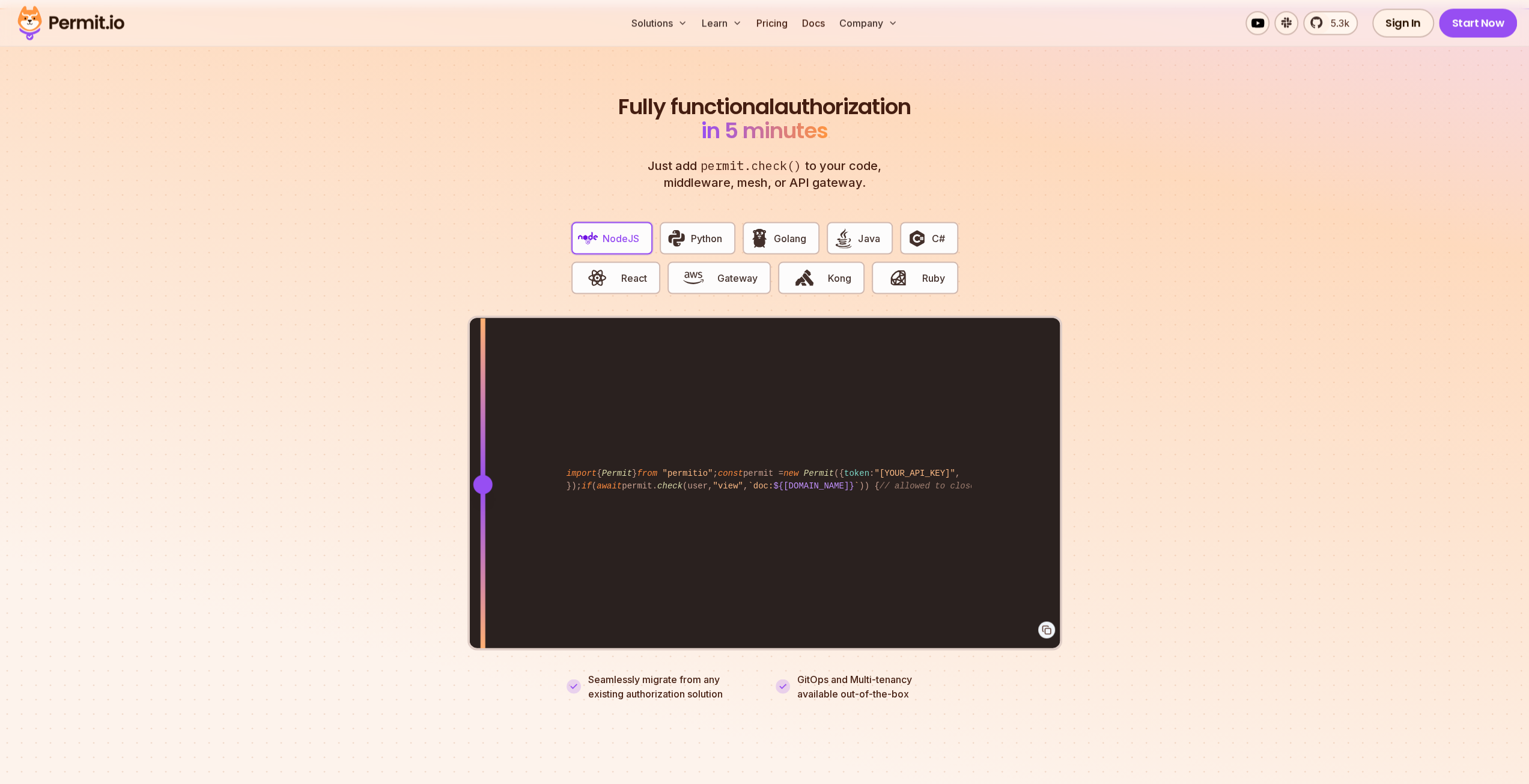
drag, startPoint x: 824, startPoint y: 475, endPoint x: 482, endPoint y: 467, distance: 342.1
click at [482, 474] on div at bounding box center [482, 483] width 19 height 19
drag, startPoint x: 798, startPoint y: 196, endPoint x: 855, endPoint y: 211, distance: 58.9
click at [797, 212] on div "NodeJS Python Golang Java C# React Gateway Kong Ruby" at bounding box center [764, 263] width 406 height 103
click at [852, 262] on button "Kong" at bounding box center [821, 278] width 86 height 32
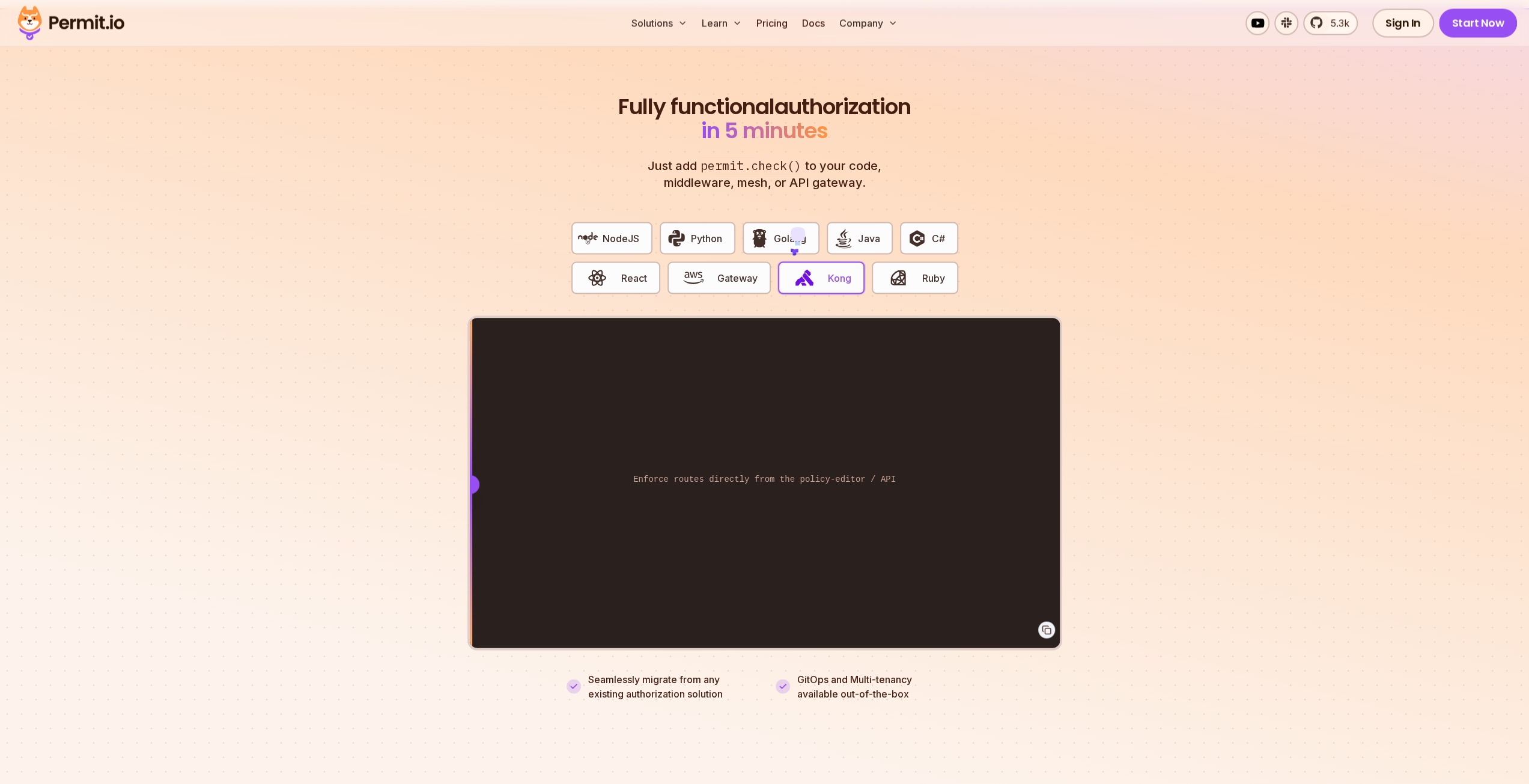
drag, startPoint x: 478, startPoint y: 460, endPoint x: 866, endPoint y: 291, distance: 423.2
click at [477, 444] on div "Enforce routes directly from the policy-editor / API Write complex [PERSON_NAME…" at bounding box center [764, 483] width 590 height 331
click at [935, 212] on div "NodeJS Python Golang Java C# React Gateway Kong Ruby" at bounding box center [764, 263] width 406 height 103
click at [935, 222] on button "C#" at bounding box center [928, 238] width 57 height 32
drag, startPoint x: 823, startPoint y: 450, endPoint x: 941, endPoint y: 390, distance: 132.4
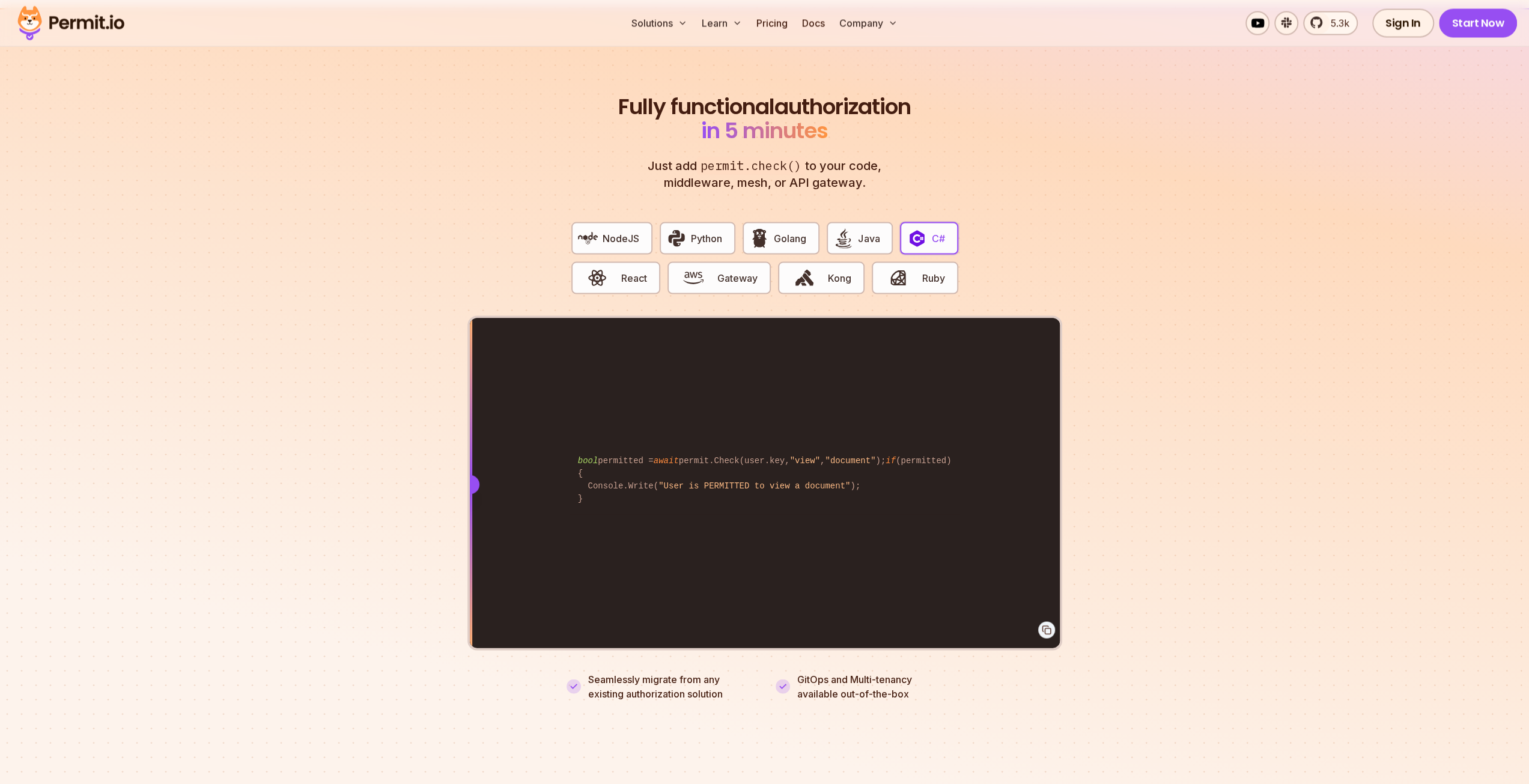
click at [1081, 449] on section "Fully functional authorization in 5 minutes Just add permit.check() to your cod…" at bounding box center [764, 382] width 1529 height 750
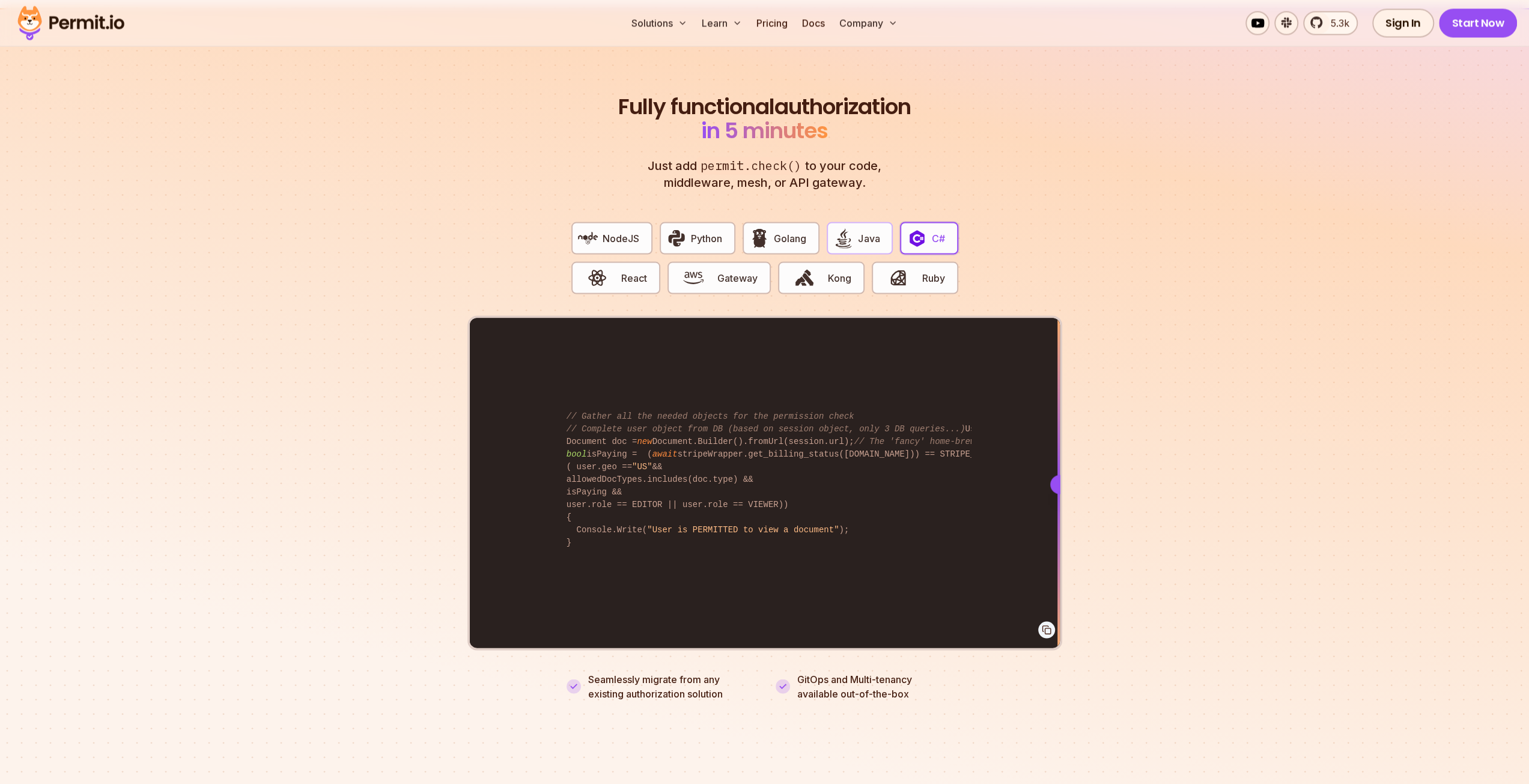
drag, startPoint x: 901, startPoint y: 222, endPoint x: 885, endPoint y: 226, distance: 16.5
click at [894, 223] on div "NodeJS Python Golang Java C# React Gateway Kong Ruby" at bounding box center [764, 263] width 406 height 103
click at [873, 231] on span "Java" at bounding box center [869, 238] width 21 height 15
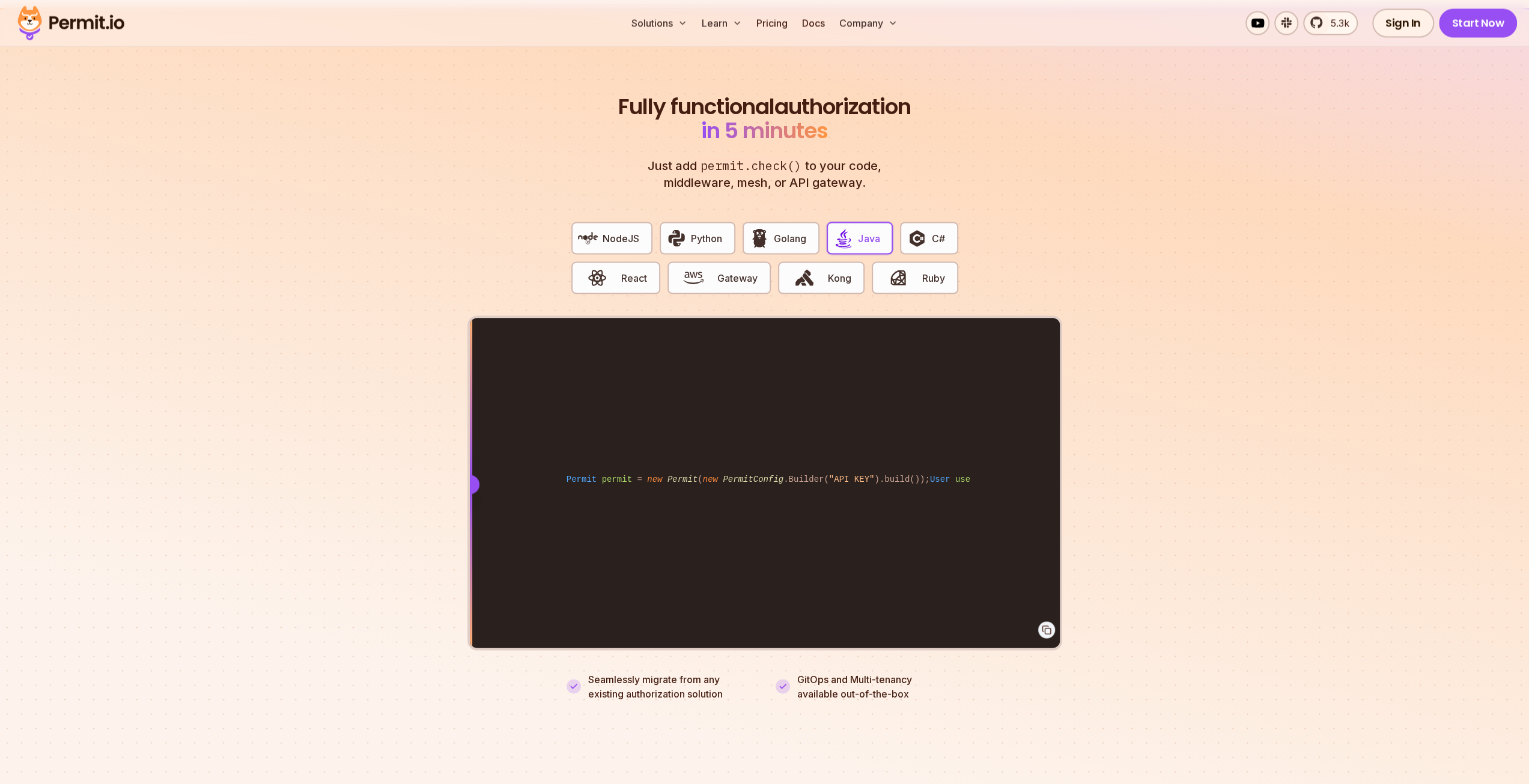
drag, startPoint x: 814, startPoint y: 469, endPoint x: 200, endPoint y: 467, distance: 614.0
click at [200, 467] on section "Fully functional authorization in 5 minutes Just add permit.check() to your cod…" at bounding box center [764, 382] width 1529 height 750
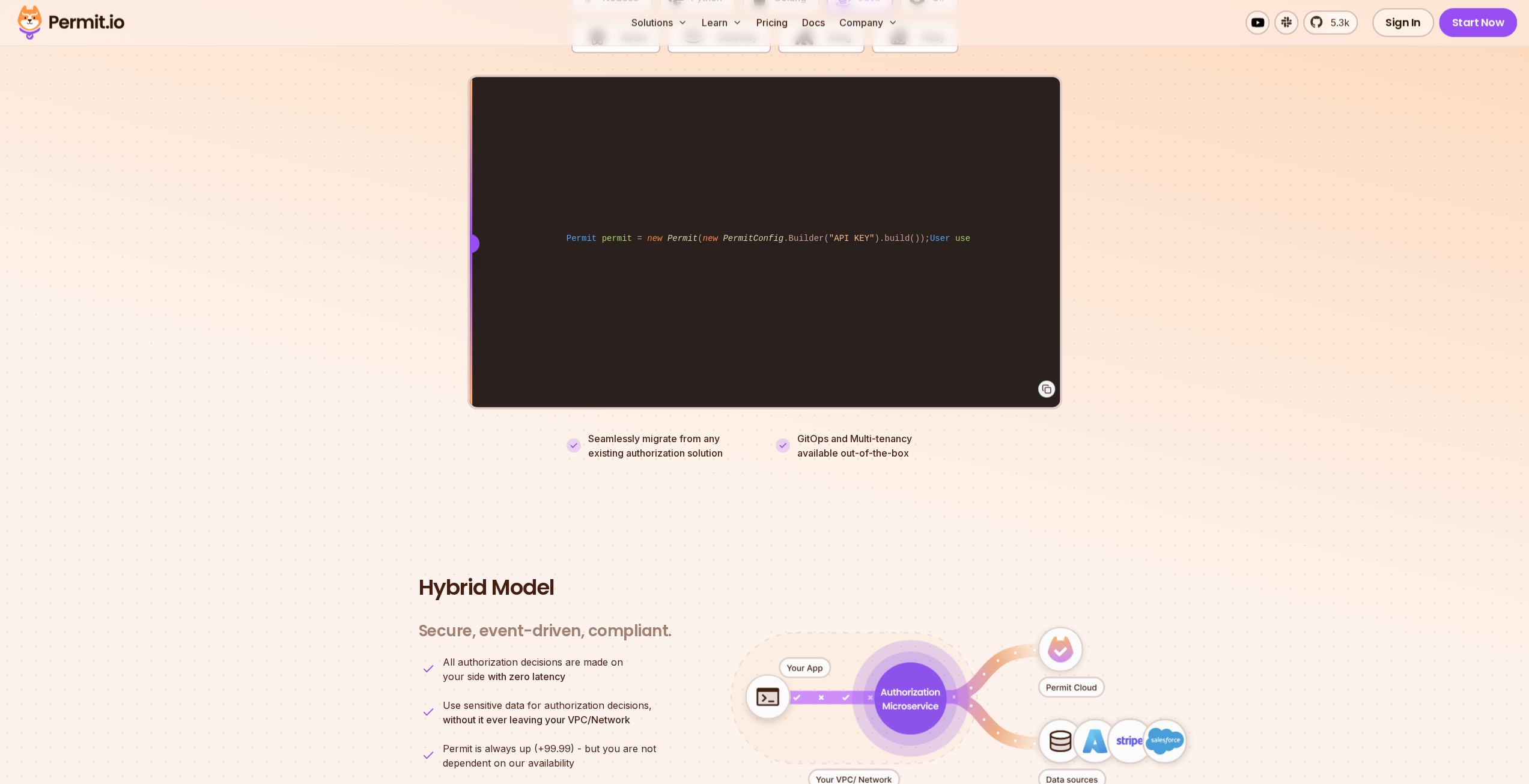
scroll to position [2702, 0]
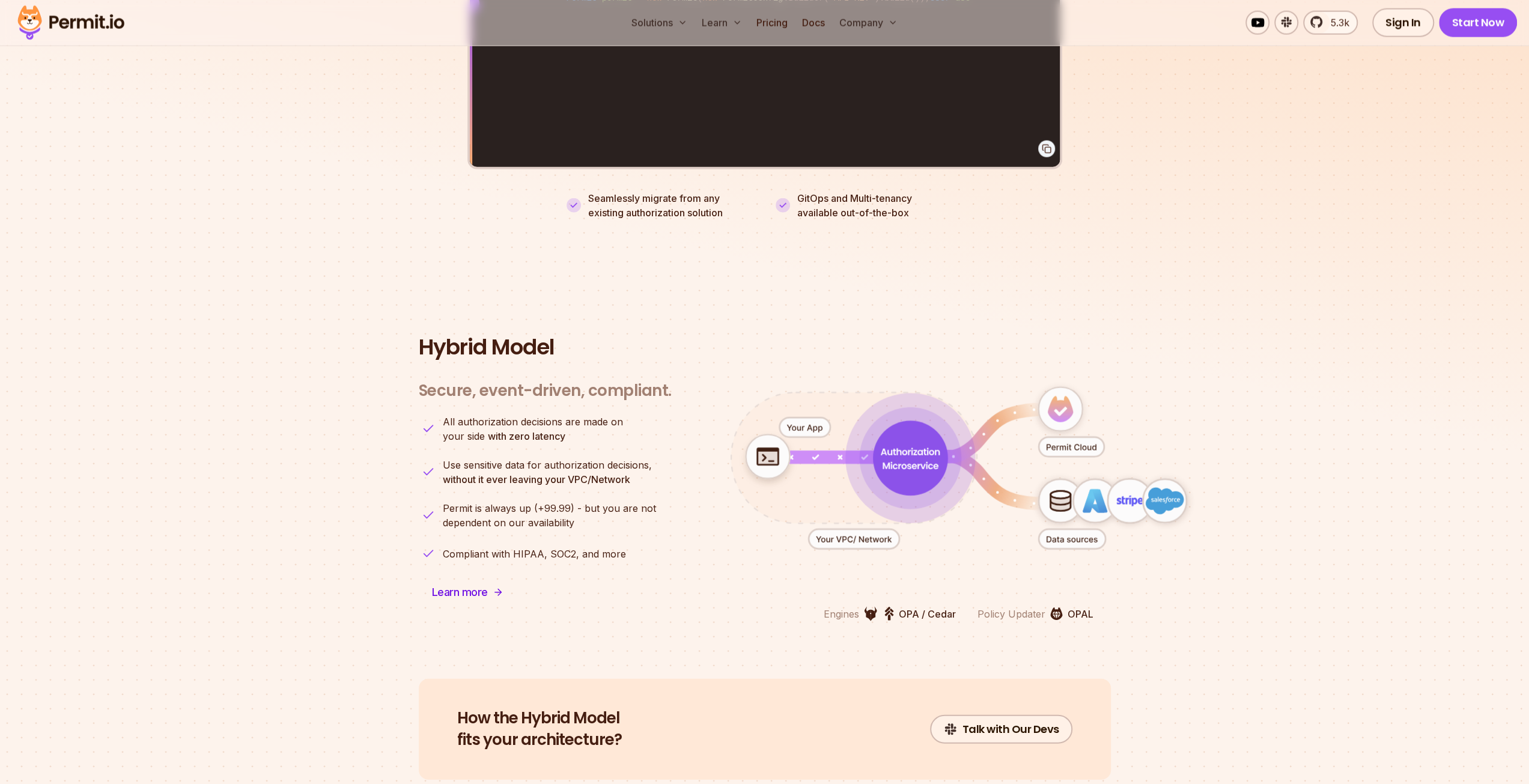
drag, startPoint x: 1087, startPoint y: 532, endPoint x: 938, endPoint y: 525, distance: 149.2
click at [1084, 532] on icon "animation" at bounding box center [1071, 539] width 67 height 20
click at [856, 529] on icon "animation" at bounding box center [853, 539] width 91 height 20
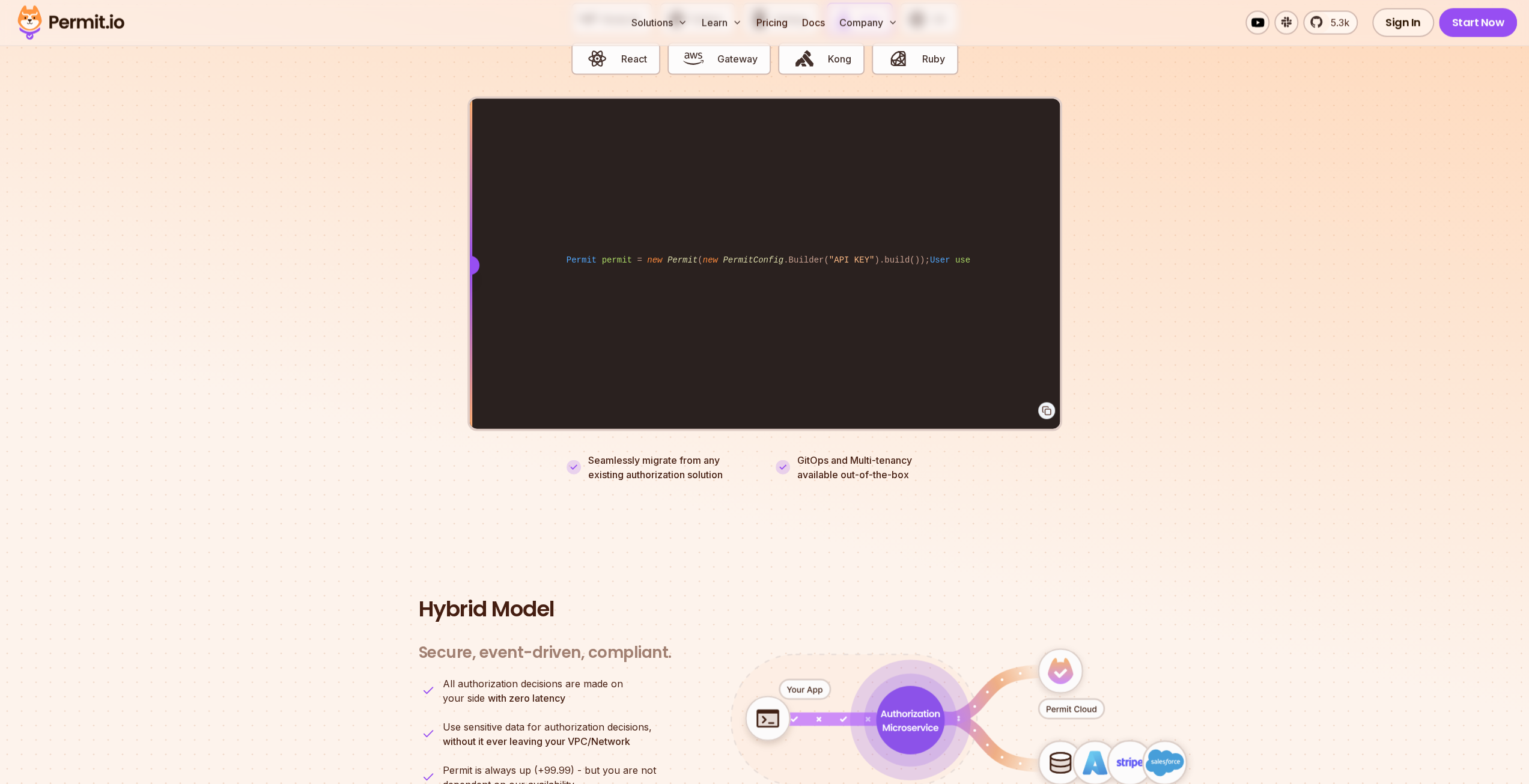
scroll to position [2342, 0]
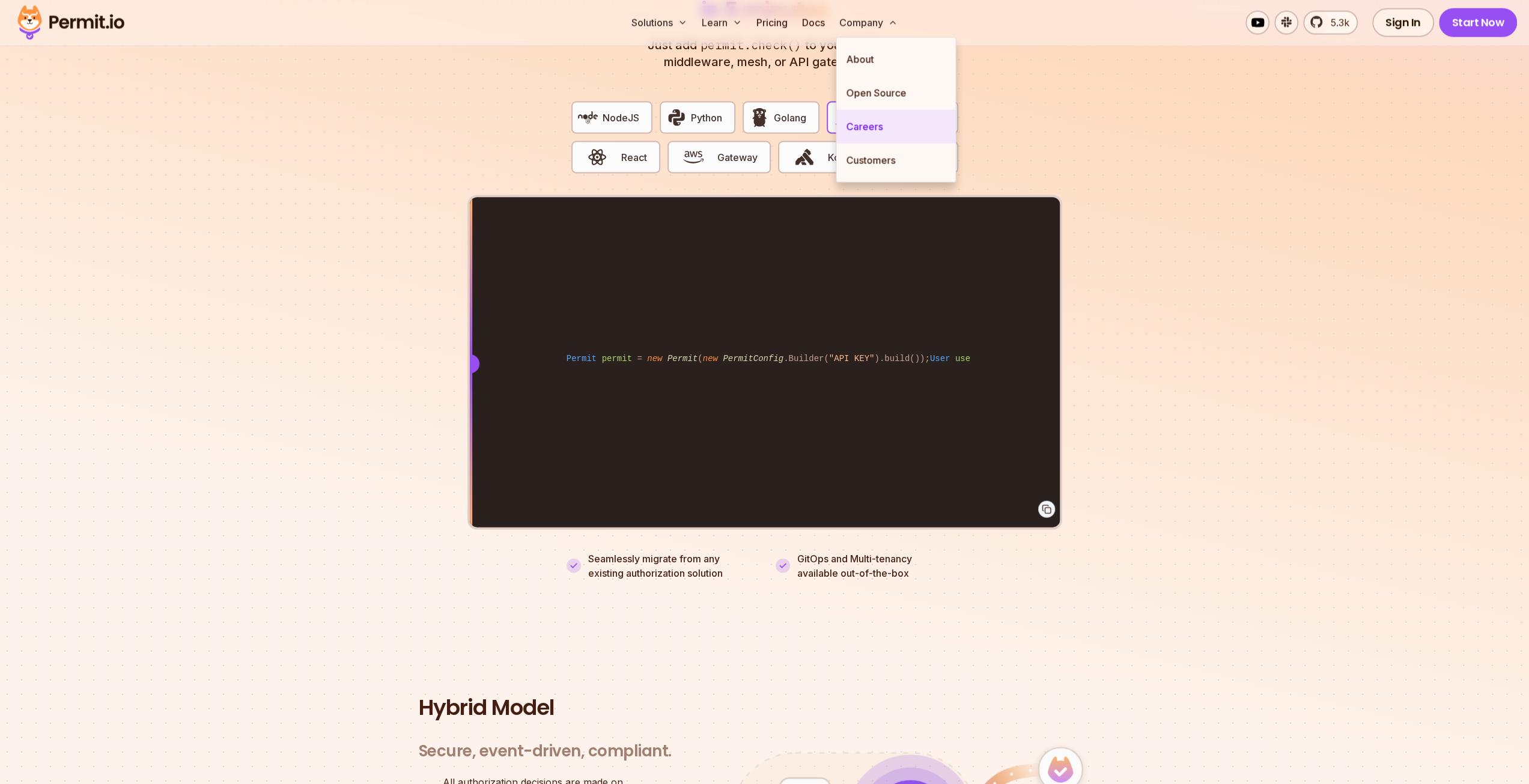
click at [866, 126] on link "Careers" at bounding box center [895, 127] width 119 height 34
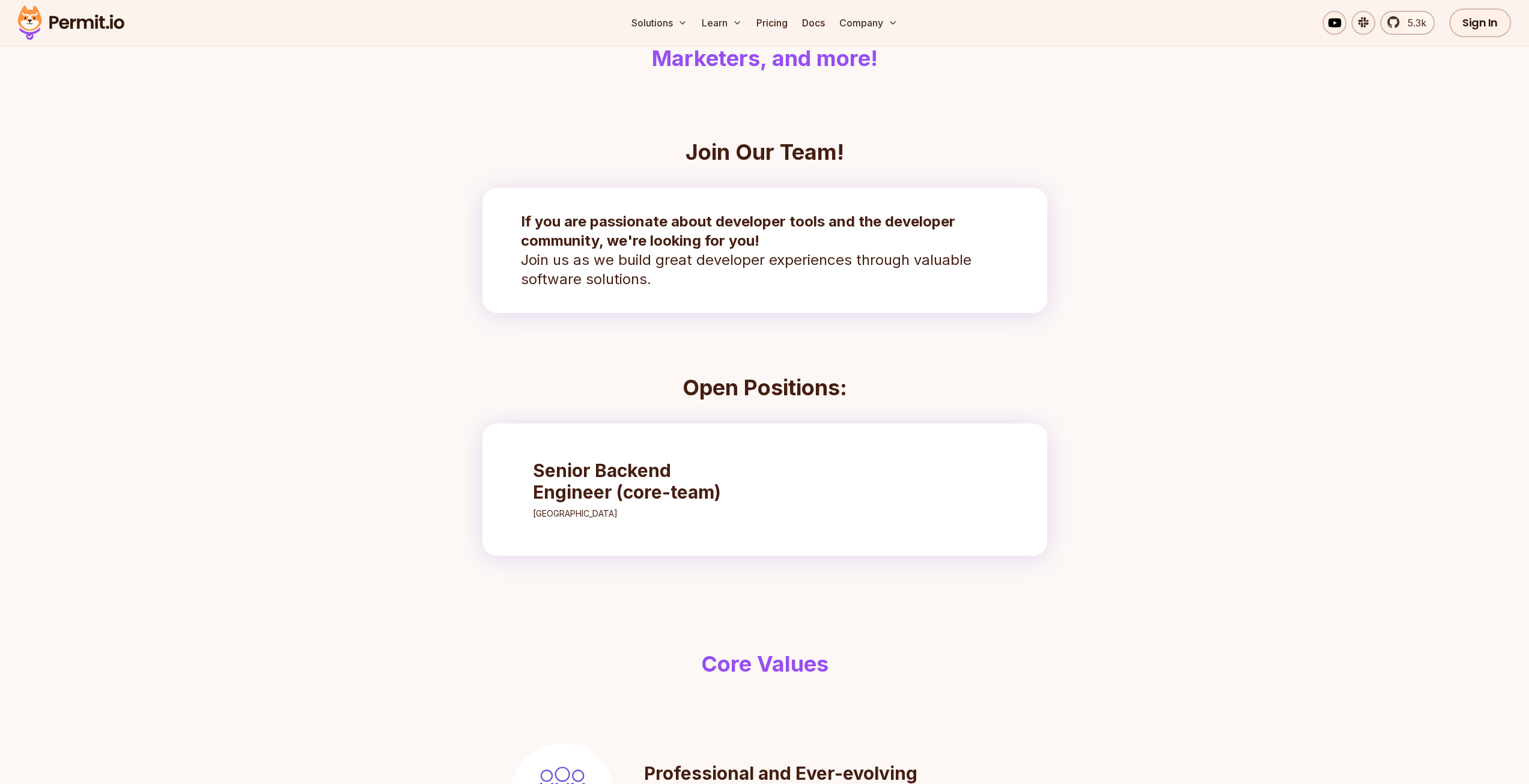
scroll to position [120, 0]
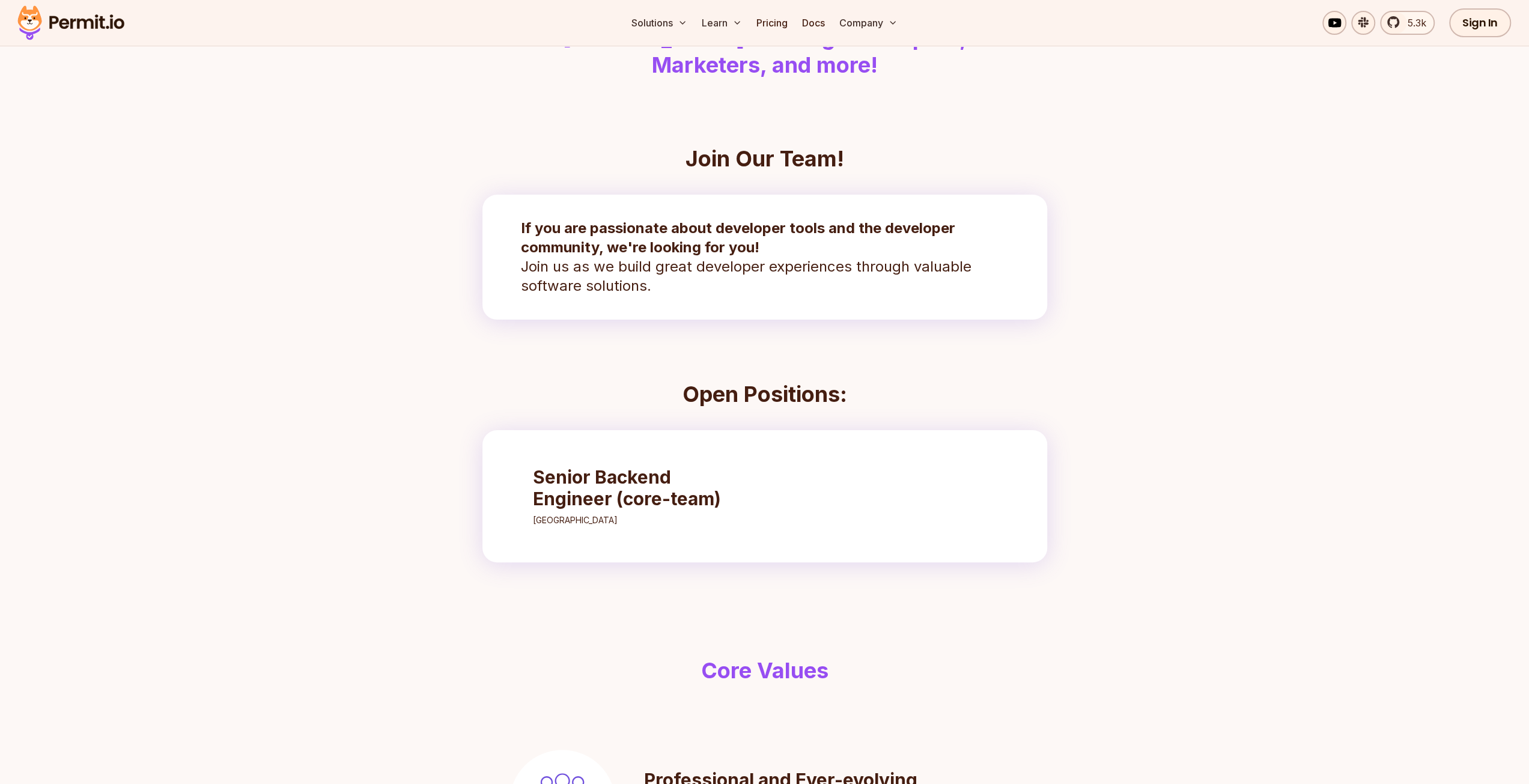
click at [658, 487] on h3 "Senior Backend Engineer (core-team)" at bounding box center [639, 487] width 213 height 44
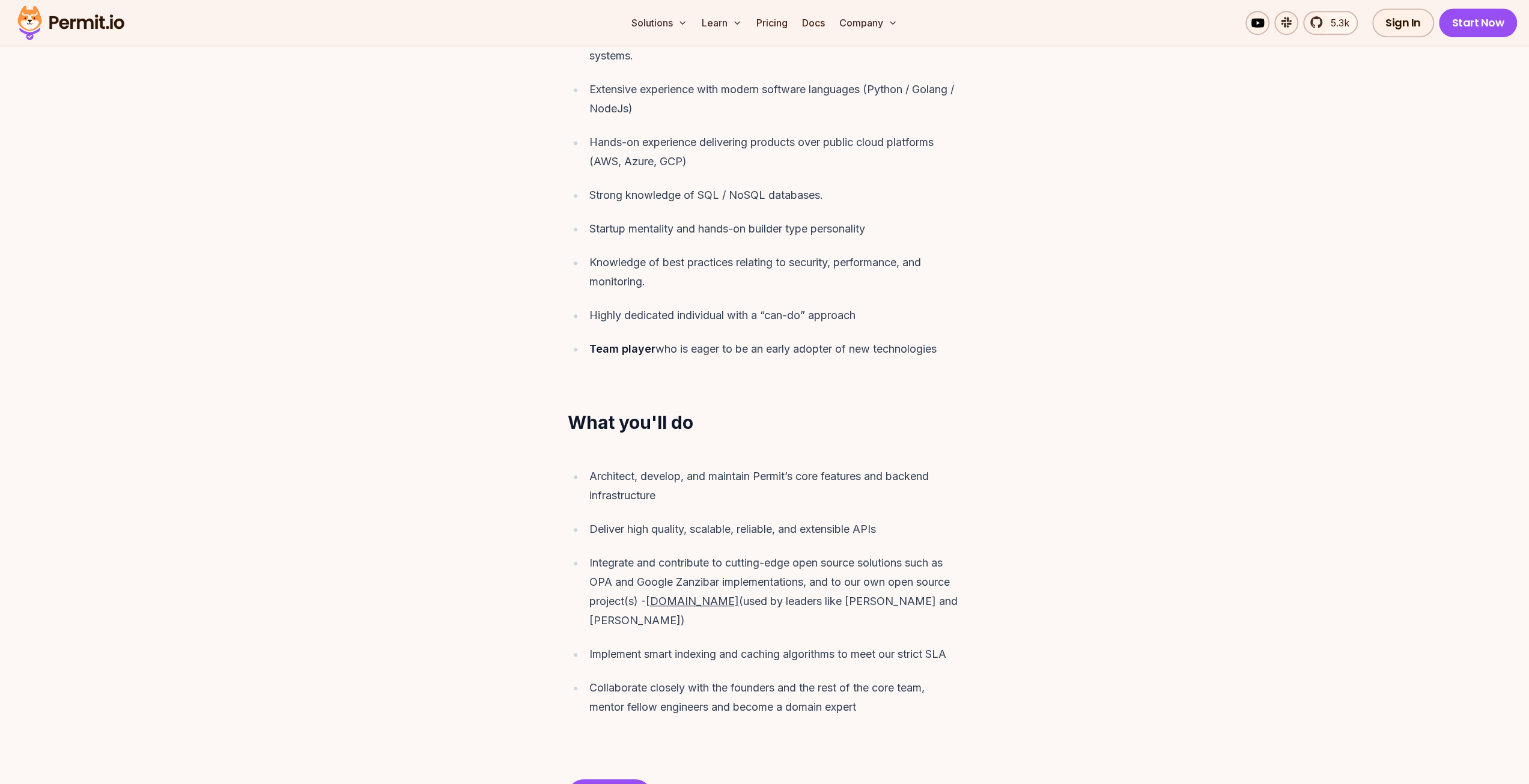
scroll to position [781, 0]
drag, startPoint x: 693, startPoint y: 623, endPoint x: 765, endPoint y: 623, distance: 72.0
click at [764, 620] on ul "Architect, develop, and maintain Permit’s core features and backend infrastruct…" at bounding box center [764, 589] width 394 height 250
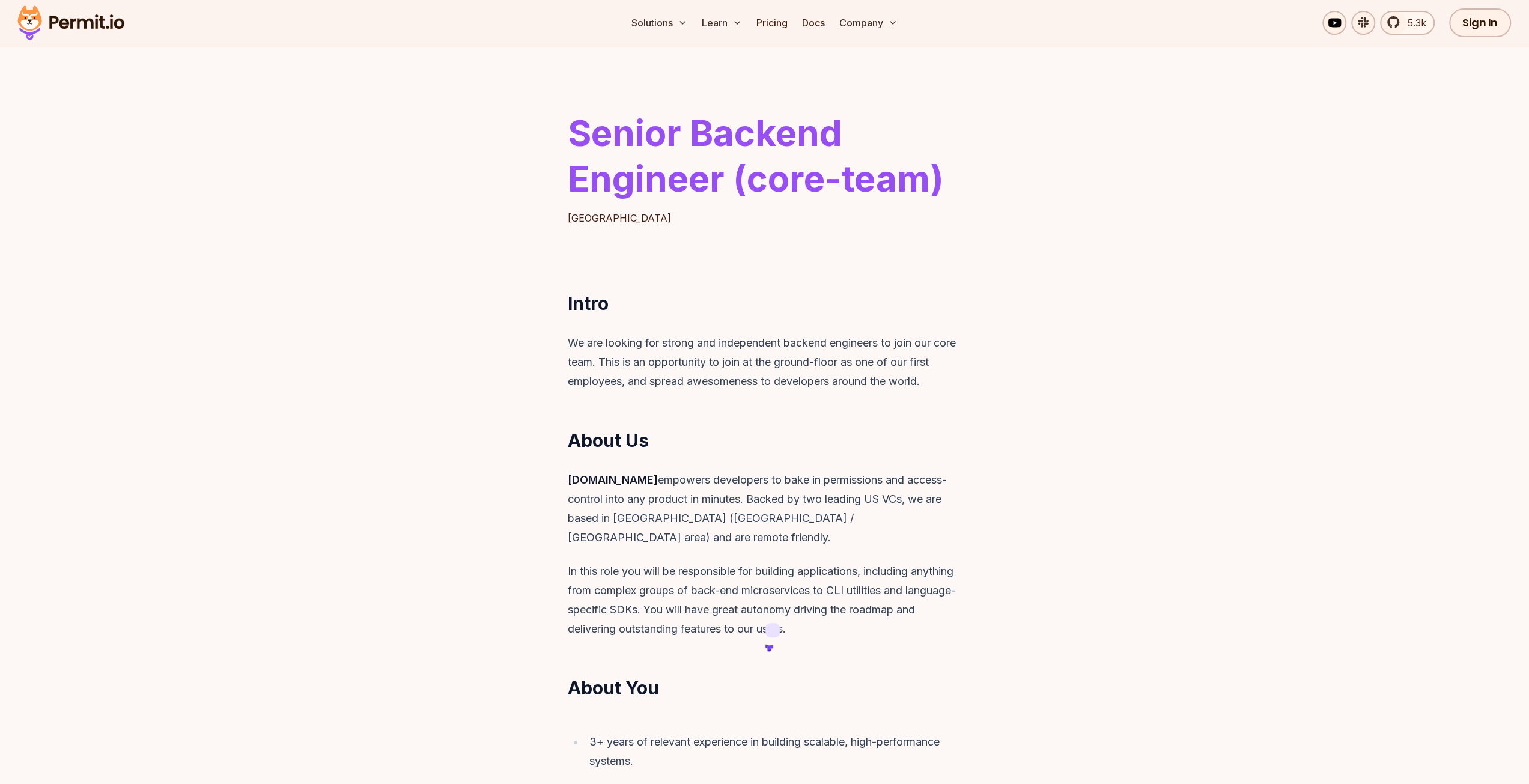
scroll to position [0, 0]
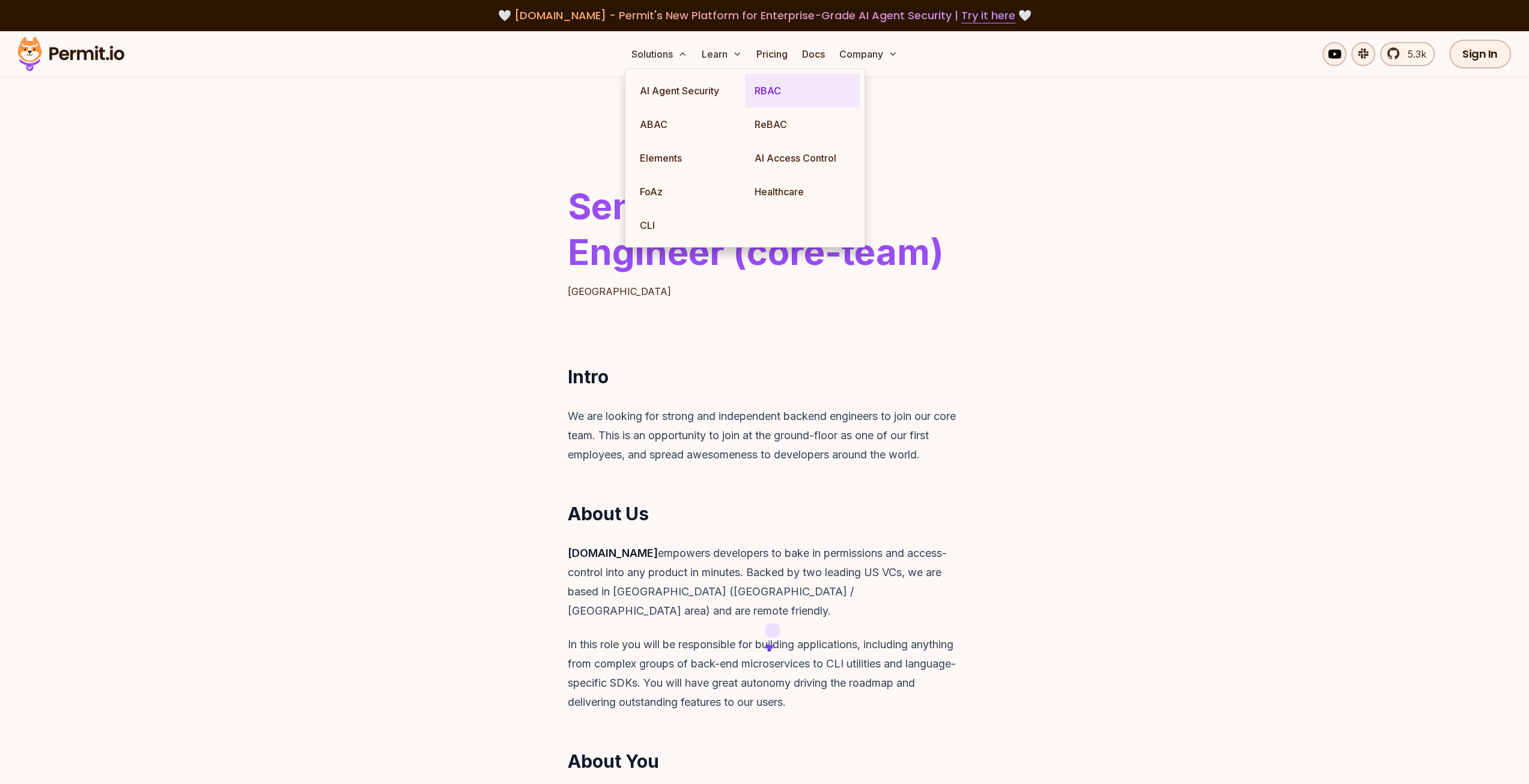
click at [784, 98] on link "RBAC" at bounding box center [803, 91] width 115 height 34
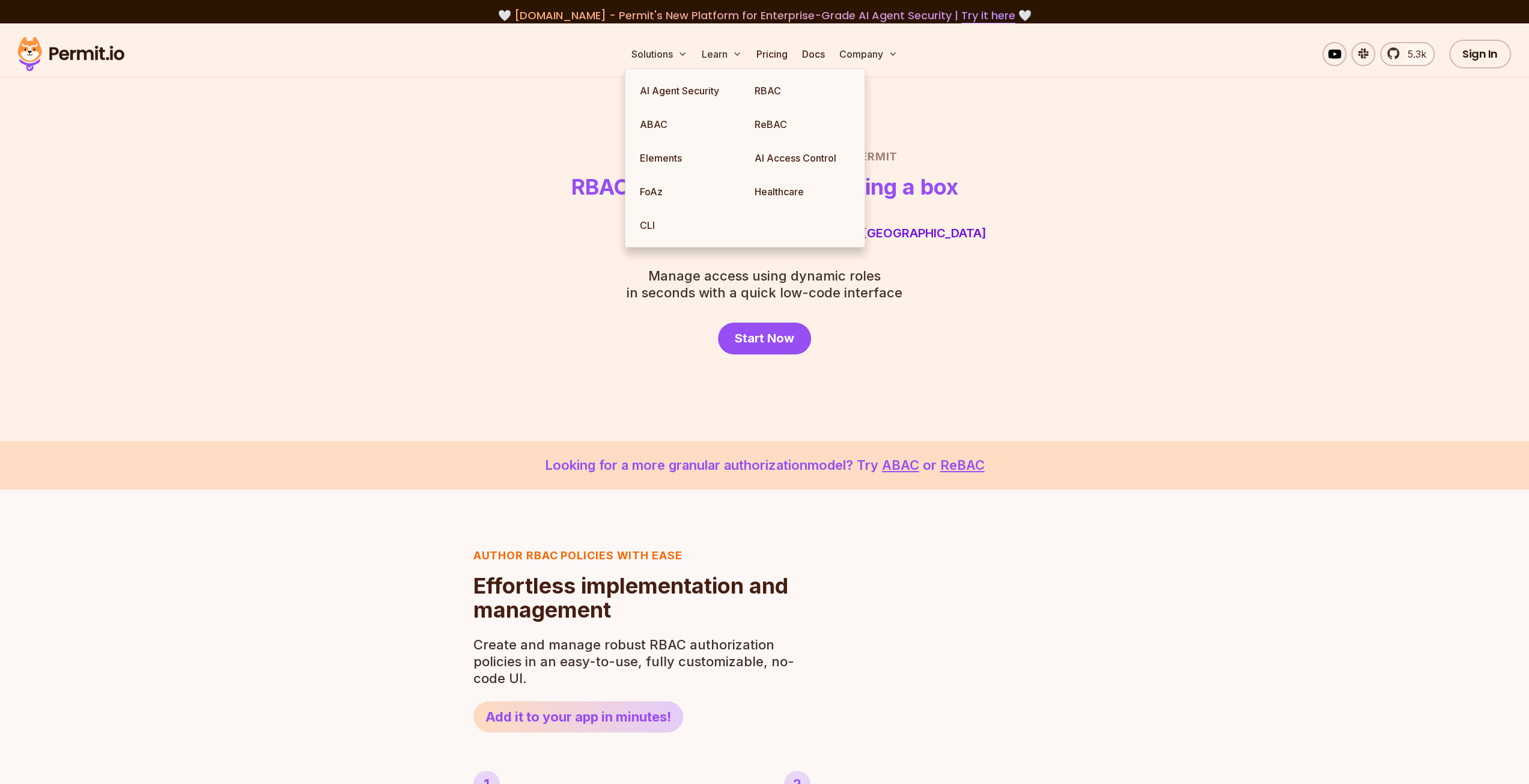
drag, startPoint x: 486, startPoint y: 295, endPoint x: 463, endPoint y: 444, distance: 150.8
click at [485, 298] on div "Role Based Access Control with Permit RBAC now as easy as checking a box Player…" at bounding box center [764, 251] width 841 height 206
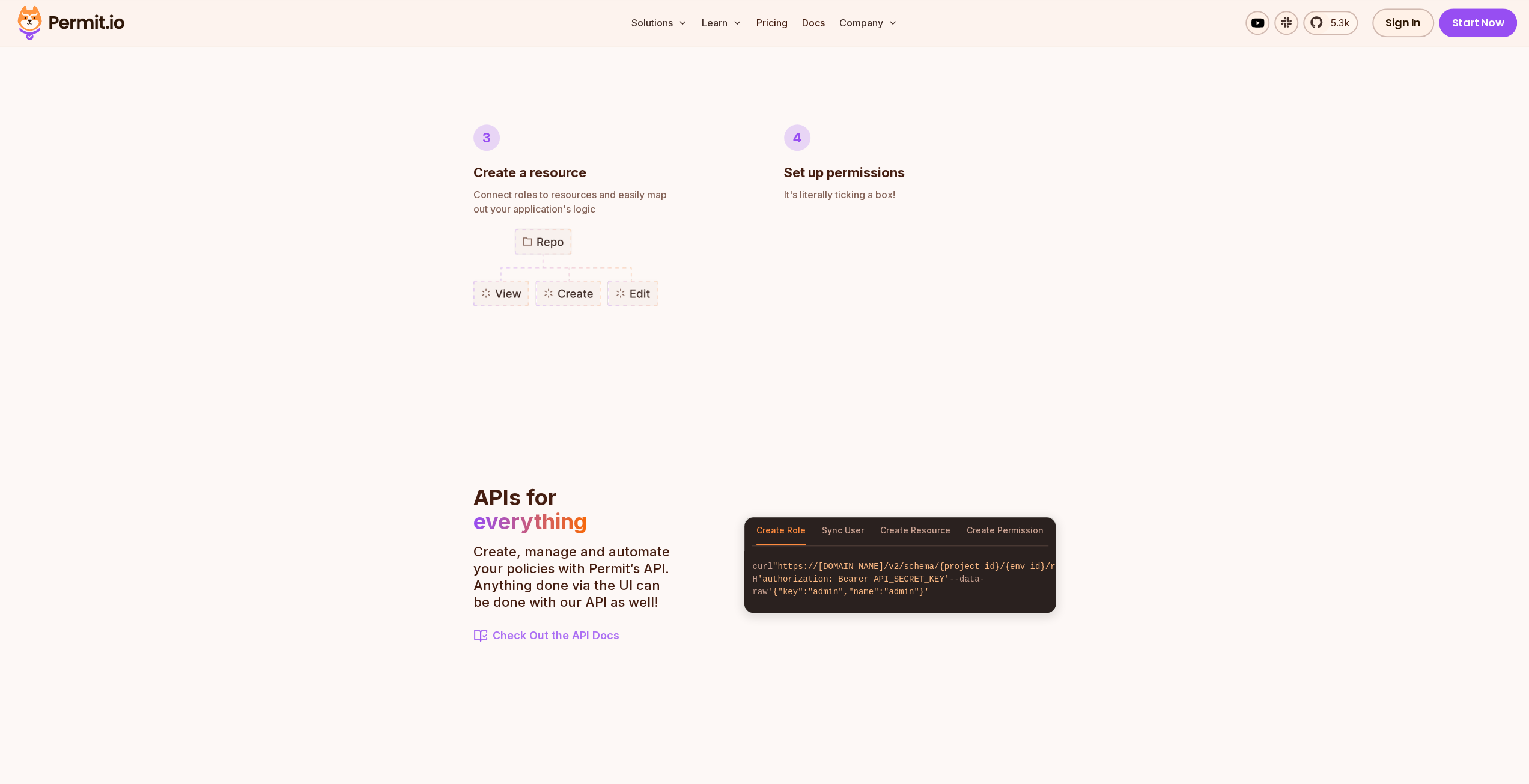
scroll to position [1021, 0]
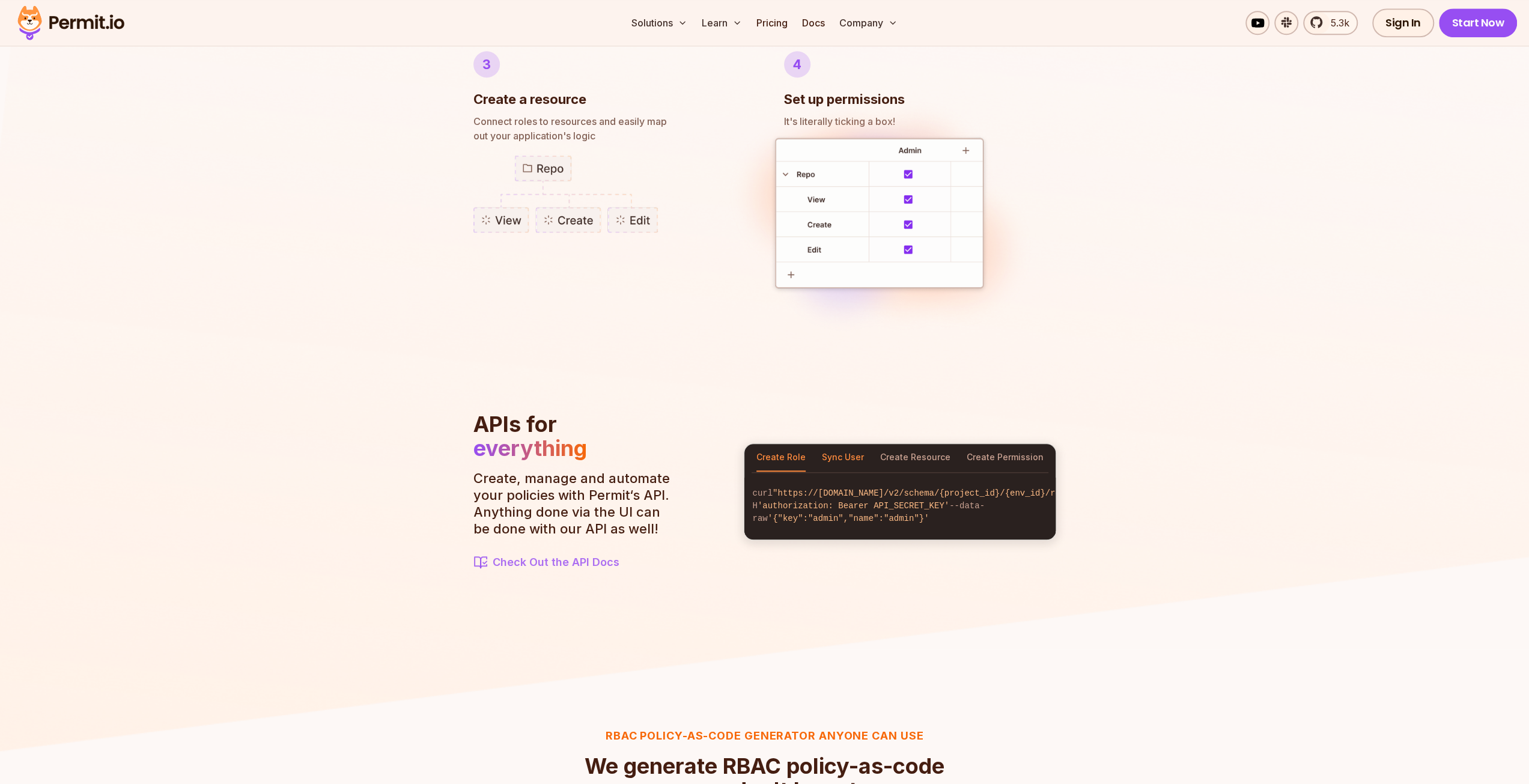
click at [835, 444] on button "Sync User" at bounding box center [843, 457] width 42 height 28
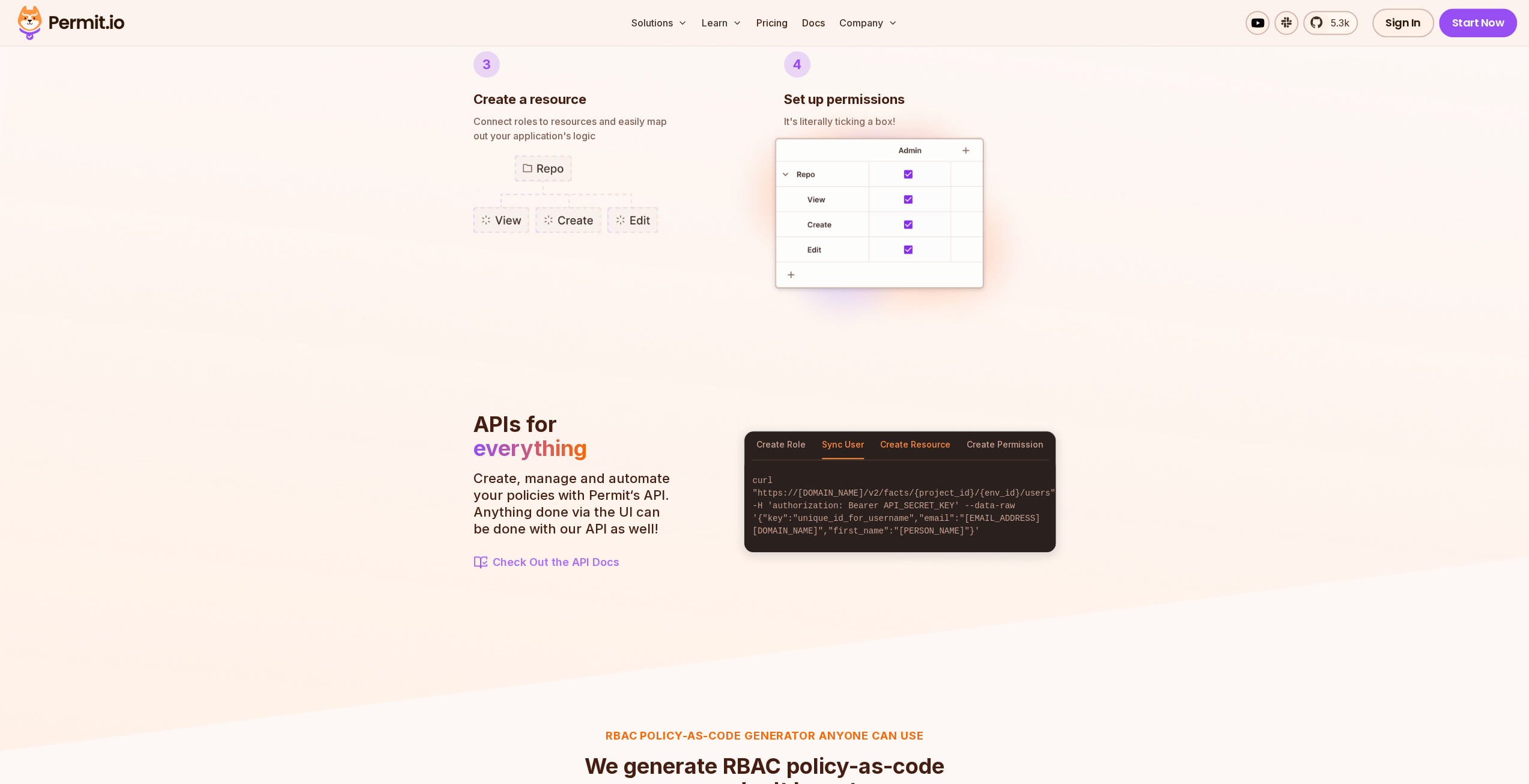
click at [921, 452] on button "Create Resource" at bounding box center [915, 445] width 70 height 28
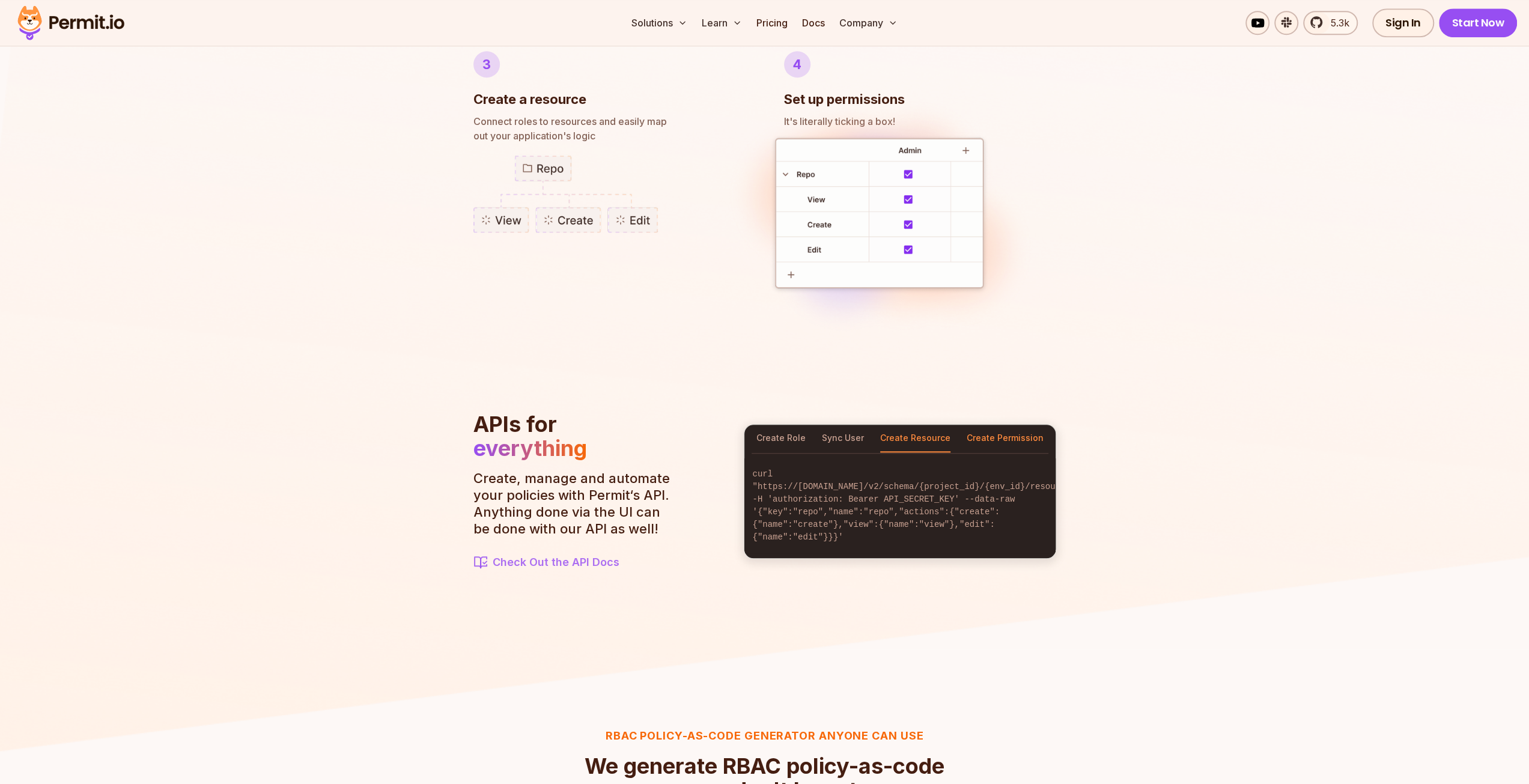
click at [996, 435] on button "Create Permission" at bounding box center [1005, 438] width 77 height 28
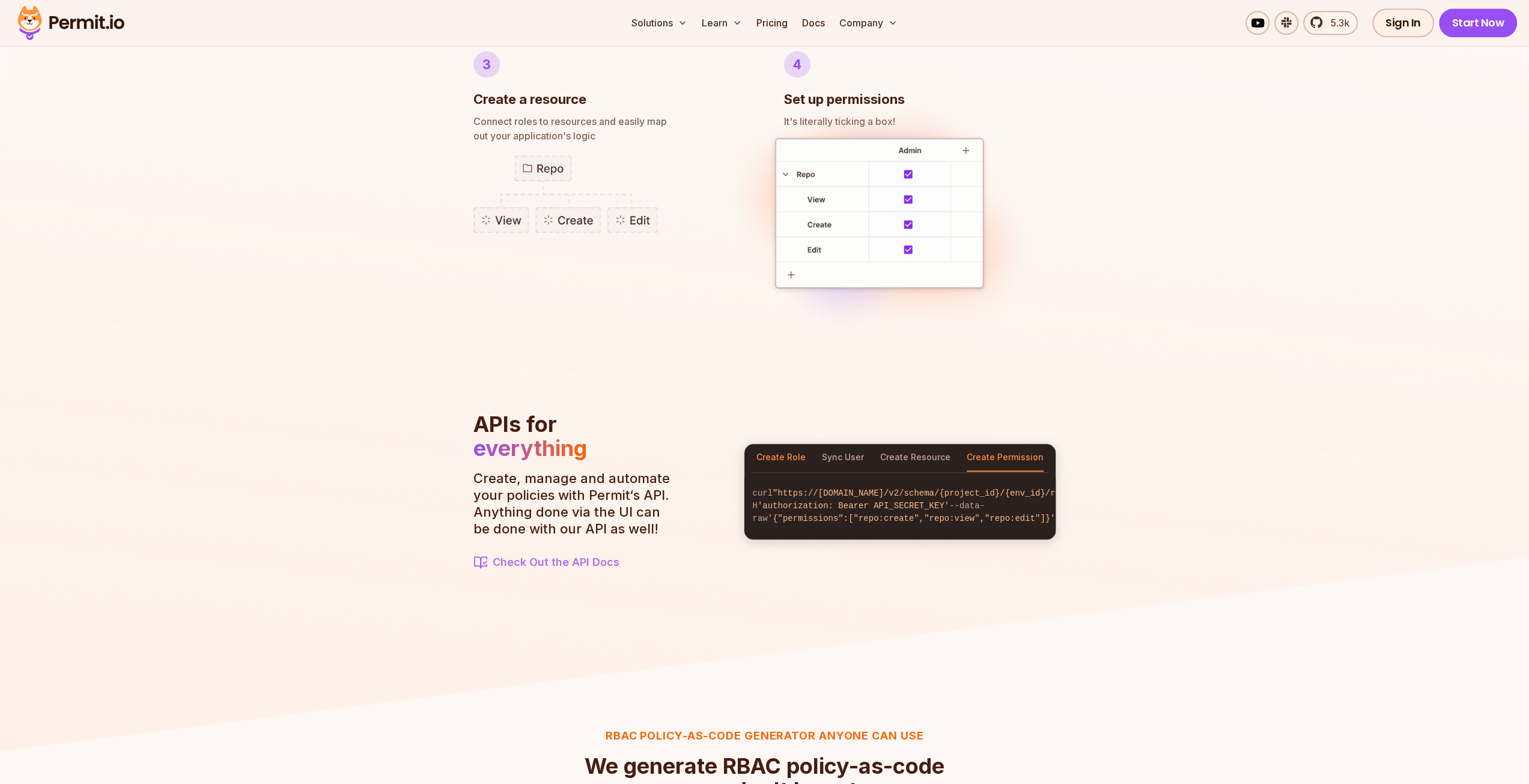
click at [762, 449] on button "Create Role" at bounding box center [781, 457] width 49 height 28
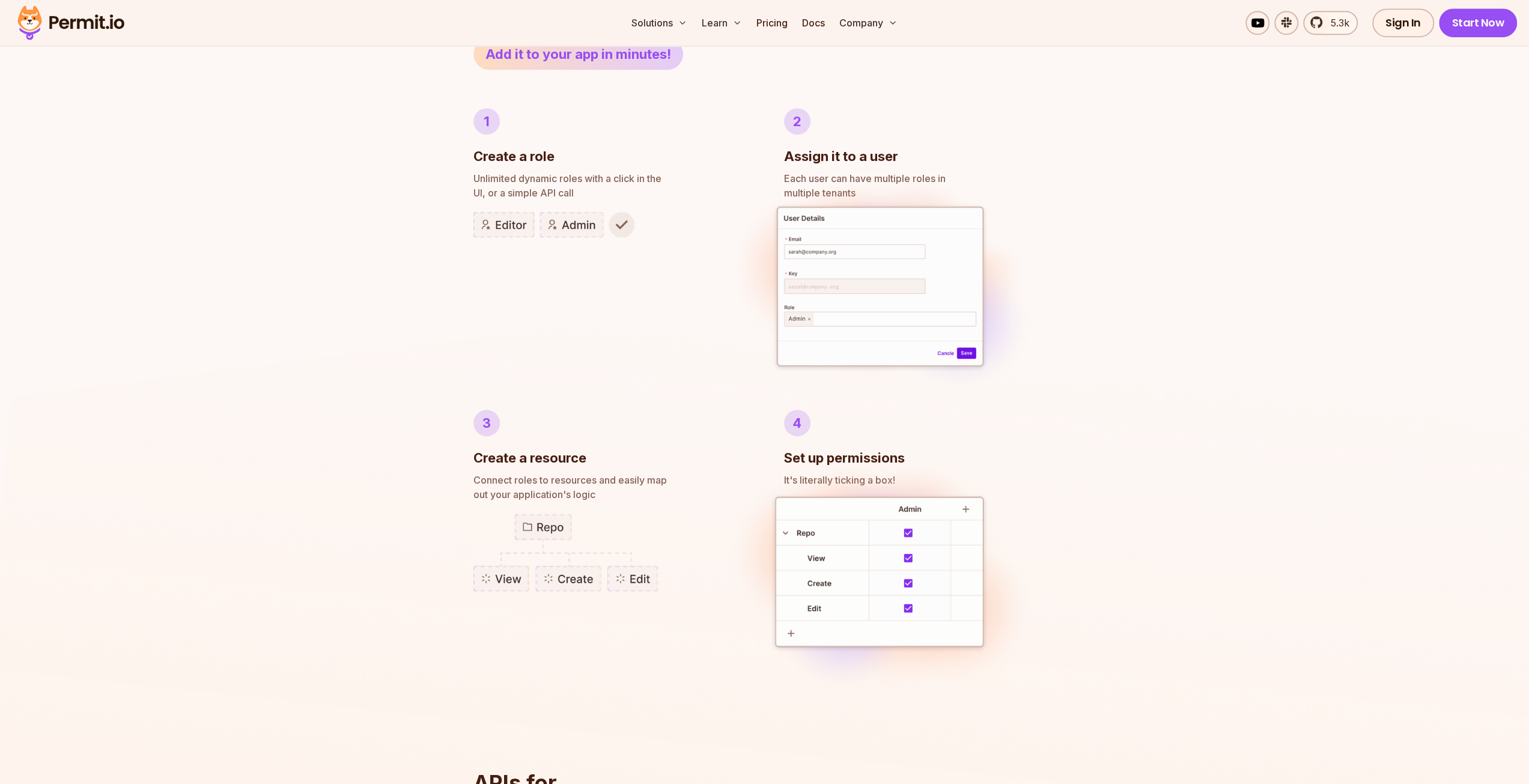
scroll to position [661, 0]
